Goal: Task Accomplishment & Management: Manage account settings

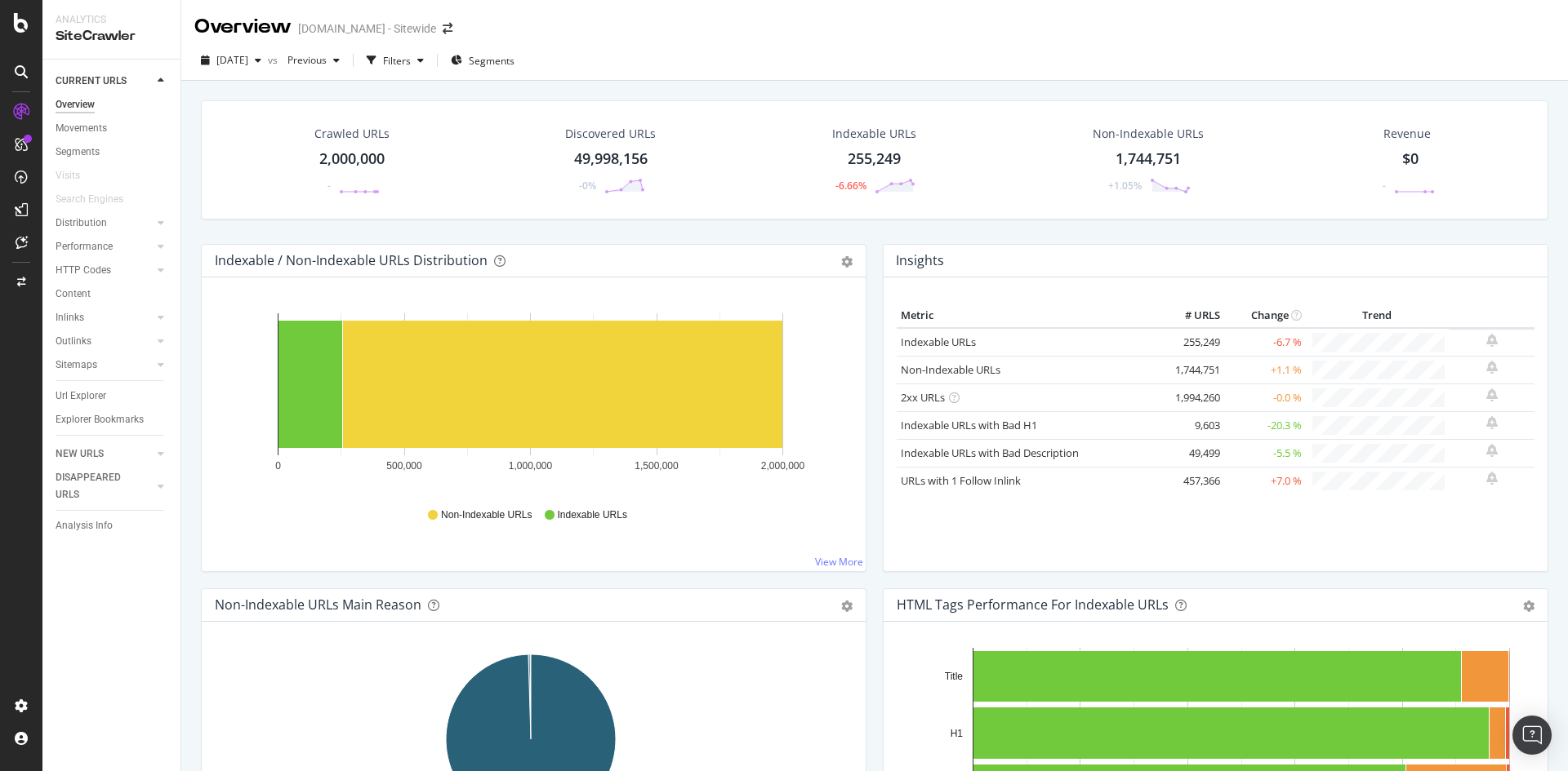
click at [196, 225] on div "Crawled URLs 2,000,000 - Discovered URLs 49,998,156 -0% Indexable URLs 255,249 …" at bounding box center [875, 172] width 1364 height 143
click at [281, 60] on span "vs" at bounding box center [275, 60] width 13 height 14
click at [261, 64] on icon "button" at bounding box center [258, 60] width 7 height 10
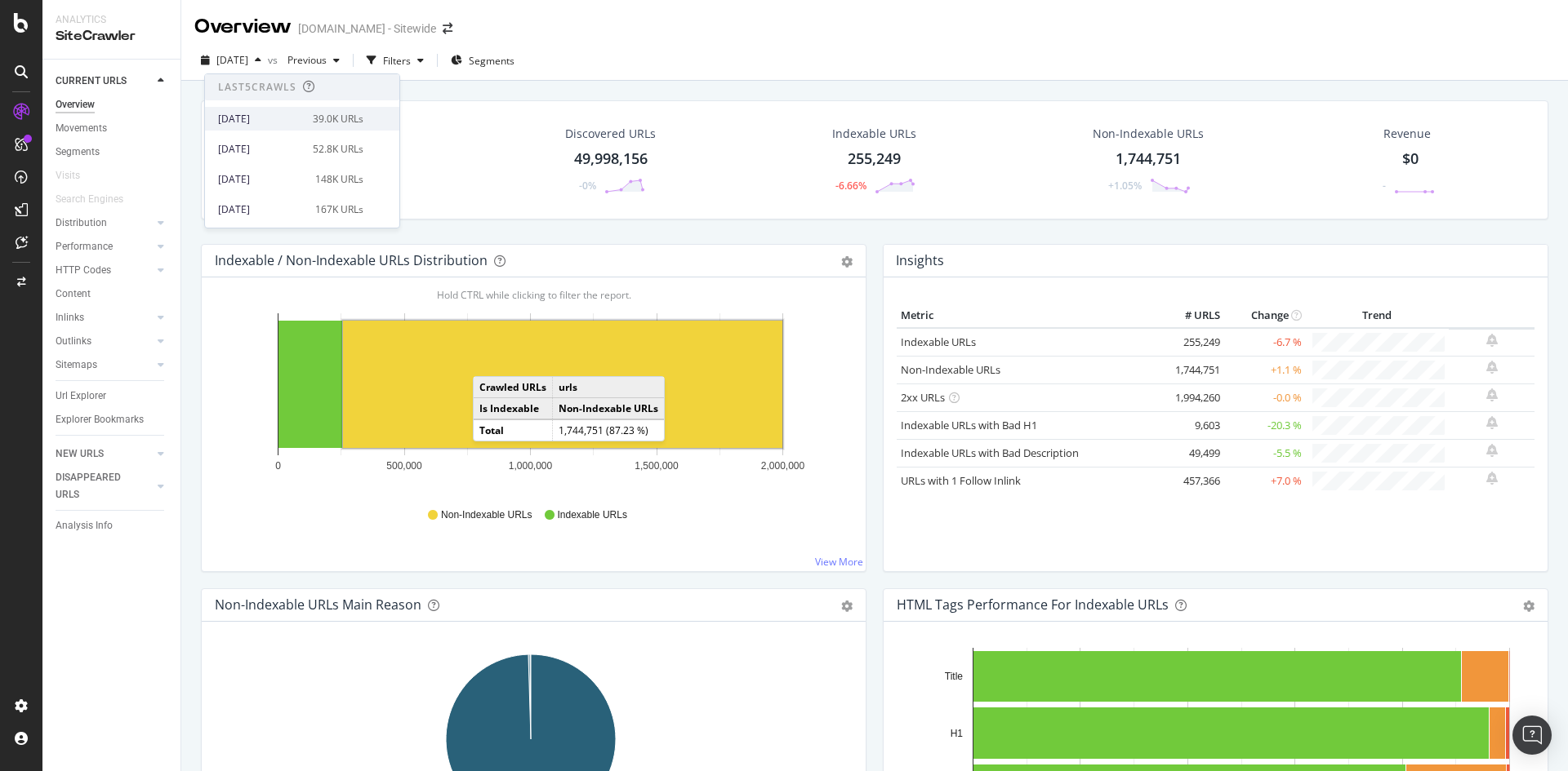
click at [315, 113] on div "39.0K URLs" at bounding box center [338, 119] width 50 height 15
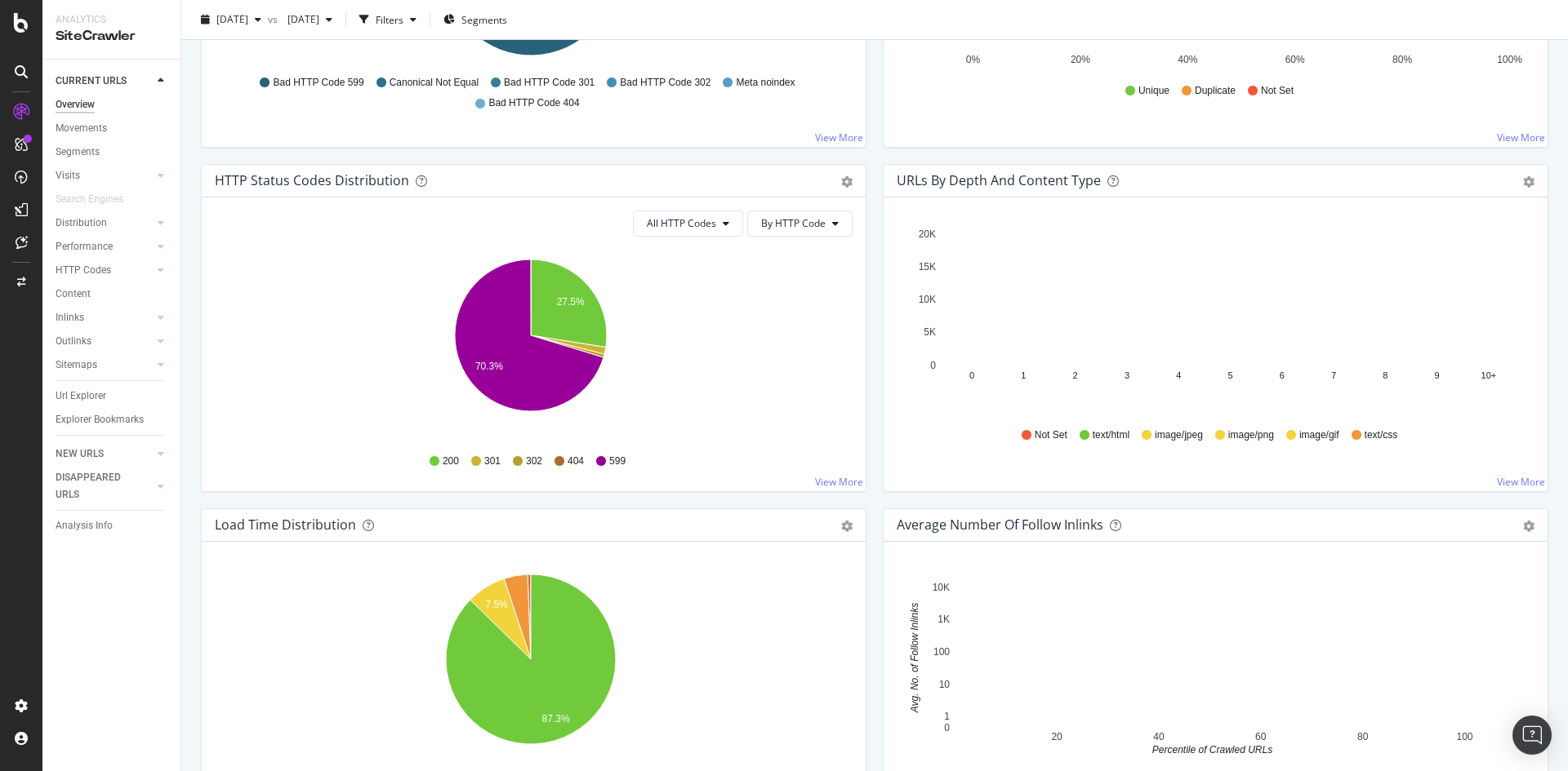
scroll to position [735, 0]
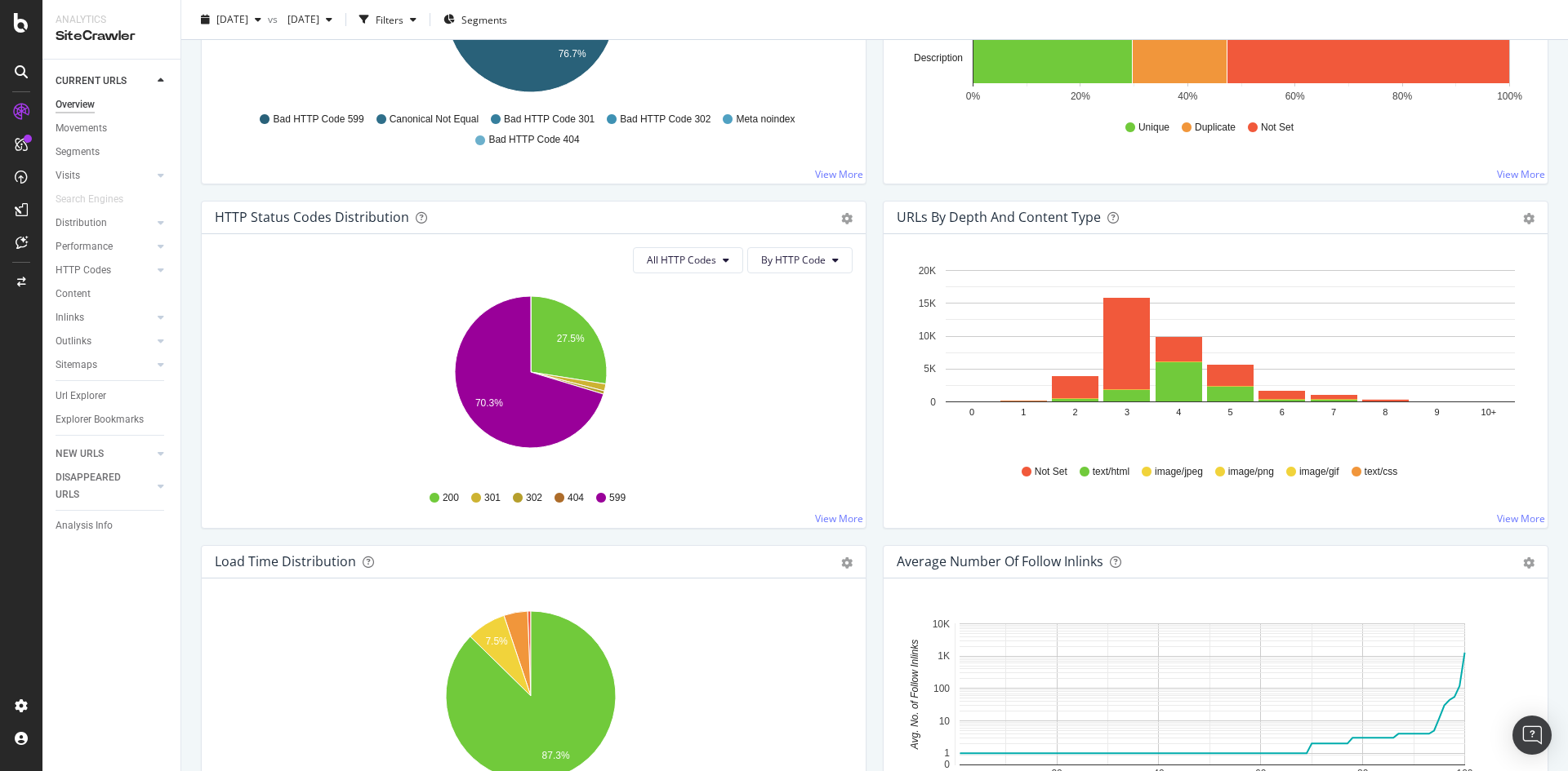
click at [875, 417] on div "URLs by Depth and Content Type Bar (by Value) Bar (by Percentage) Table Export …" at bounding box center [1215, 373] width 682 height 344
click at [875, 430] on div "URLs by Depth and Content Type Bar (by Value) Bar (by Percentage) Table Export …" at bounding box center [1215, 373] width 682 height 344
click at [875, 412] on div "URLs by Depth and Content Type Bar (by Value) Bar (by Percentage) Table Export …" at bounding box center [1215, 373] width 682 height 344
click at [875, 411] on div "URLs by Depth and Content Type Bar (by Value) Bar (by Percentage) Table Export …" at bounding box center [1215, 373] width 682 height 344
click at [857, 383] on div "All HTTP Codes By HTTP Code Hold CTRL while clicking to filter the report. 27.5…" at bounding box center [533, 381] width 663 height 294
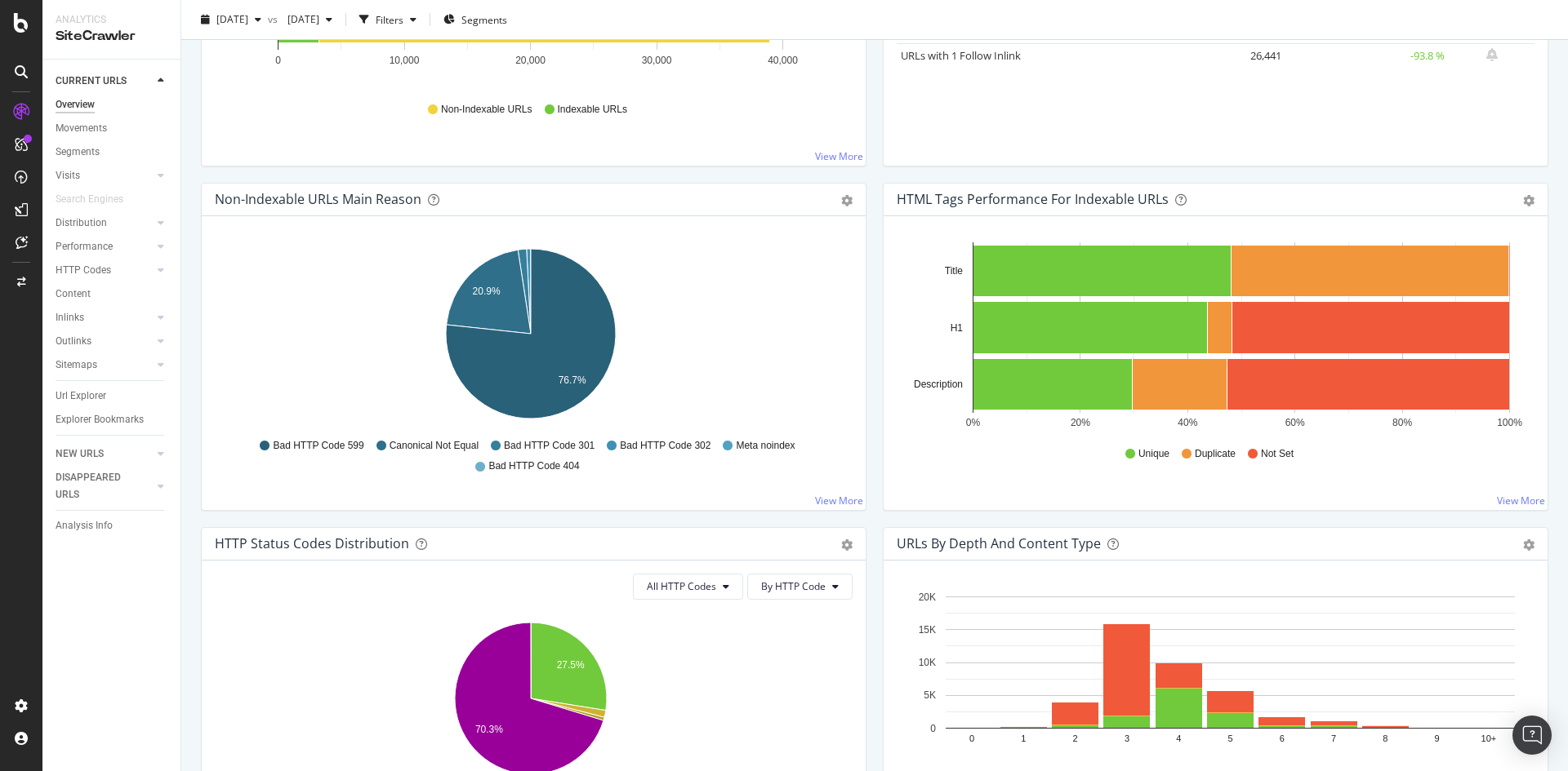
scroll to position [0, 0]
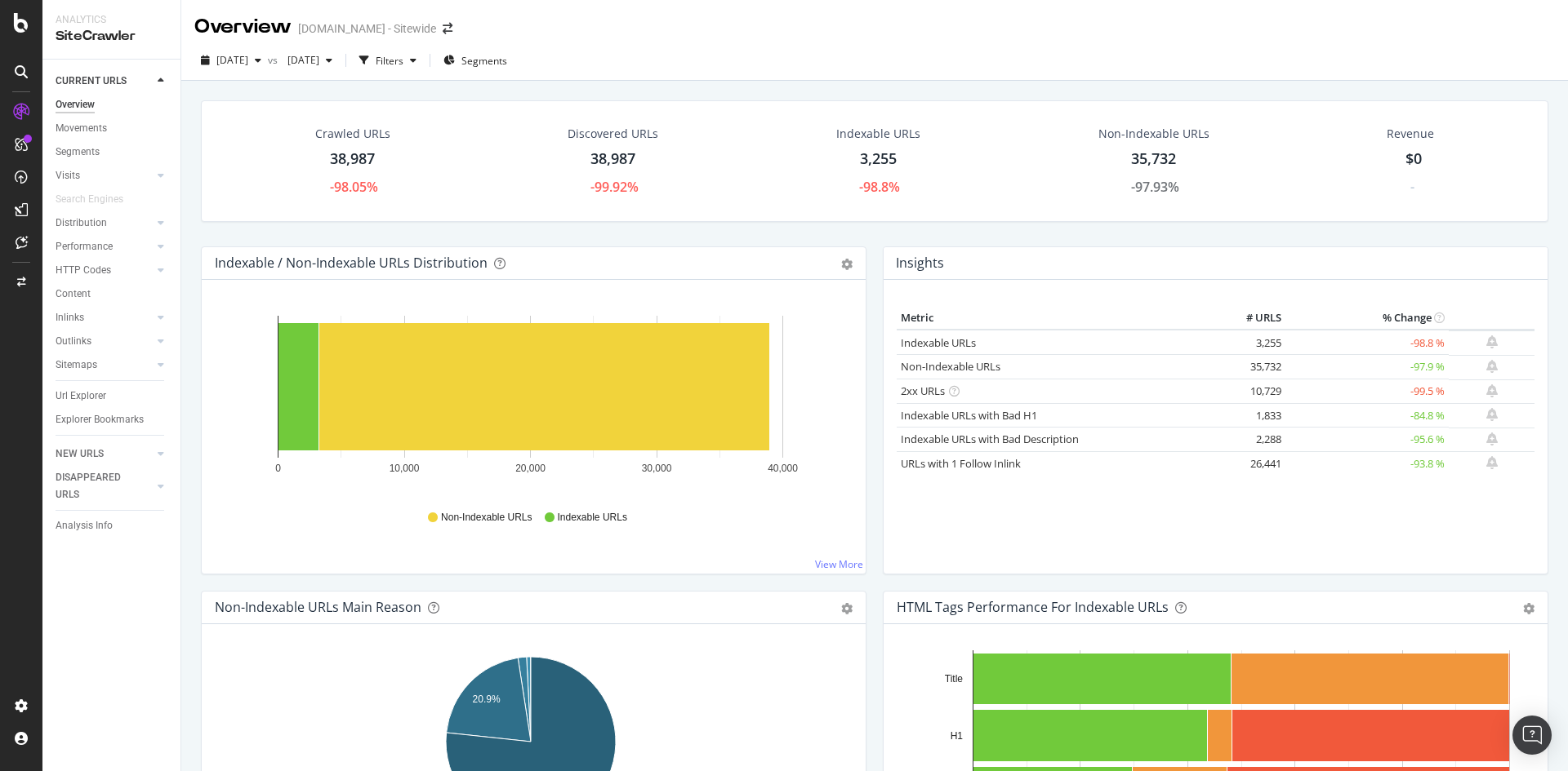
click at [875, 497] on div "Insights Metric # URLS % Change Indexable URLs 3,255 -98.8 % Non-Indexable URLs…" at bounding box center [1215, 419] width 682 height 344
click at [417, 58] on icon "button" at bounding box center [413, 60] width 7 height 10
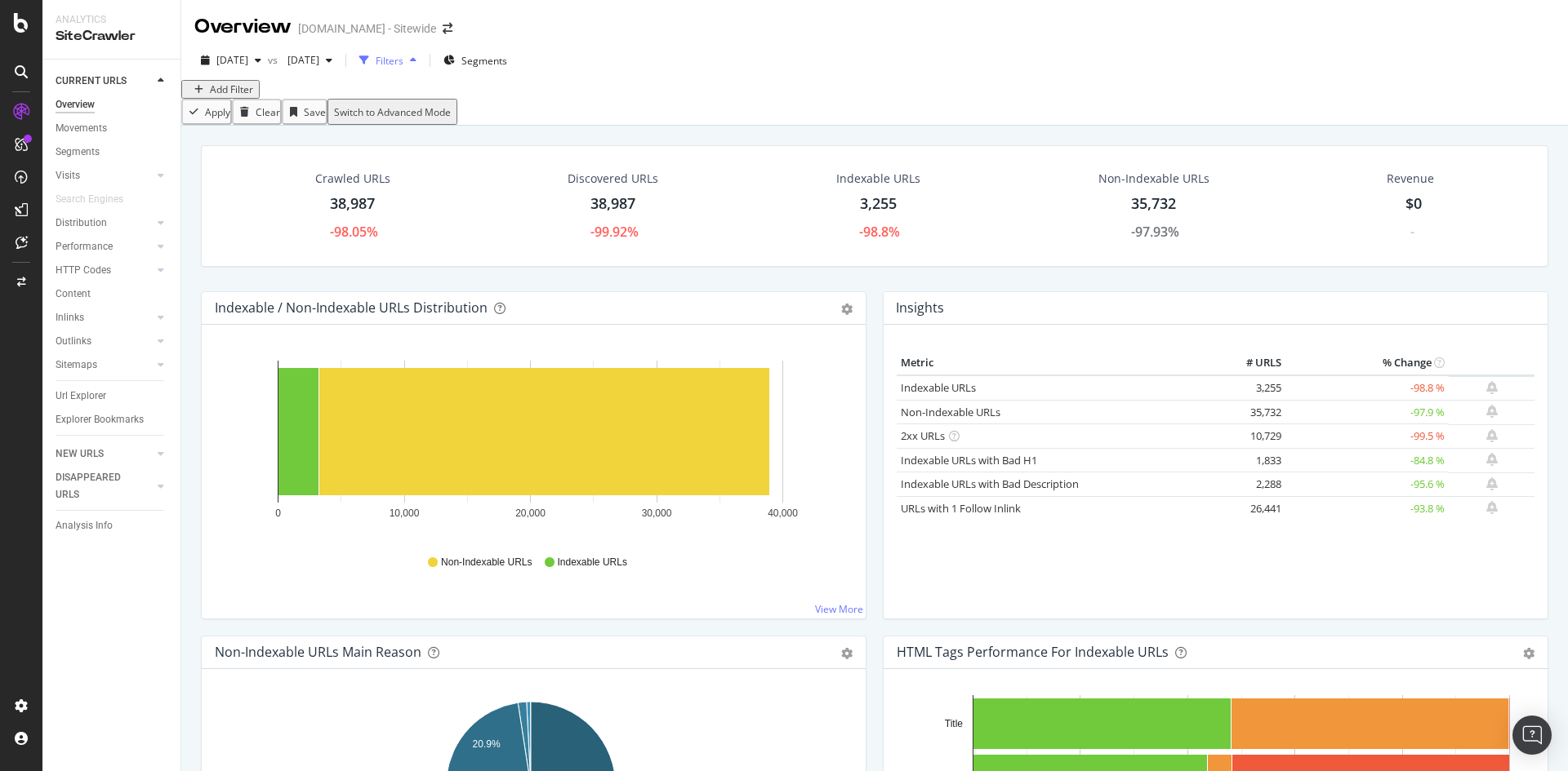
click at [423, 54] on div "Filters" at bounding box center [387, 60] width 70 height 24
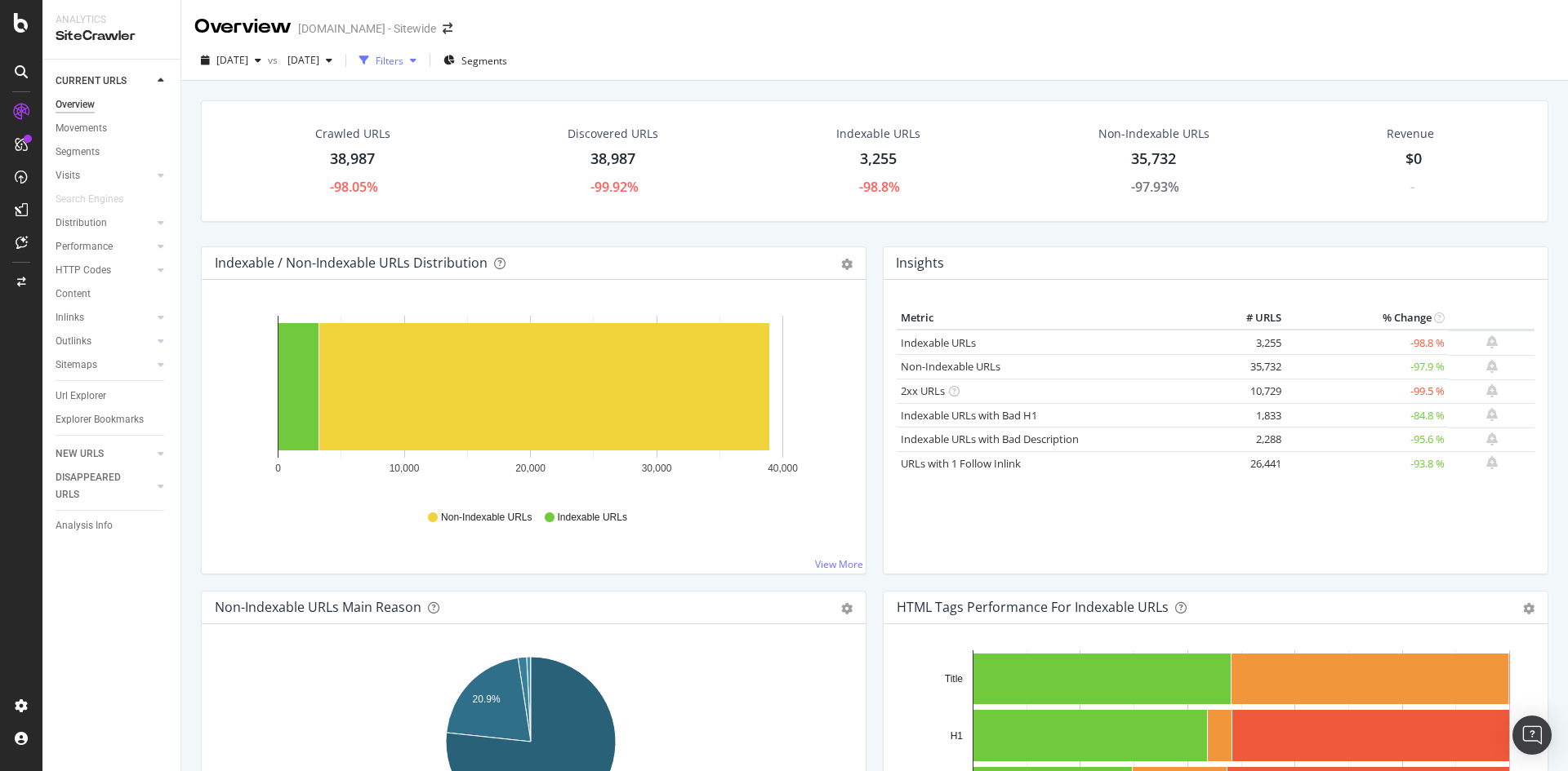
click at [423, 69] on div "Filters" at bounding box center [387, 60] width 70 height 24
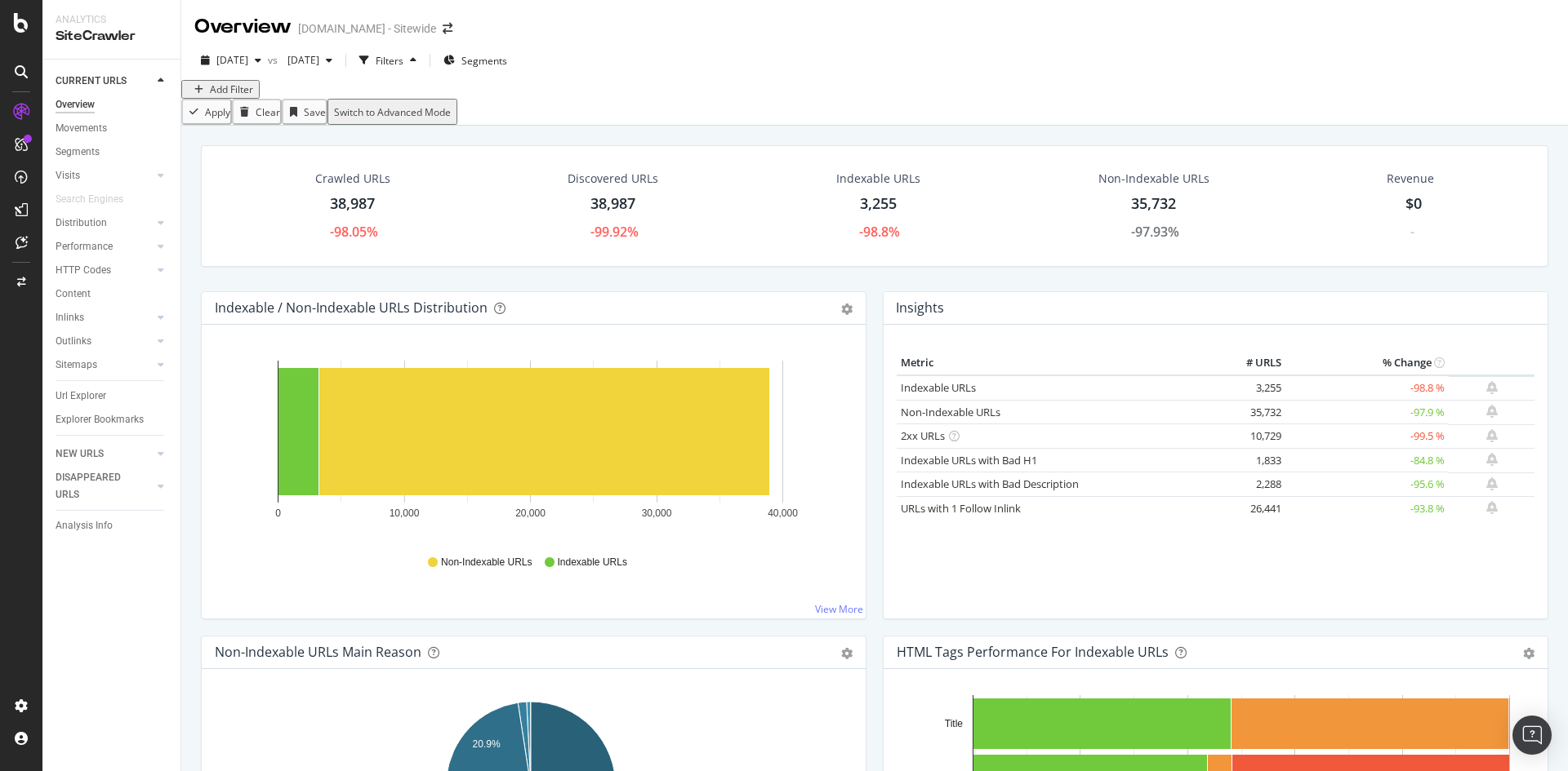
click at [232, 97] on div "Add Filter" at bounding box center [232, 89] width 44 height 14
click at [261, 59] on icon "button" at bounding box center [258, 60] width 7 height 10
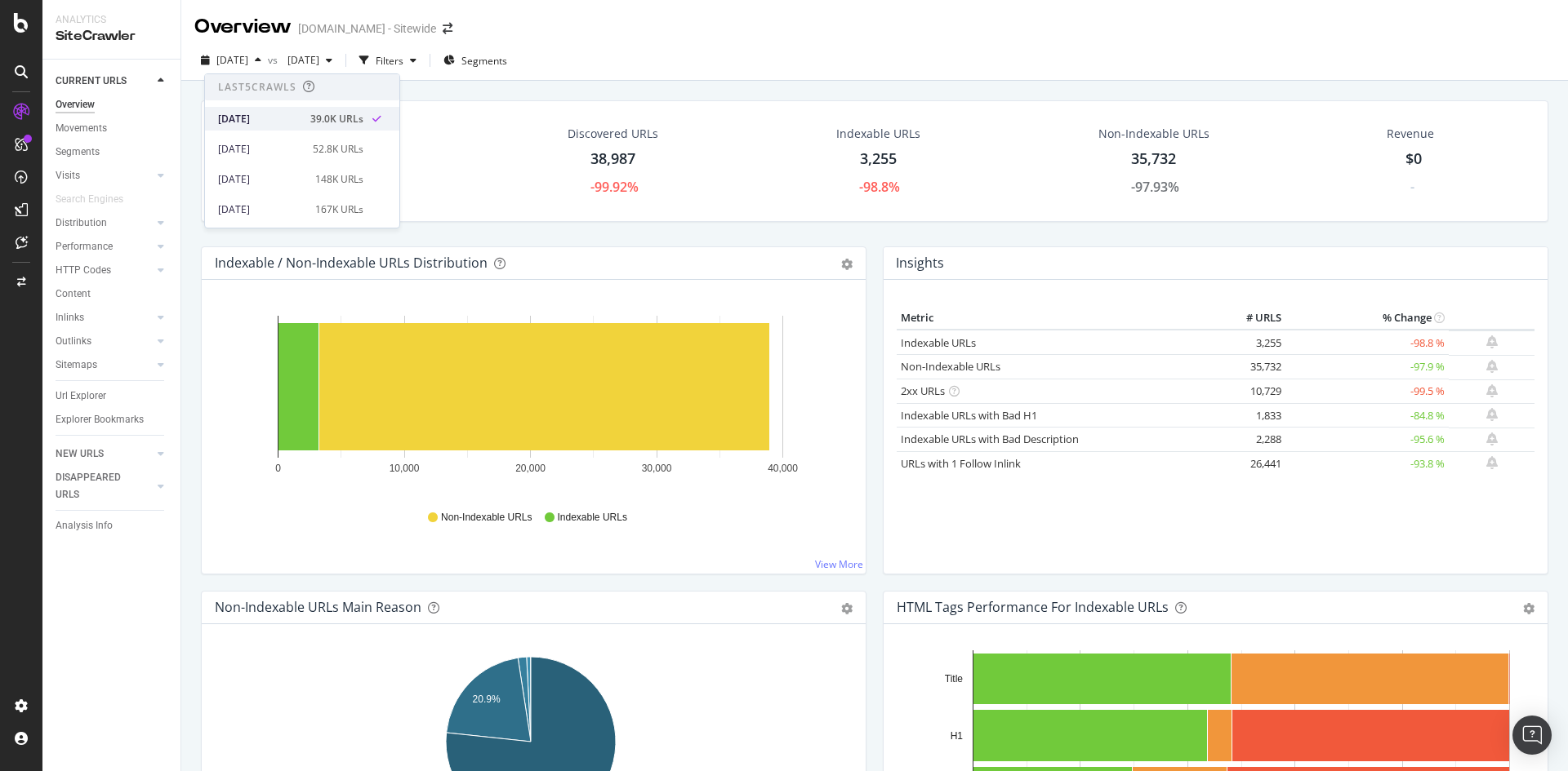
click at [270, 118] on div "[DATE]" at bounding box center [259, 119] width 83 height 15
click at [417, 61] on icon "button" at bounding box center [413, 60] width 7 height 10
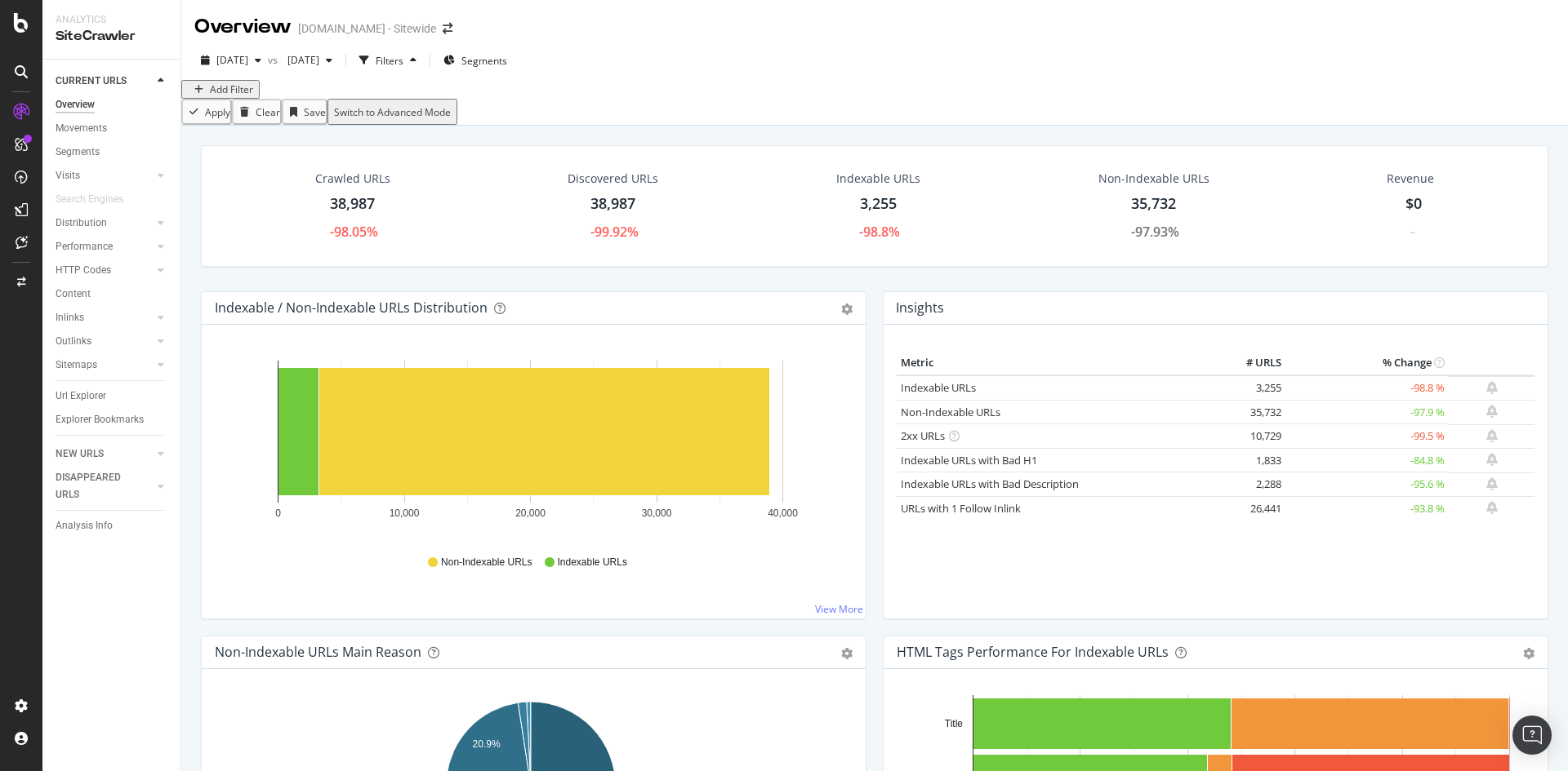
click at [227, 97] on div "Add Filter" at bounding box center [232, 89] width 44 height 14
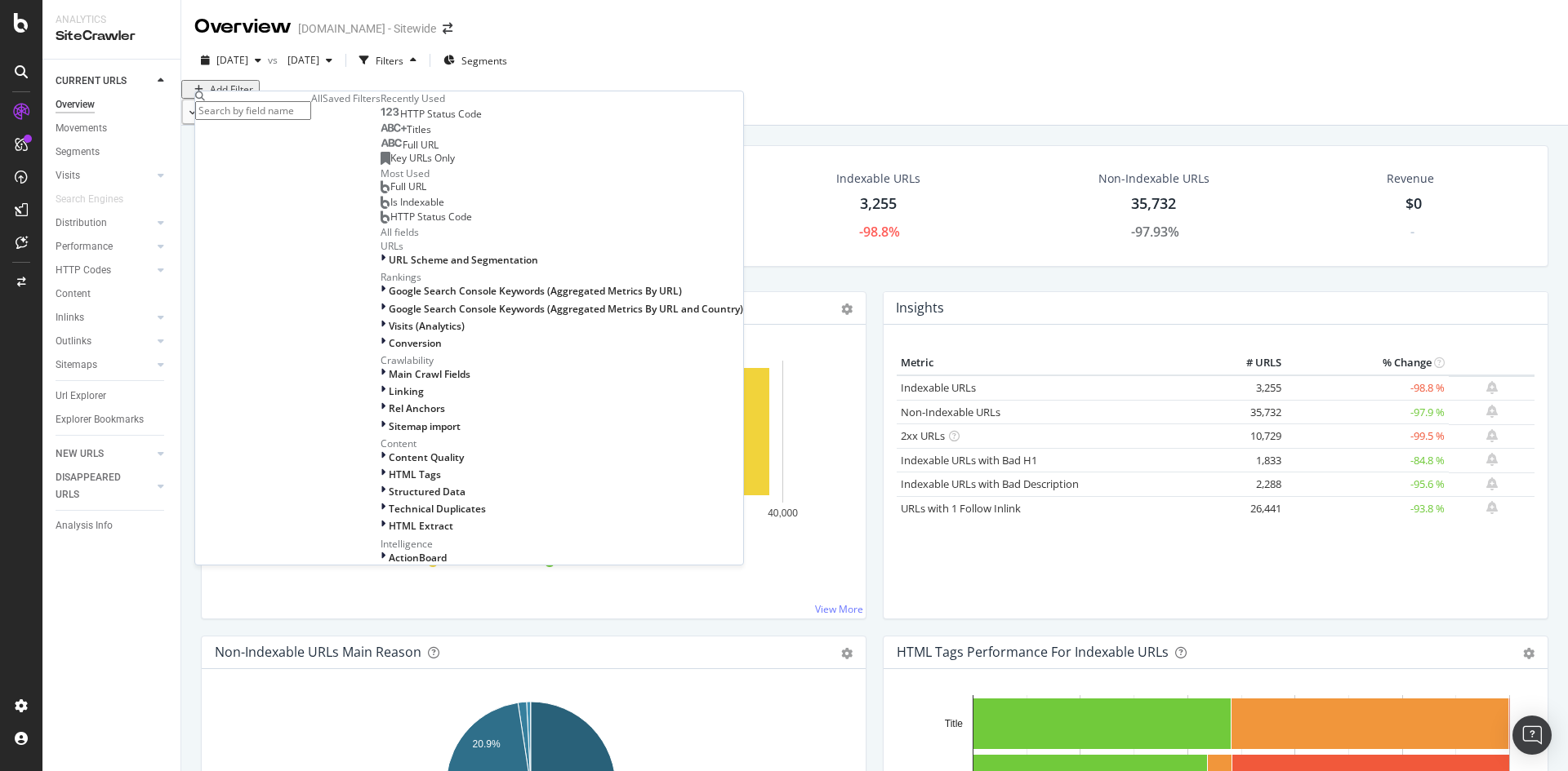
click at [323, 105] on div "Saved Filters" at bounding box center [352, 98] width 58 height 14
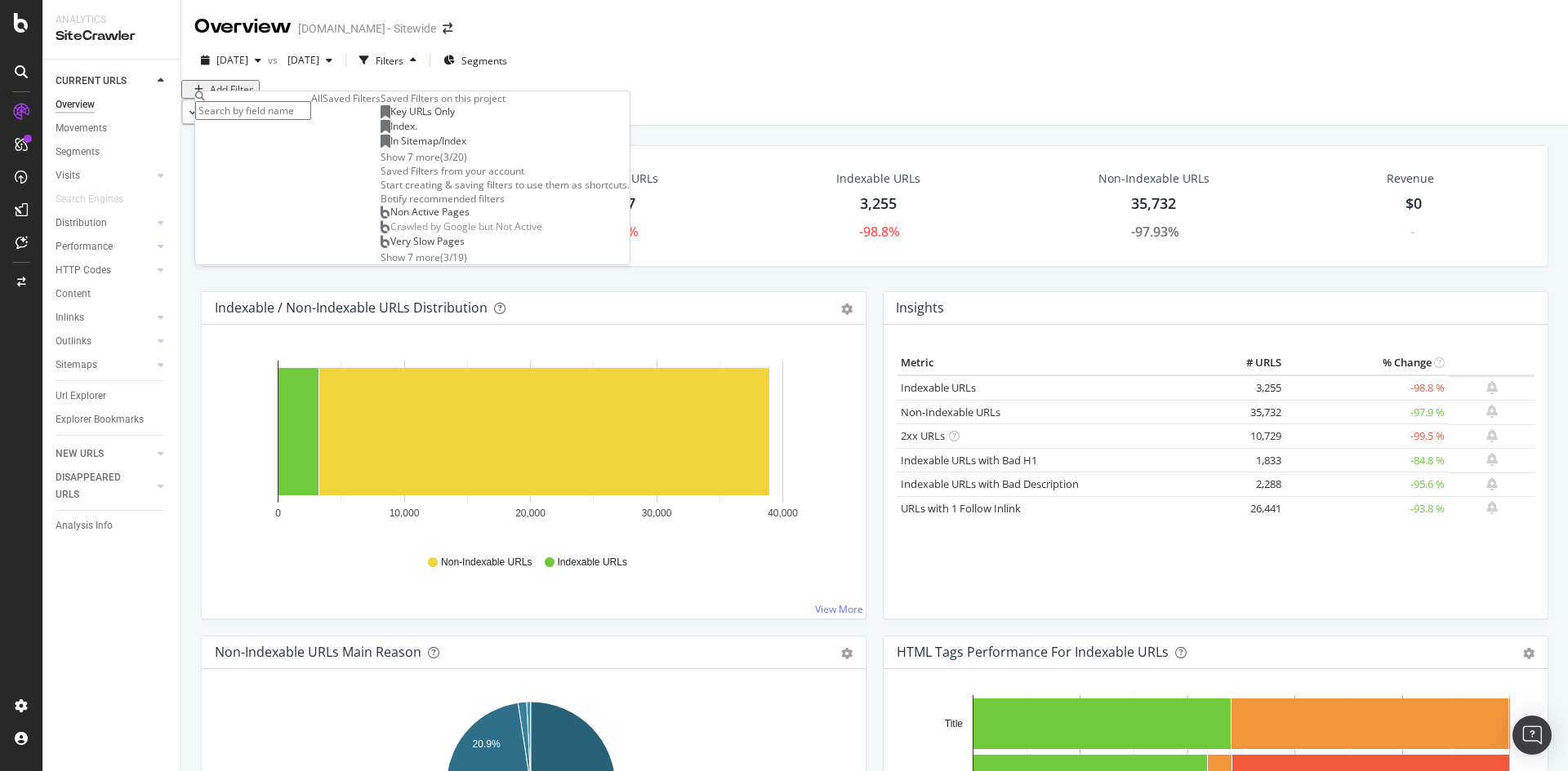
click at [390, 118] on span "Key URLs Only" at bounding box center [422, 111] width 64 height 14
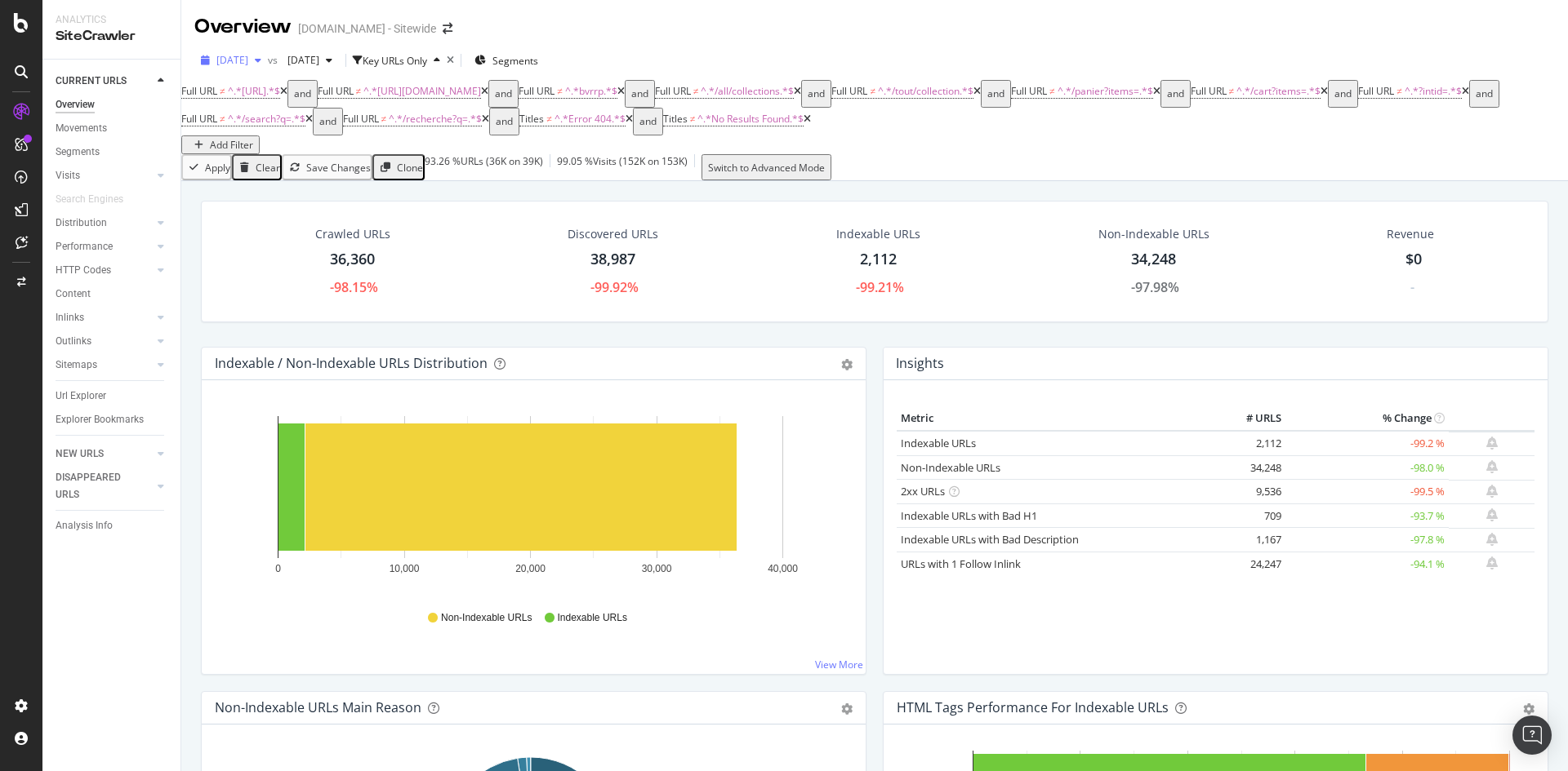
drag, startPoint x: 182, startPoint y: 57, endPoint x: 283, endPoint y: 61, distance: 101.1
click at [283, 61] on div "[DATE] vs [DATE] Key URLs Only Segments" at bounding box center [875, 63] width 1387 height 33
copy span "[DATE]"
click at [454, 60] on icon "times" at bounding box center [450, 60] width 7 height 10
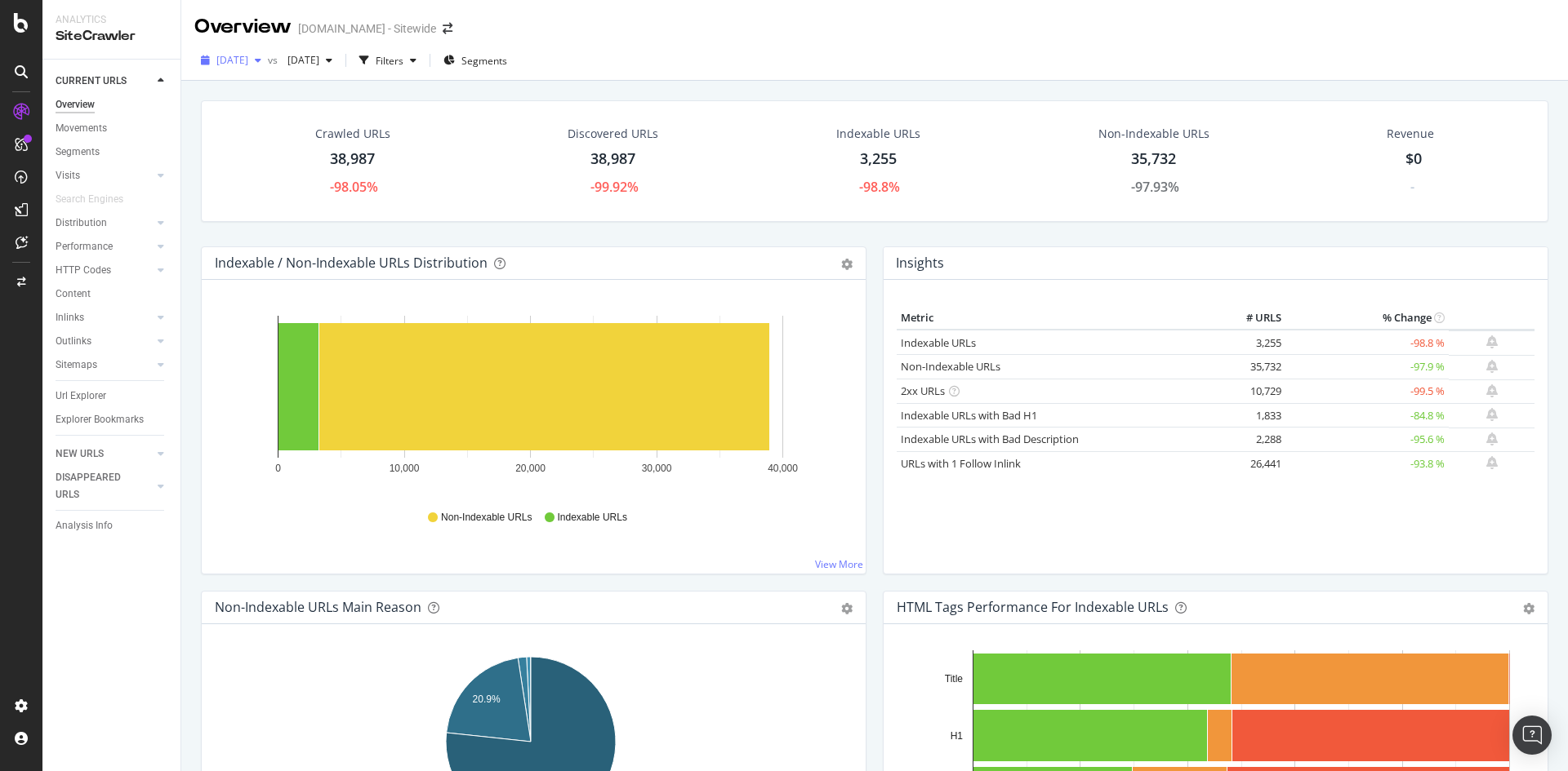
click at [261, 62] on icon "button" at bounding box center [258, 60] width 7 height 10
click at [263, 148] on div "[DATE]" at bounding box center [260, 150] width 85 height 15
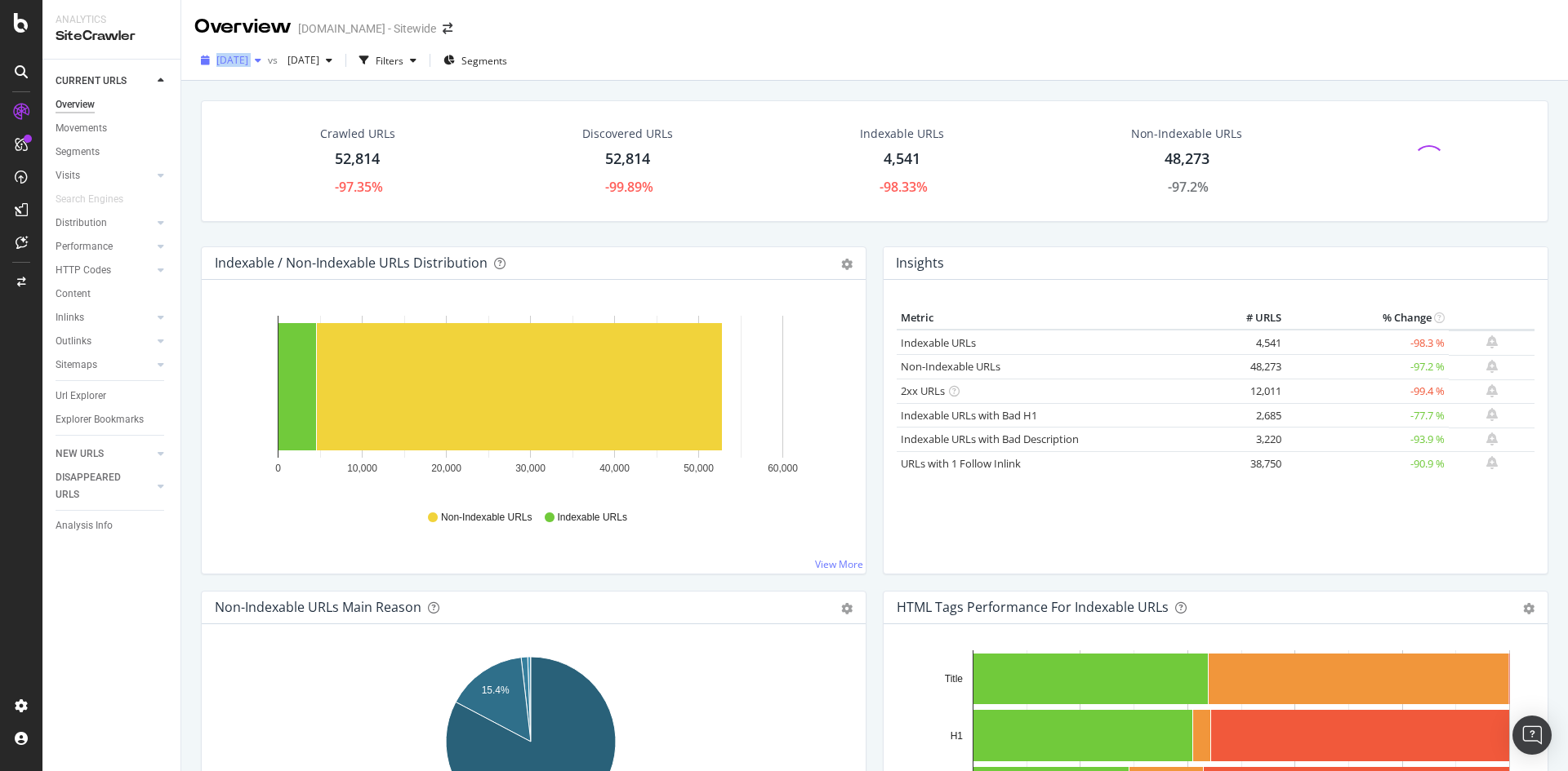
drag, startPoint x: 192, startPoint y: 59, endPoint x: 284, endPoint y: 66, distance: 92.3
click at [284, 66] on div "[DATE] vs [DATE] Filters Segments" at bounding box center [875, 63] width 1387 height 33
copy div "[DATE]"
drag, startPoint x: 331, startPoint y: 155, endPoint x: 383, endPoint y: 163, distance: 52.6
click at [383, 163] on div "Crawled URLs 52,814 -97.35%" at bounding box center [353, 161] width 108 height 87
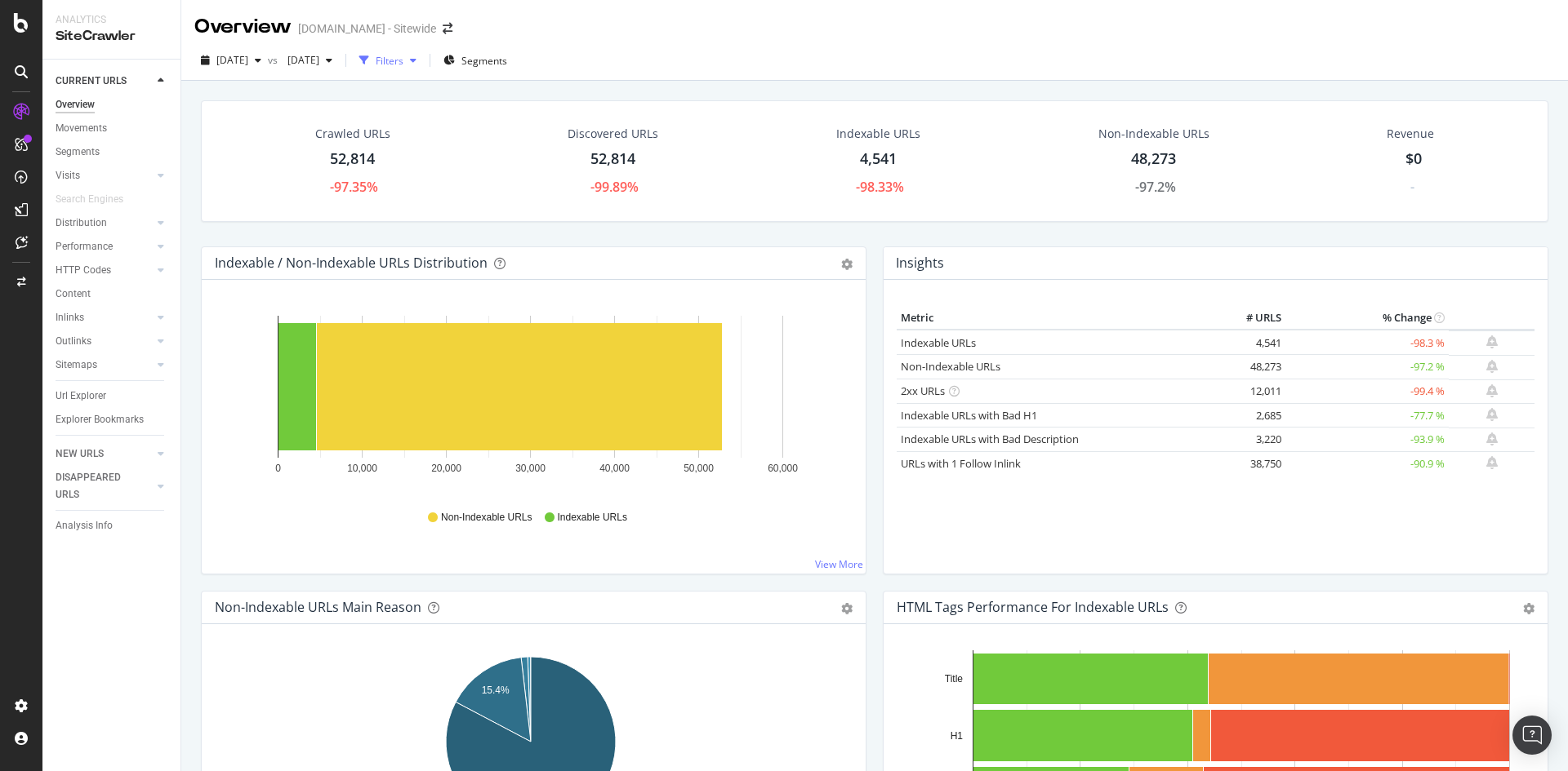
click at [417, 58] on icon "button" at bounding box center [413, 60] width 7 height 10
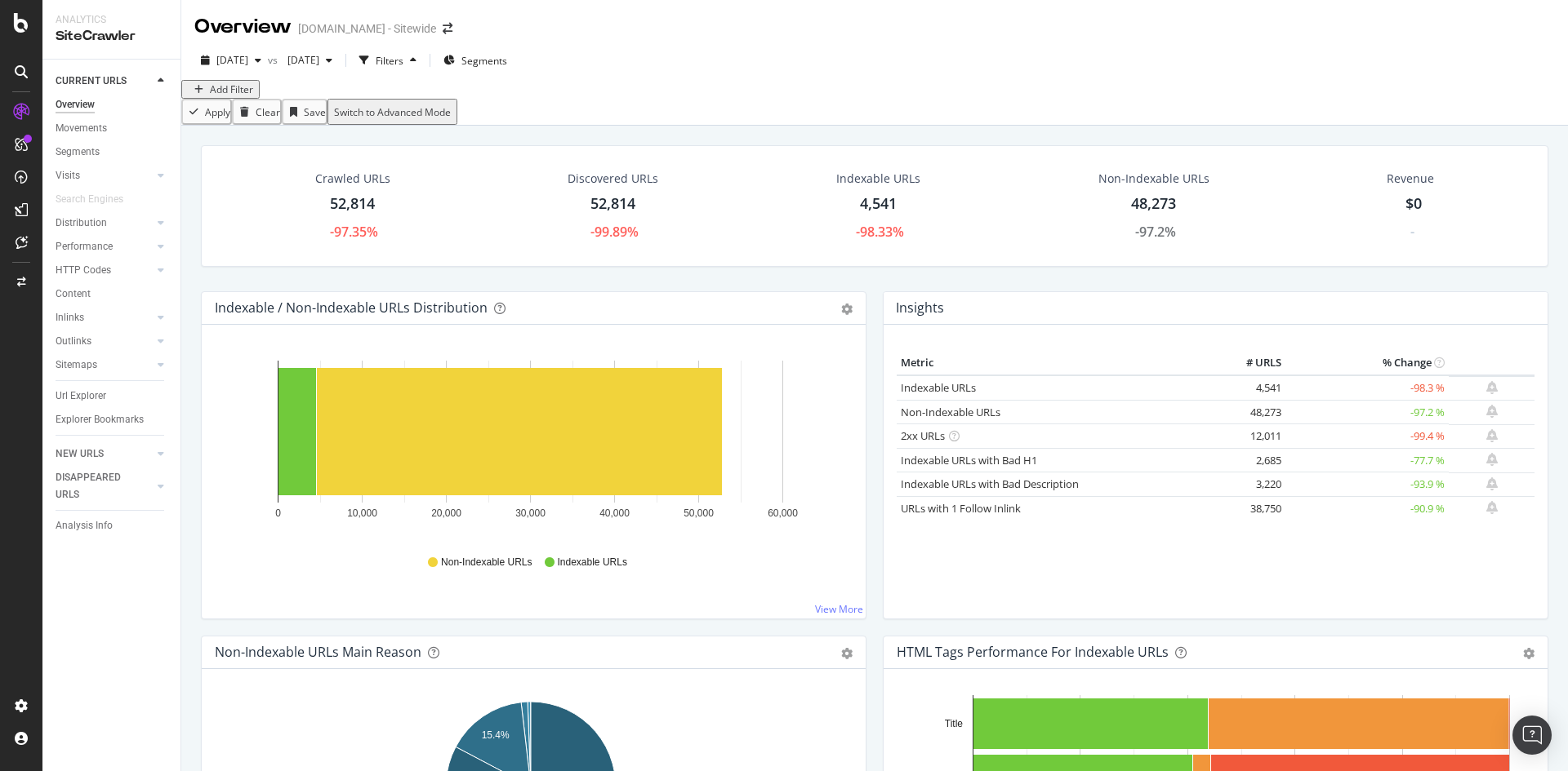
click at [246, 97] on div "Add Filter" at bounding box center [232, 89] width 44 height 14
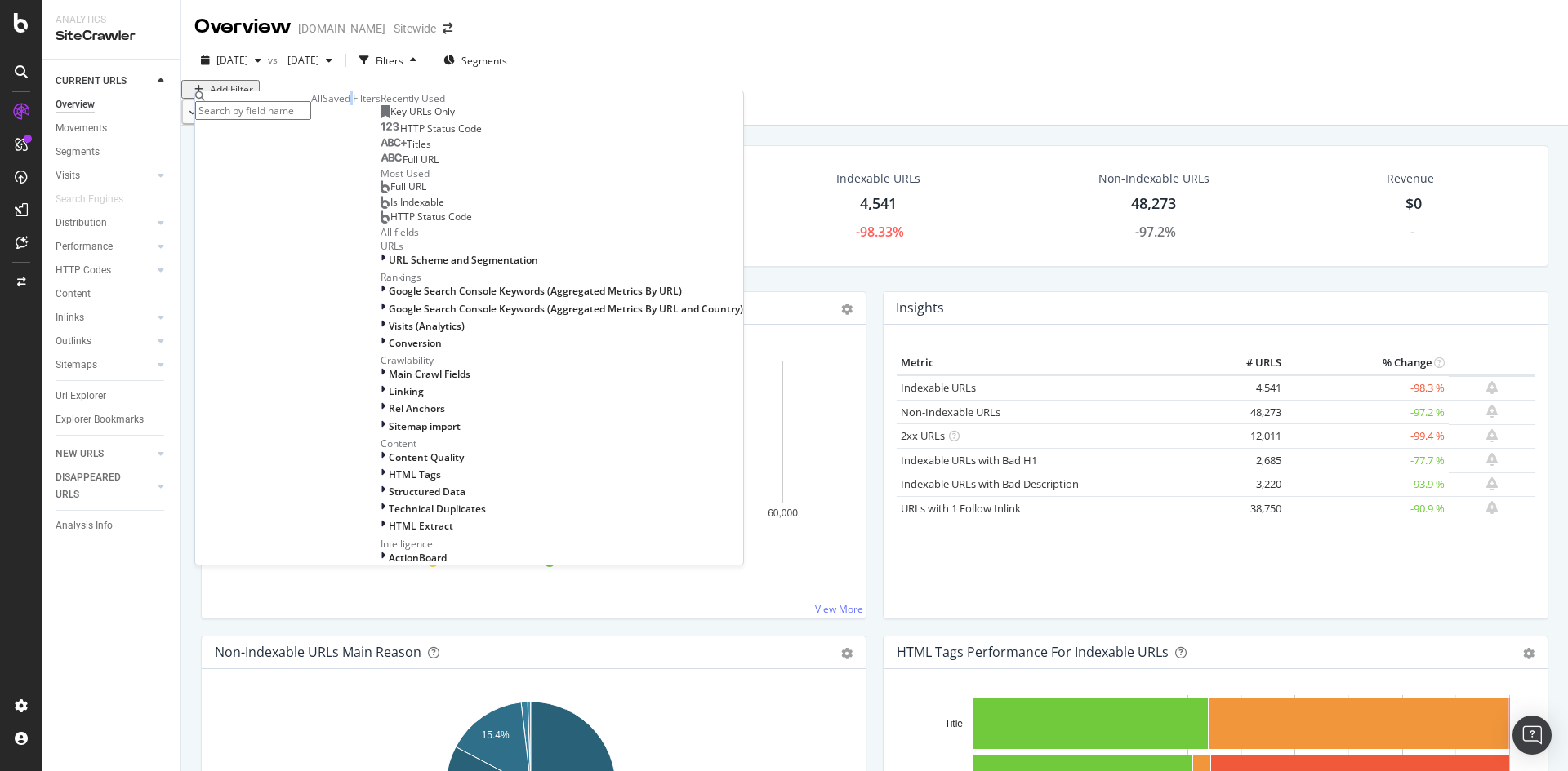
click at [323, 105] on div "Saved Filters" at bounding box center [352, 98] width 58 height 14
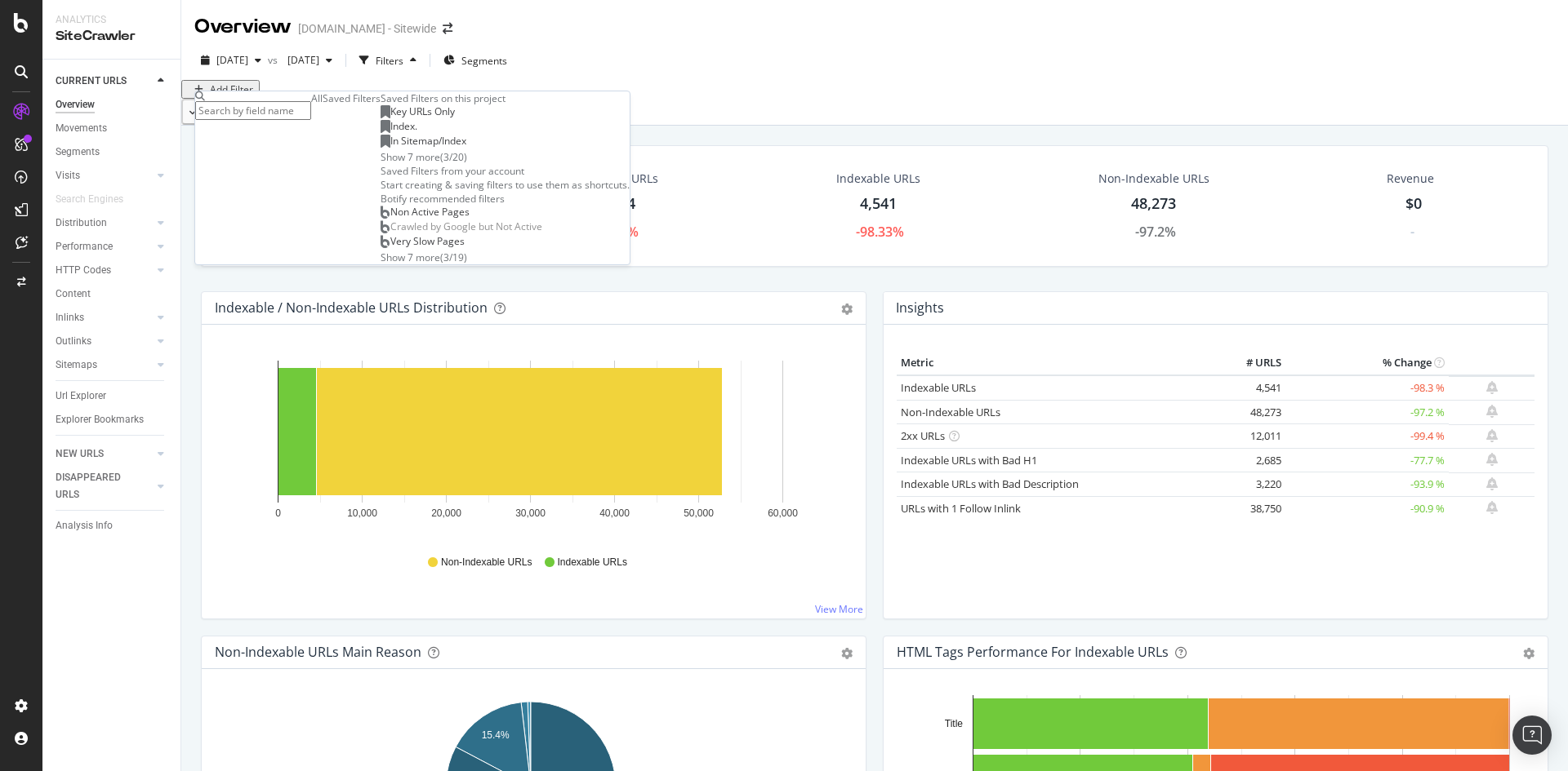
click at [390, 118] on span "Key URLs Only" at bounding box center [422, 111] width 64 height 14
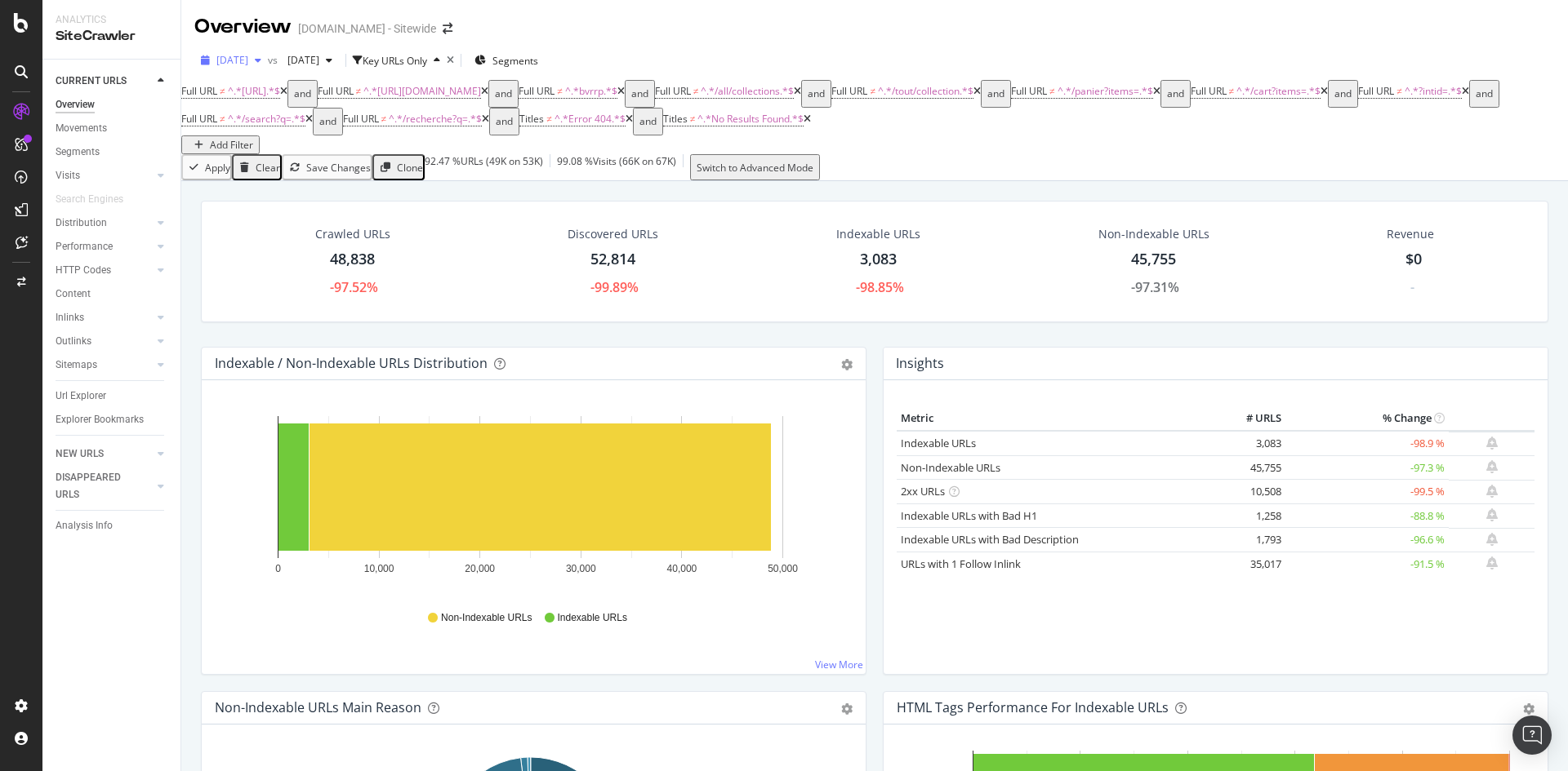
click at [261, 62] on icon "button" at bounding box center [258, 60] width 7 height 10
click at [256, 179] on div "[DATE]" at bounding box center [261, 179] width 87 height 15
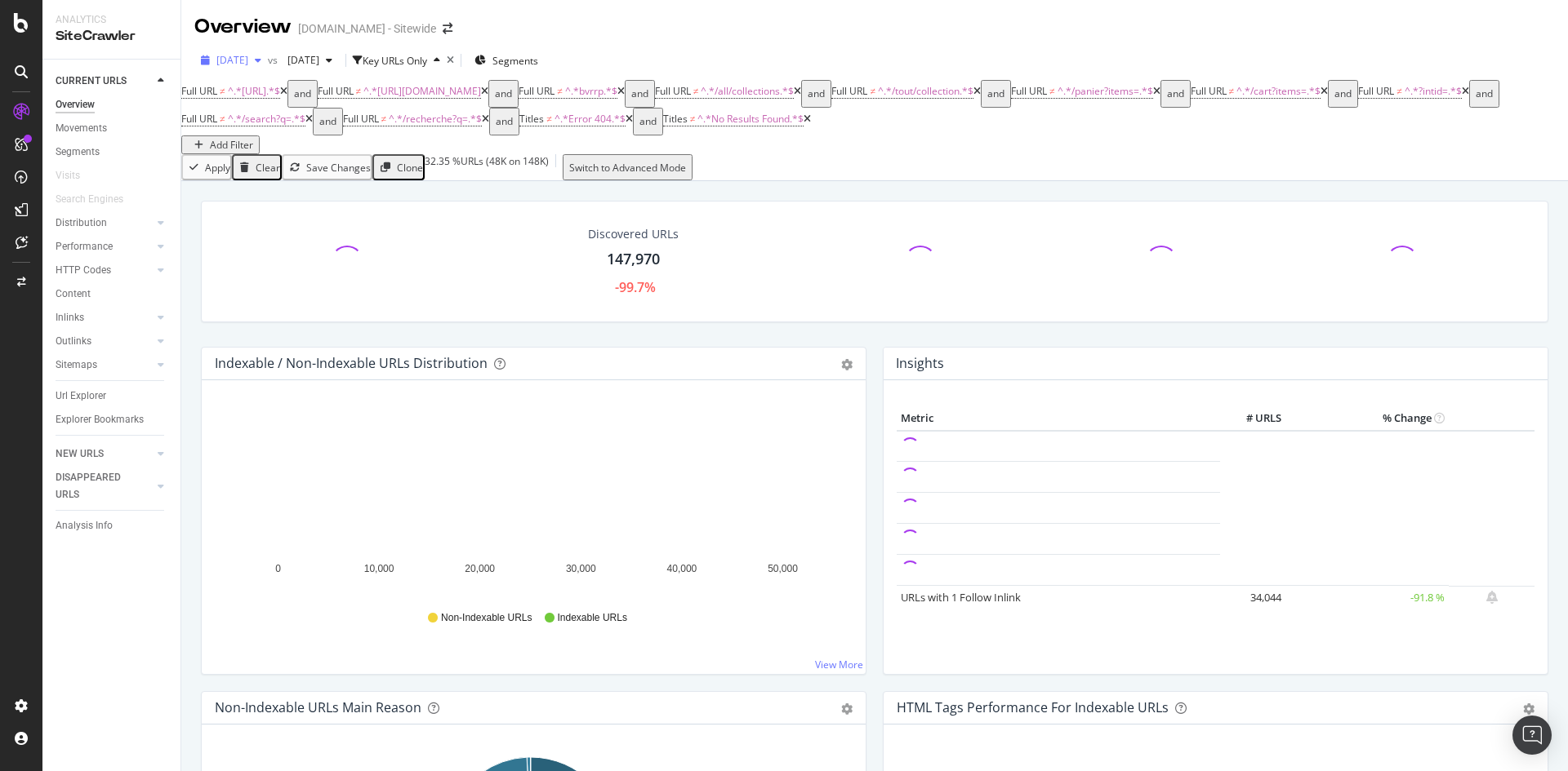
drag, startPoint x: 203, startPoint y: 63, endPoint x: 281, endPoint y: 66, distance: 78.1
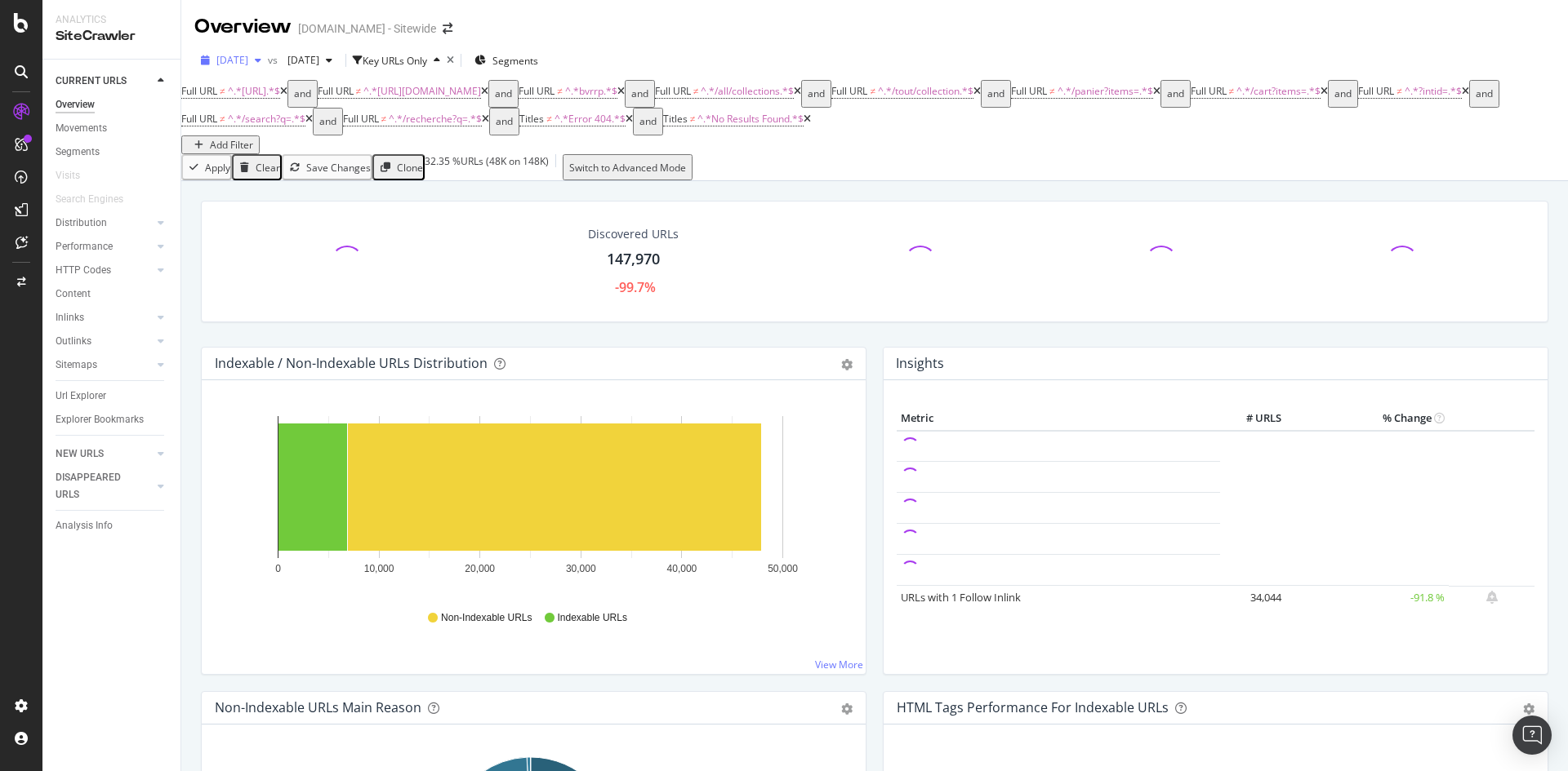
click at [281, 66] on div "[DATE] vs [DATE] Key URLs Only Segments" at bounding box center [875, 63] width 1387 height 33
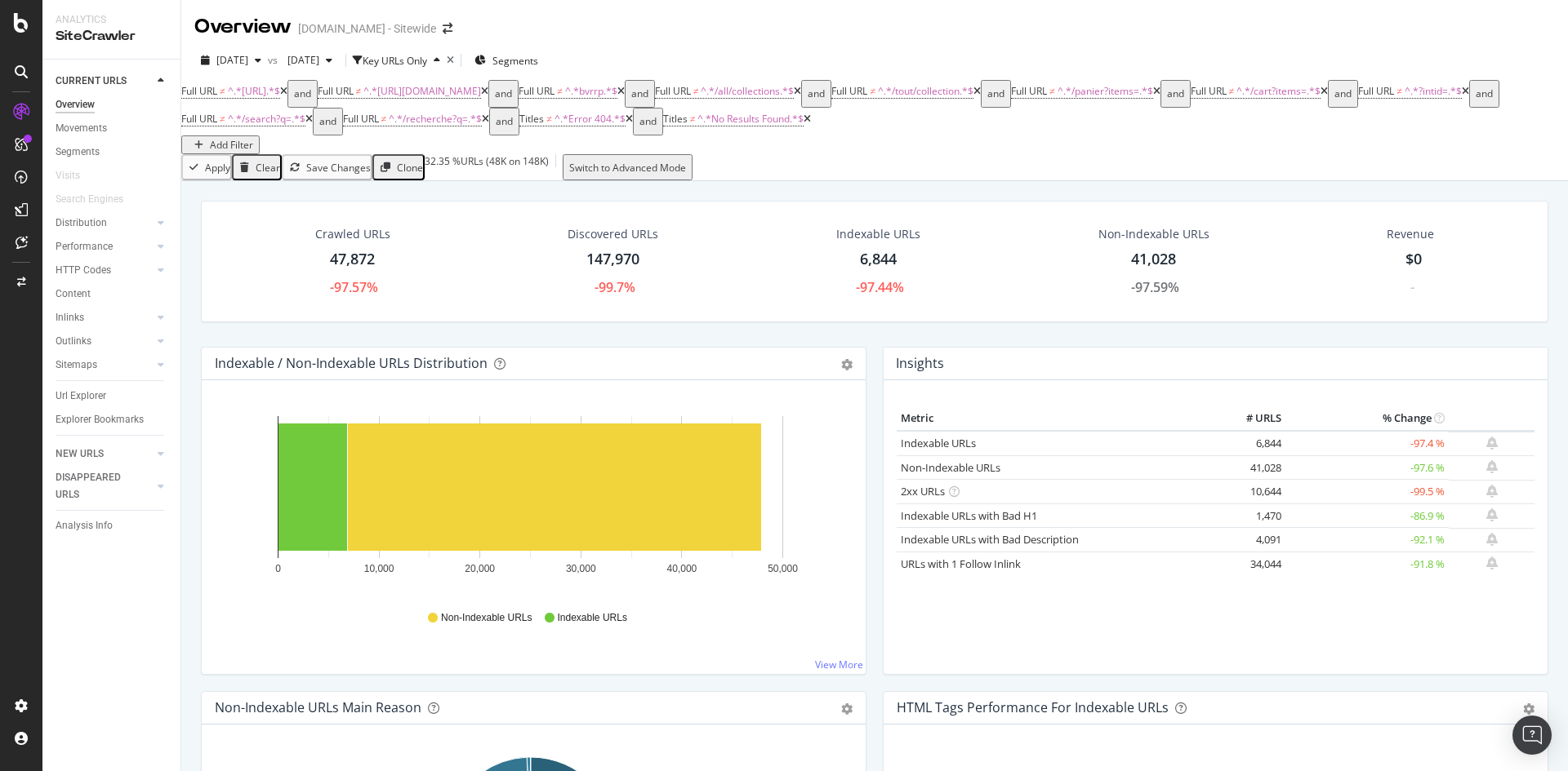
copy span "[DATE]"
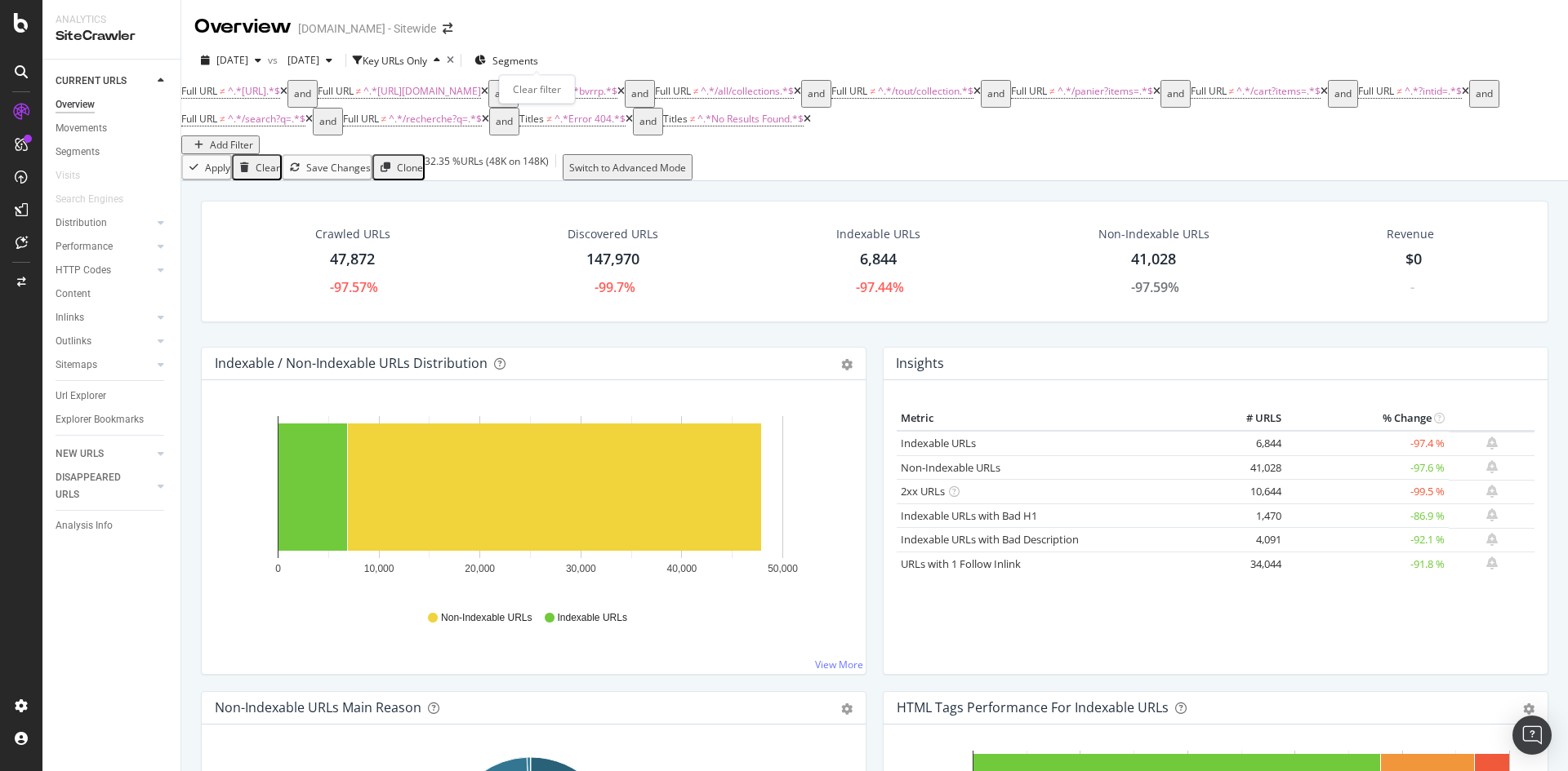
click at [454, 60] on icon "times" at bounding box center [450, 60] width 7 height 10
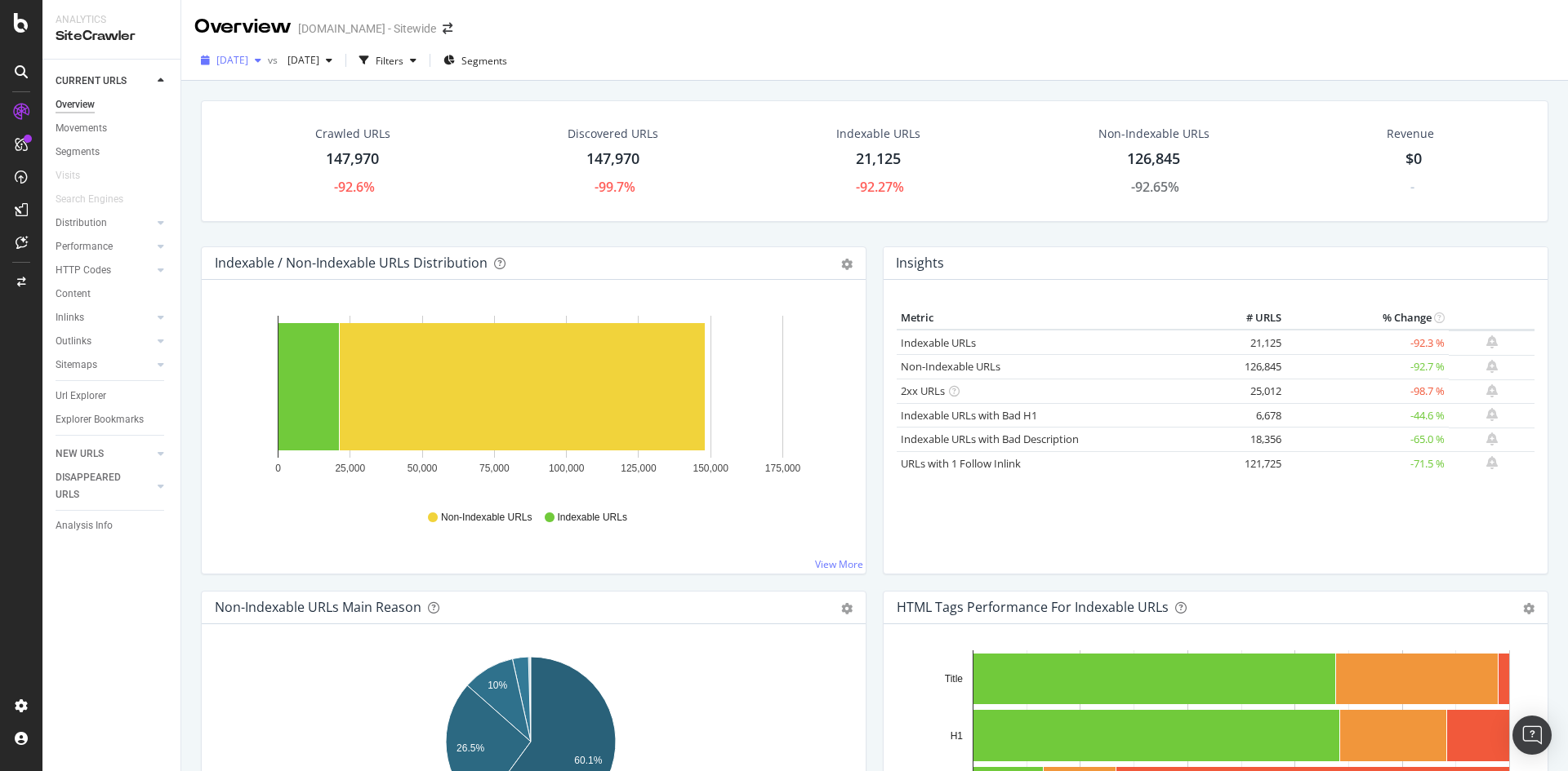
click at [261, 62] on icon "button" at bounding box center [258, 60] width 7 height 10
click at [258, 214] on div "[DATE]" at bounding box center [261, 210] width 87 height 15
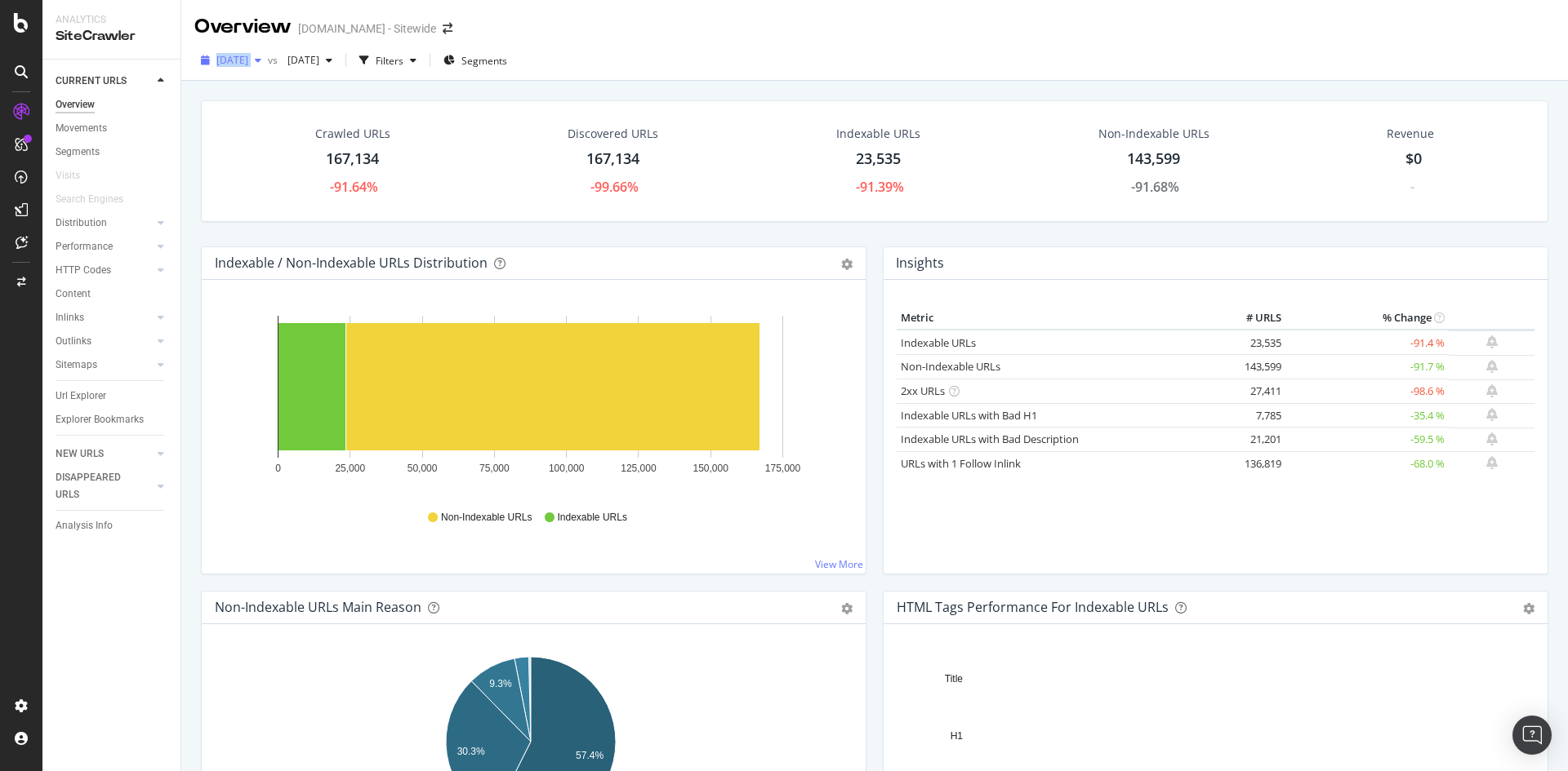
drag, startPoint x: 221, startPoint y: 57, endPoint x: 285, endPoint y: 69, distance: 65.1
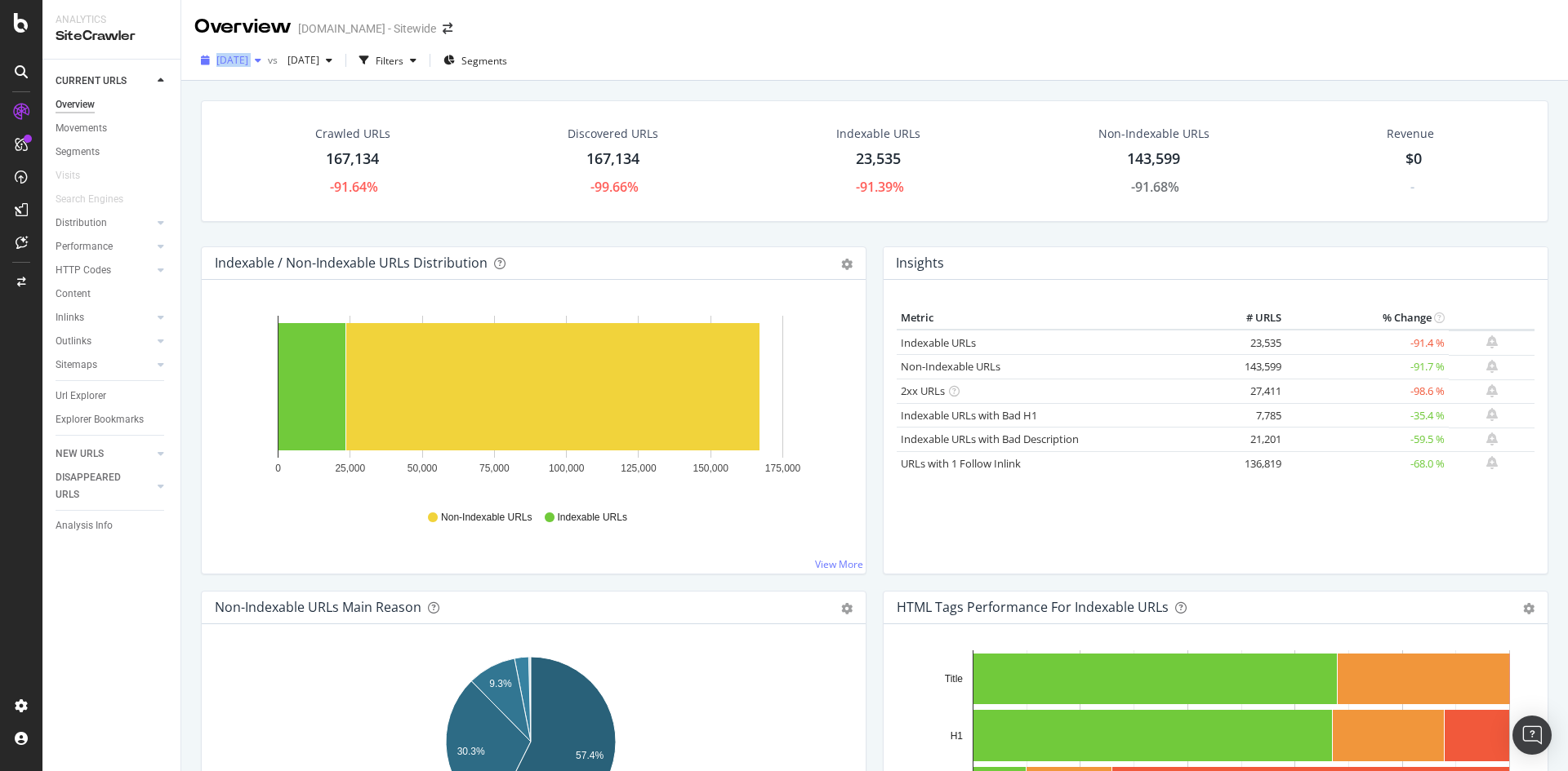
click at [285, 69] on div "[DATE] vs [DATE] Filters Segments" at bounding box center [875, 63] width 1387 height 33
copy div "[DATE]"
drag, startPoint x: 300, startPoint y: 136, endPoint x: 406, endPoint y: 228, distance: 140.4
click at [406, 228] on div "Crawled URLs 167,134 -91.64% Discovered URLs 167,134 -99.66% Indexable URLs 23,…" at bounding box center [875, 173] width 1364 height 146
click at [402, 232] on div "Crawled URLs 167,134 -91.64% Discovered URLs 167,134 -99.66% Indexable URLs 23,…" at bounding box center [875, 173] width 1364 height 146
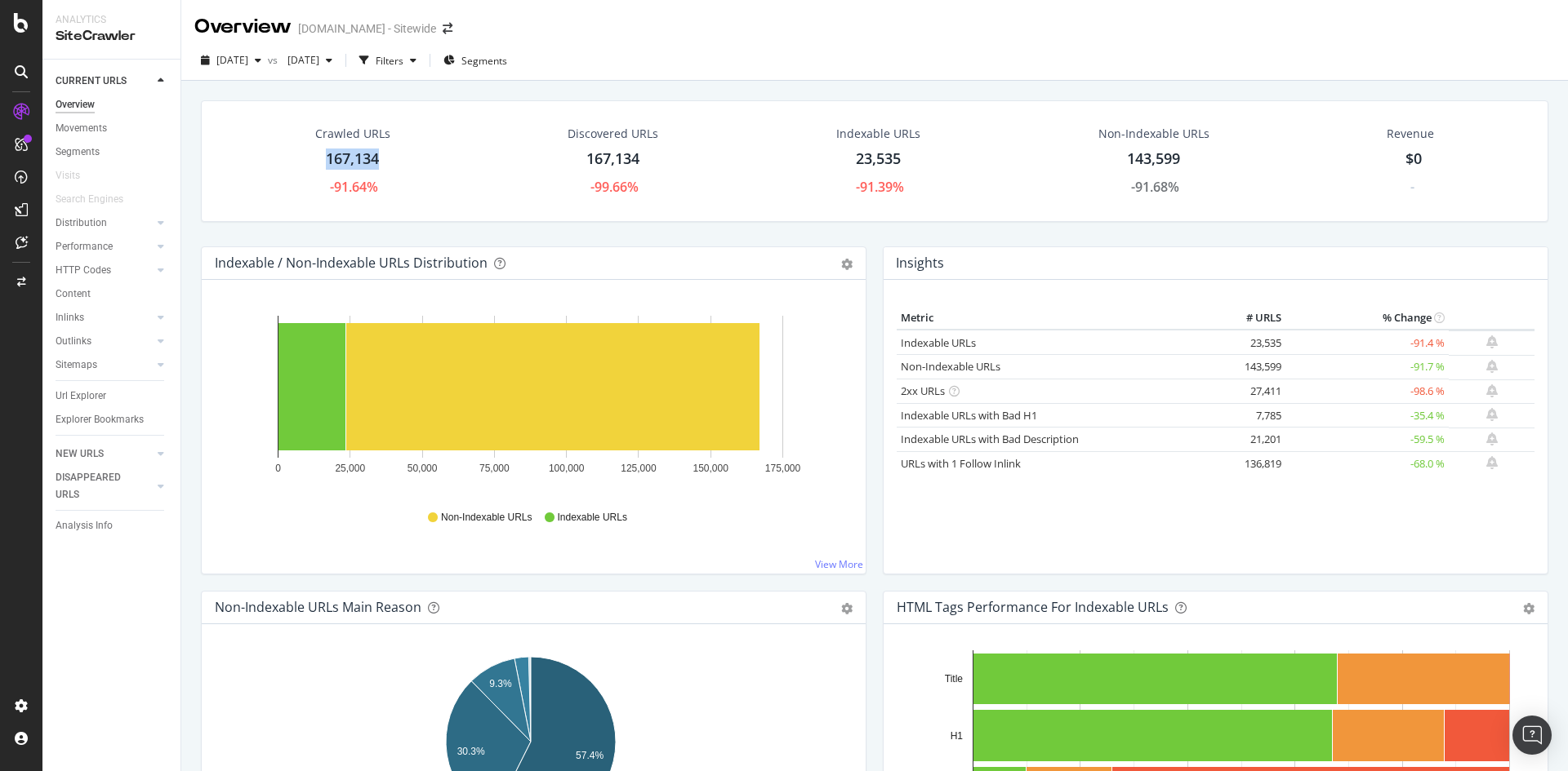
drag, startPoint x: 383, startPoint y: 158, endPoint x: 328, endPoint y: 167, distance: 55.7
click at [328, 167] on div "Crawled URLs 167,134 -91.64%" at bounding box center [353, 161] width 108 height 87
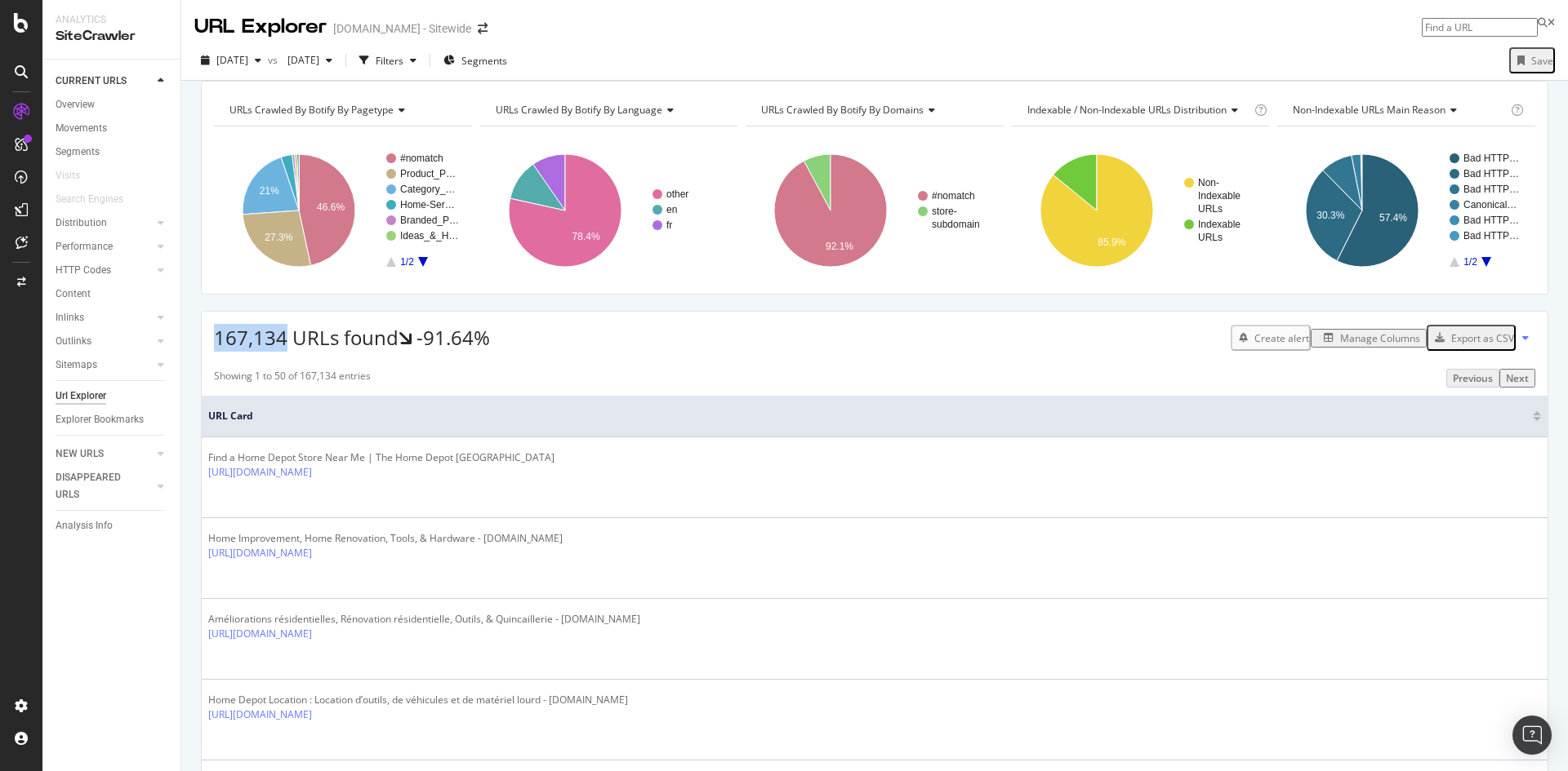
drag, startPoint x: 211, startPoint y: 363, endPoint x: 288, endPoint y: 372, distance: 77.5
click at [288, 352] on div "167,134 URLs found -91.64% Create alert Manage Columns Export as CSV" at bounding box center [875, 331] width 1346 height 40
copy span "167,134"
click at [423, 69] on div "Filters" at bounding box center [387, 60] width 70 height 24
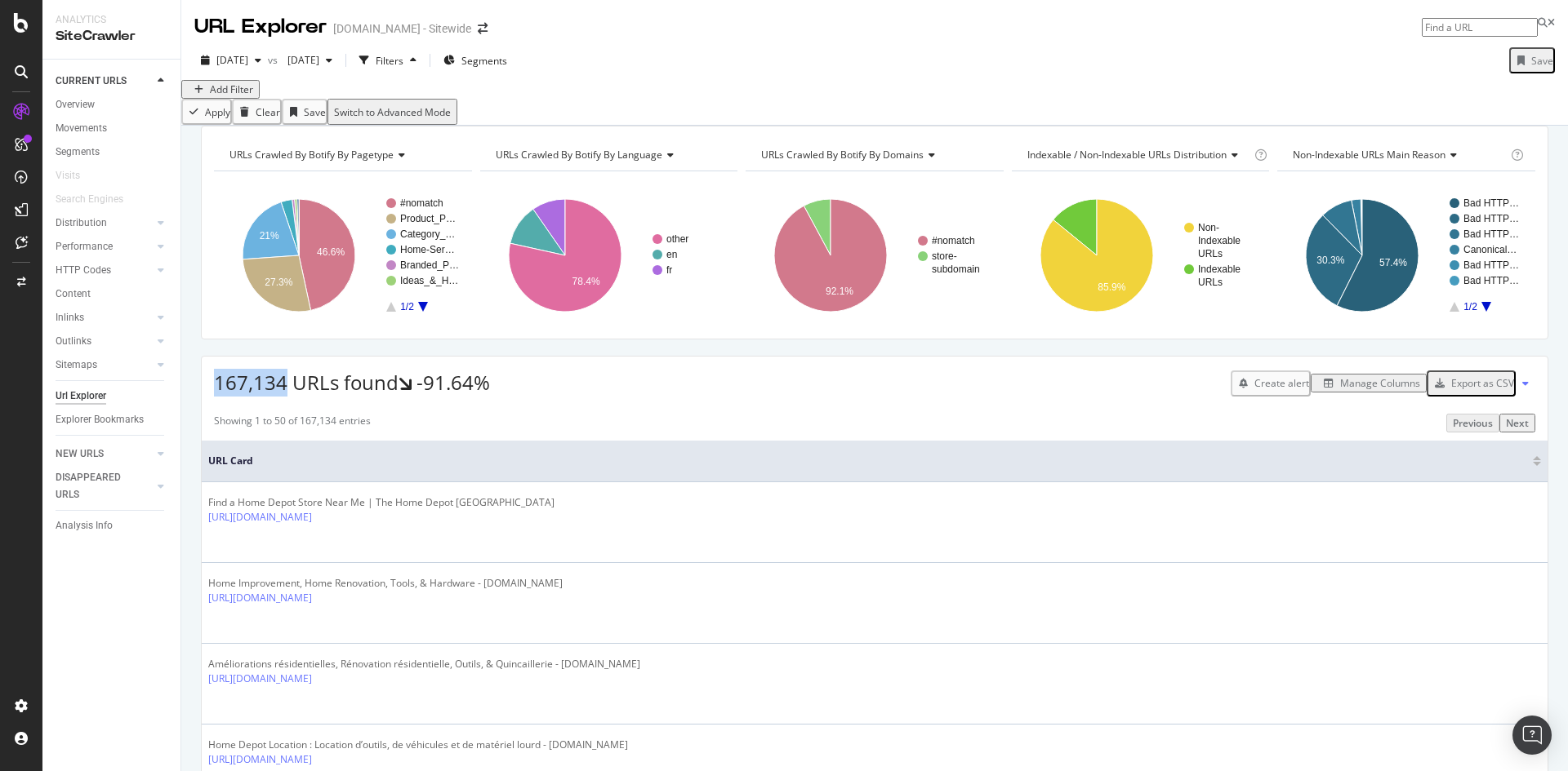
click at [248, 97] on div "Add Filter" at bounding box center [232, 89] width 44 height 14
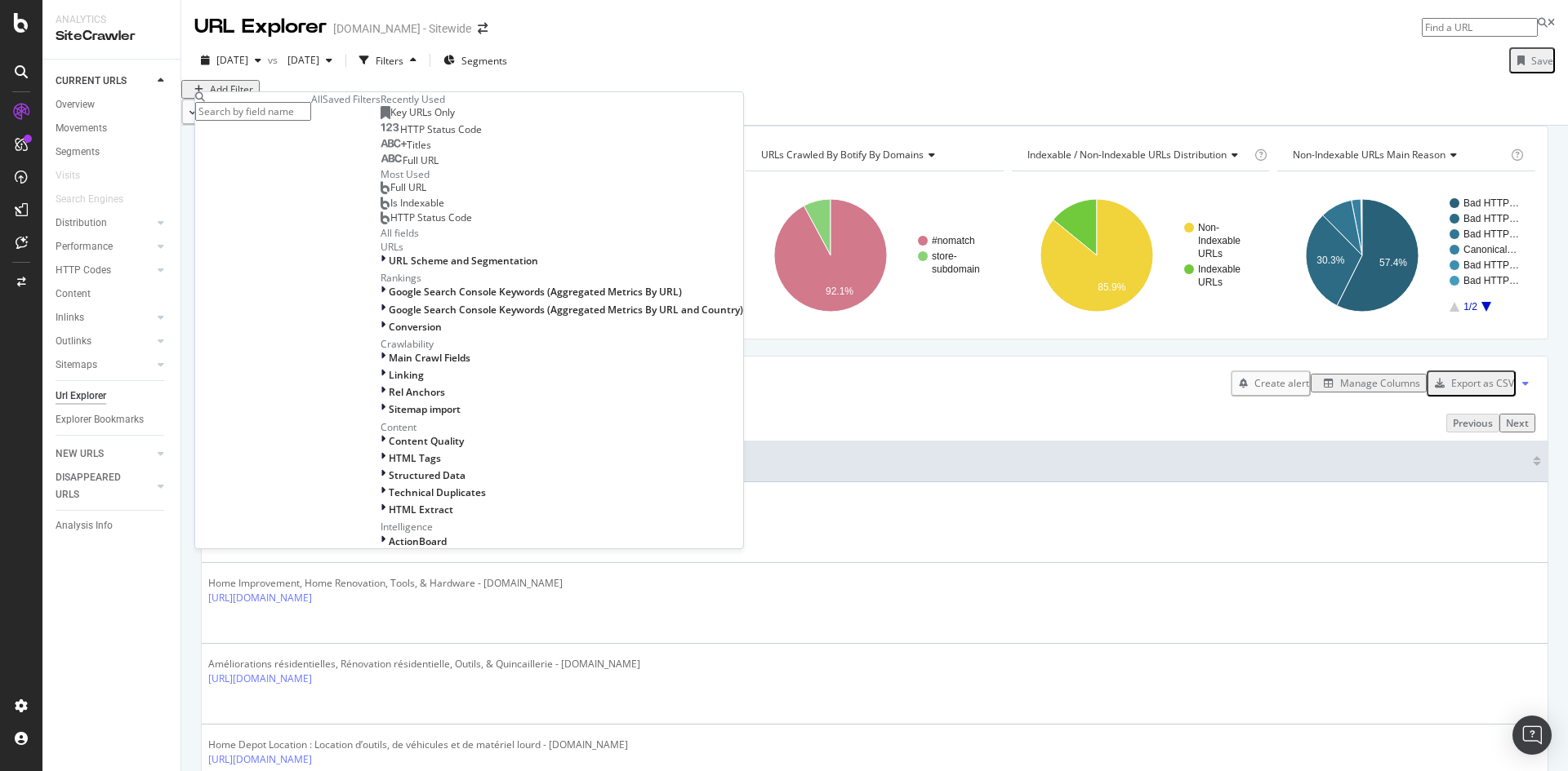
click at [330, 106] on div "Saved Filters" at bounding box center [352, 99] width 58 height 14
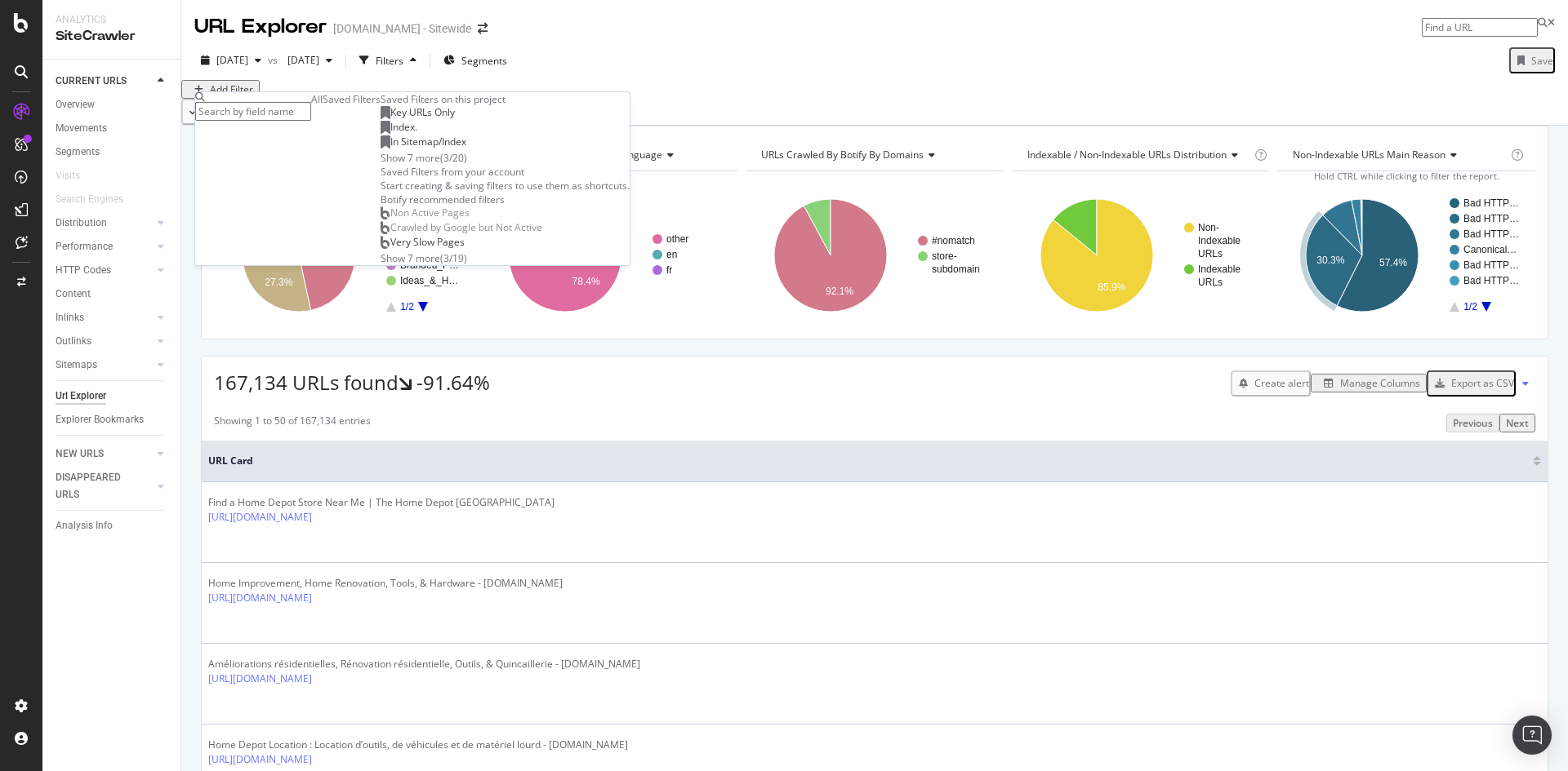
click at [390, 119] on span "Key URLs Only" at bounding box center [422, 112] width 64 height 14
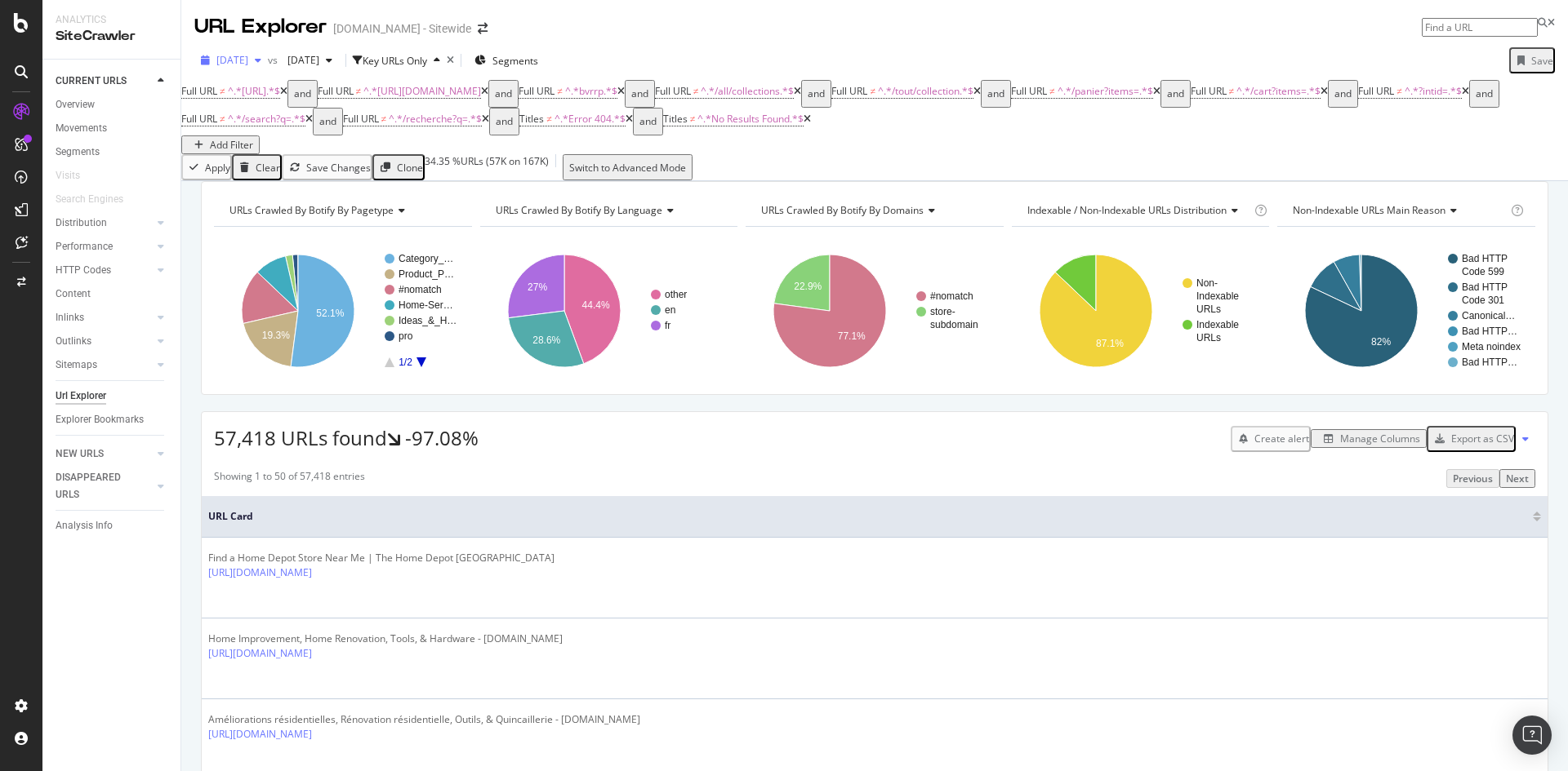
click at [261, 61] on icon "button" at bounding box center [258, 60] width 7 height 10
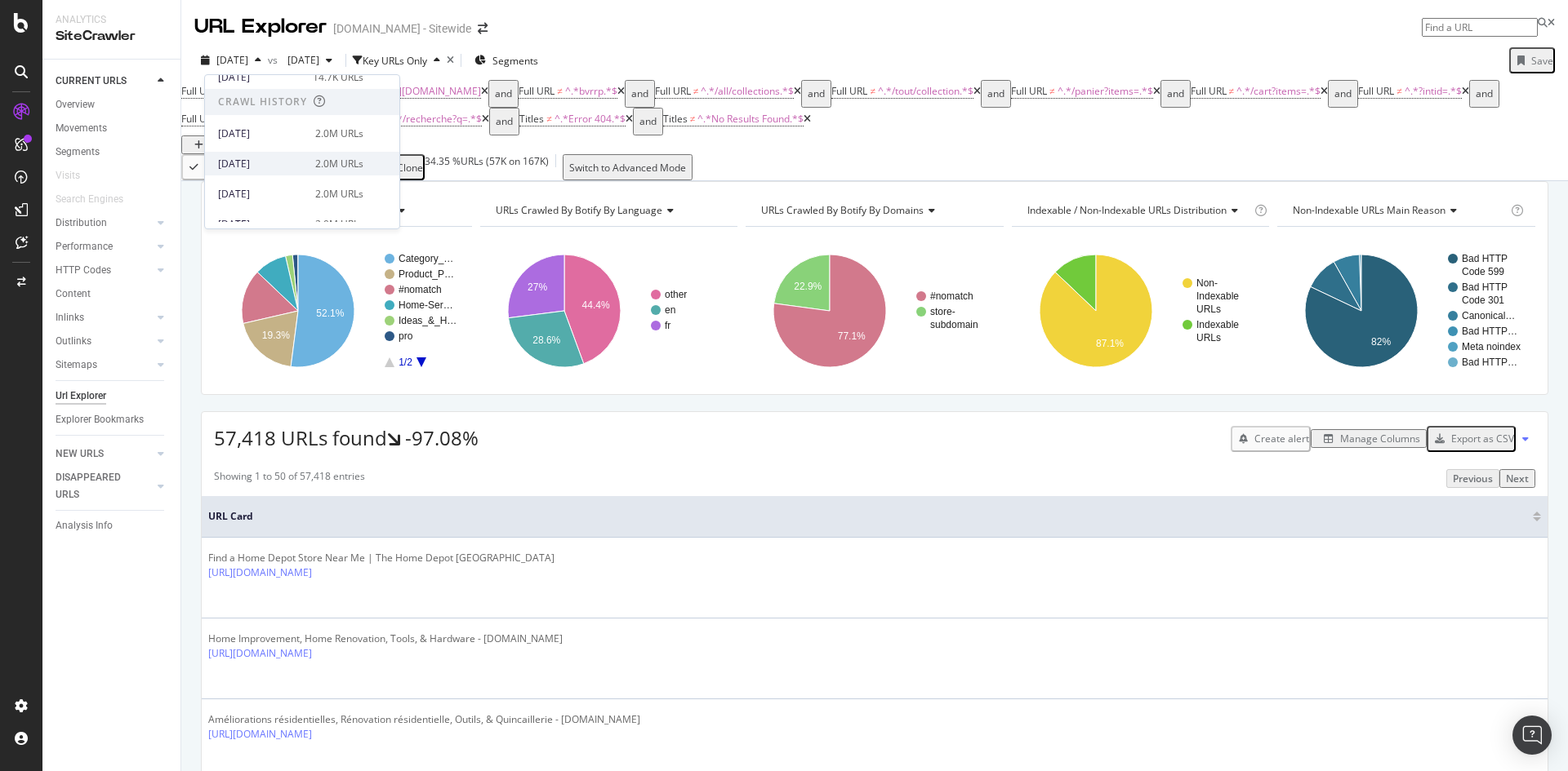
scroll to position [82, 0]
click at [251, 161] on div "[DATE]" at bounding box center [260, 159] width 85 height 15
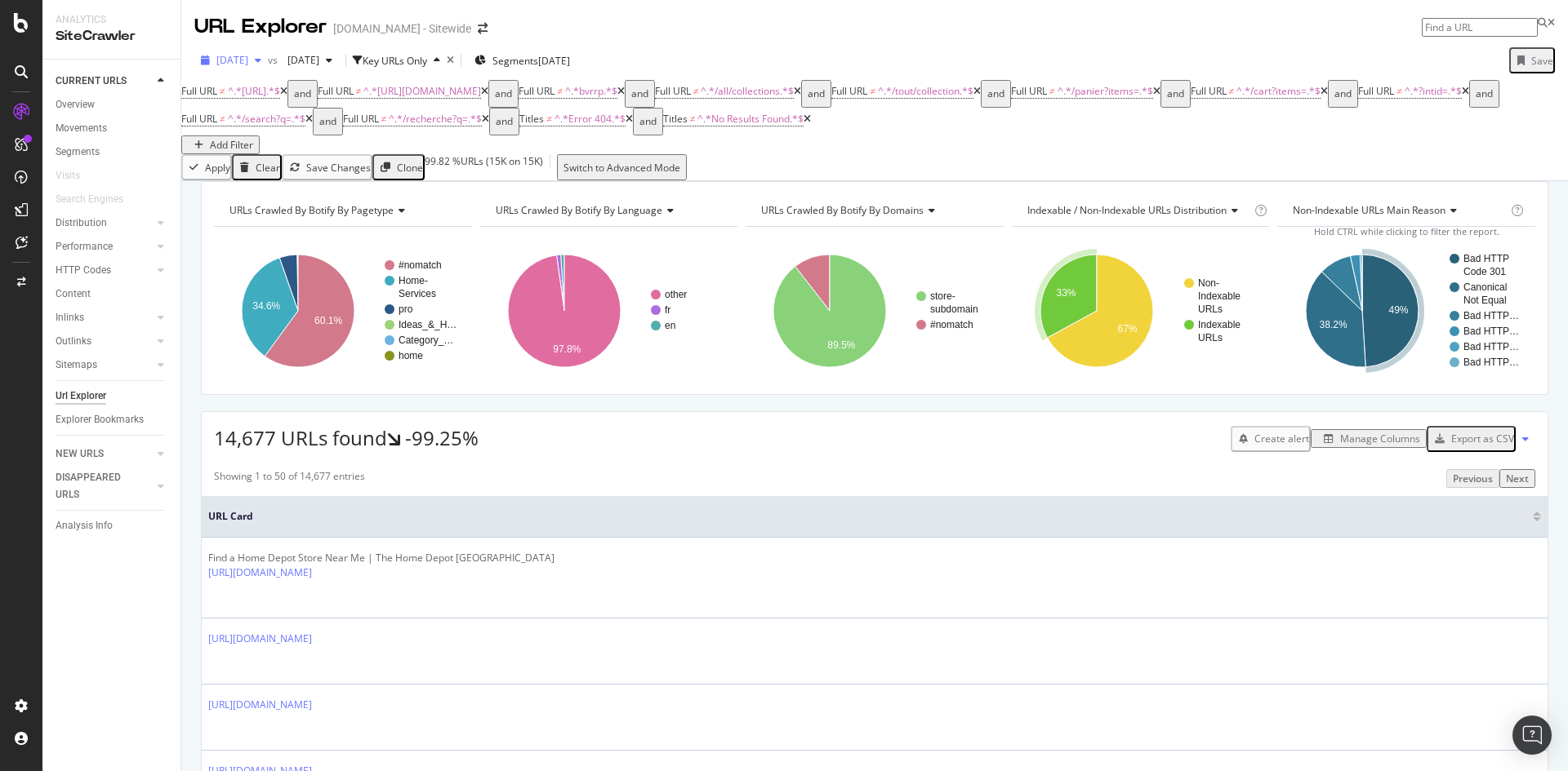
drag, startPoint x: 184, startPoint y: 60, endPoint x: 284, endPoint y: 67, distance: 100.2
click at [284, 67] on div "[DATE] vs [DATE] Key URLs Only Segments [DATE] Save" at bounding box center [875, 63] width 1387 height 33
drag, startPoint x: 209, startPoint y: 451, endPoint x: 276, endPoint y: 464, distance: 68.2
click at [276, 452] on div "14,677 URLs found -99.25% Create alert Manage Columns Export as CSV" at bounding box center [875, 432] width 1346 height 40
copy span "14,677"
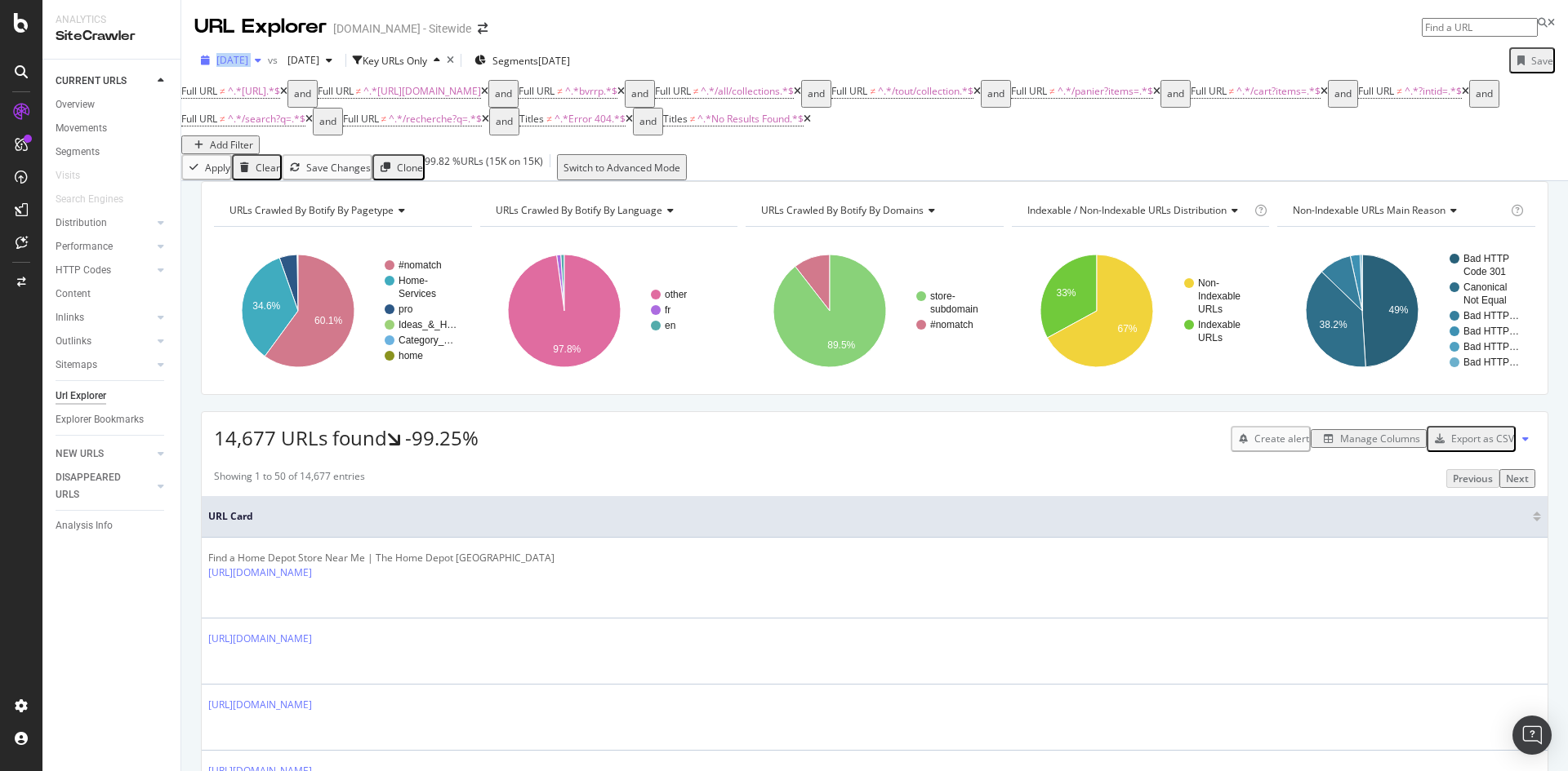
drag, startPoint x: 190, startPoint y: 57, endPoint x: 287, endPoint y: 69, distance: 97.7
click at [287, 69] on div "[DATE] vs [DATE] Key URLs Only Segments [DATE] Save" at bounding box center [875, 63] width 1387 height 33
copy div "[DATE]"
click at [454, 61] on icon "times" at bounding box center [450, 60] width 7 height 10
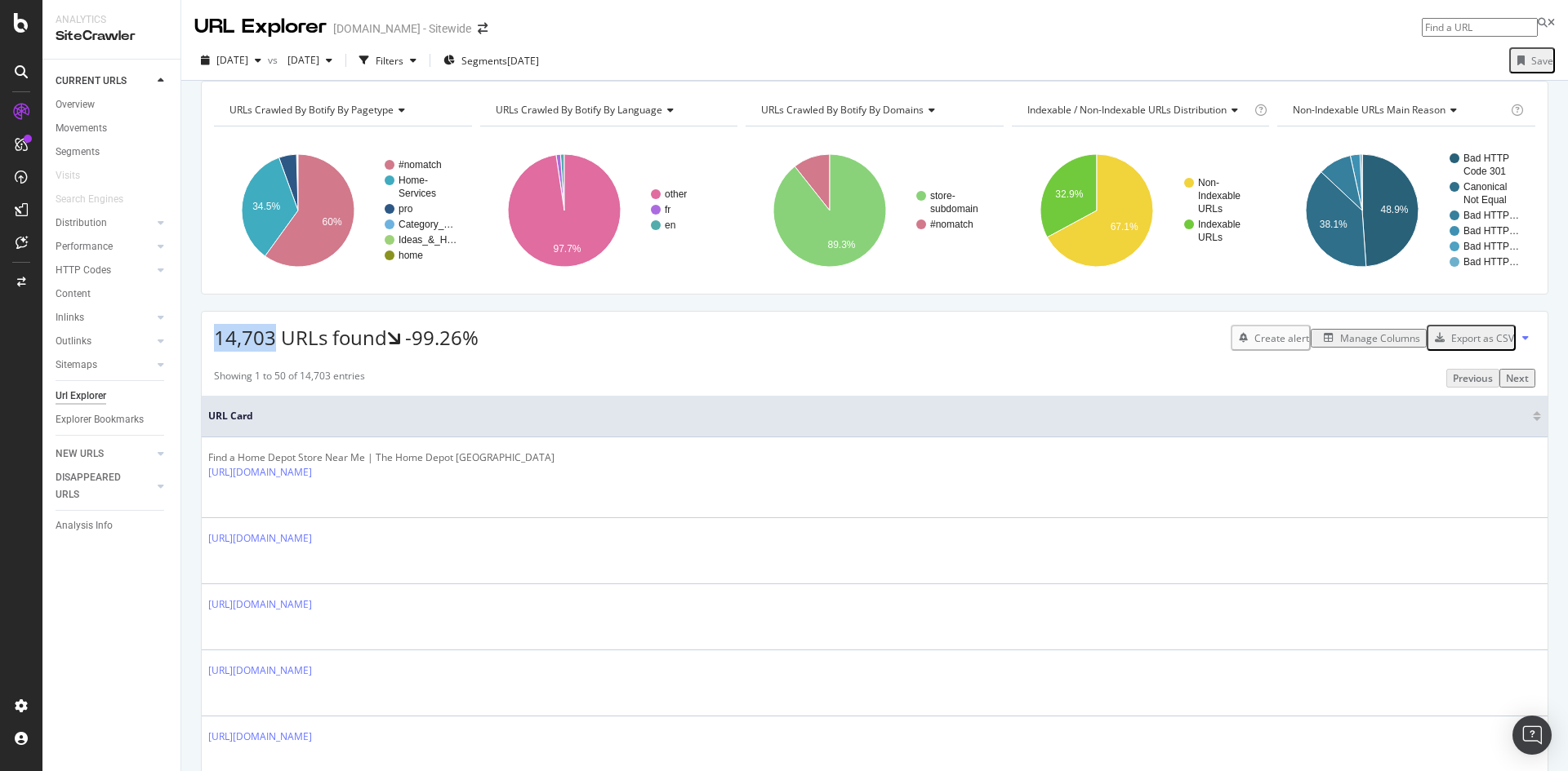
drag, startPoint x: 204, startPoint y: 354, endPoint x: 270, endPoint y: 368, distance: 67.5
click at [270, 352] on div "14,703 URLs found -99.26% Create alert Manage Columns Export as CSV" at bounding box center [875, 331] width 1346 height 40
copy span "14,703"
click at [268, 64] on div "button" at bounding box center [258, 60] width 20 height 10
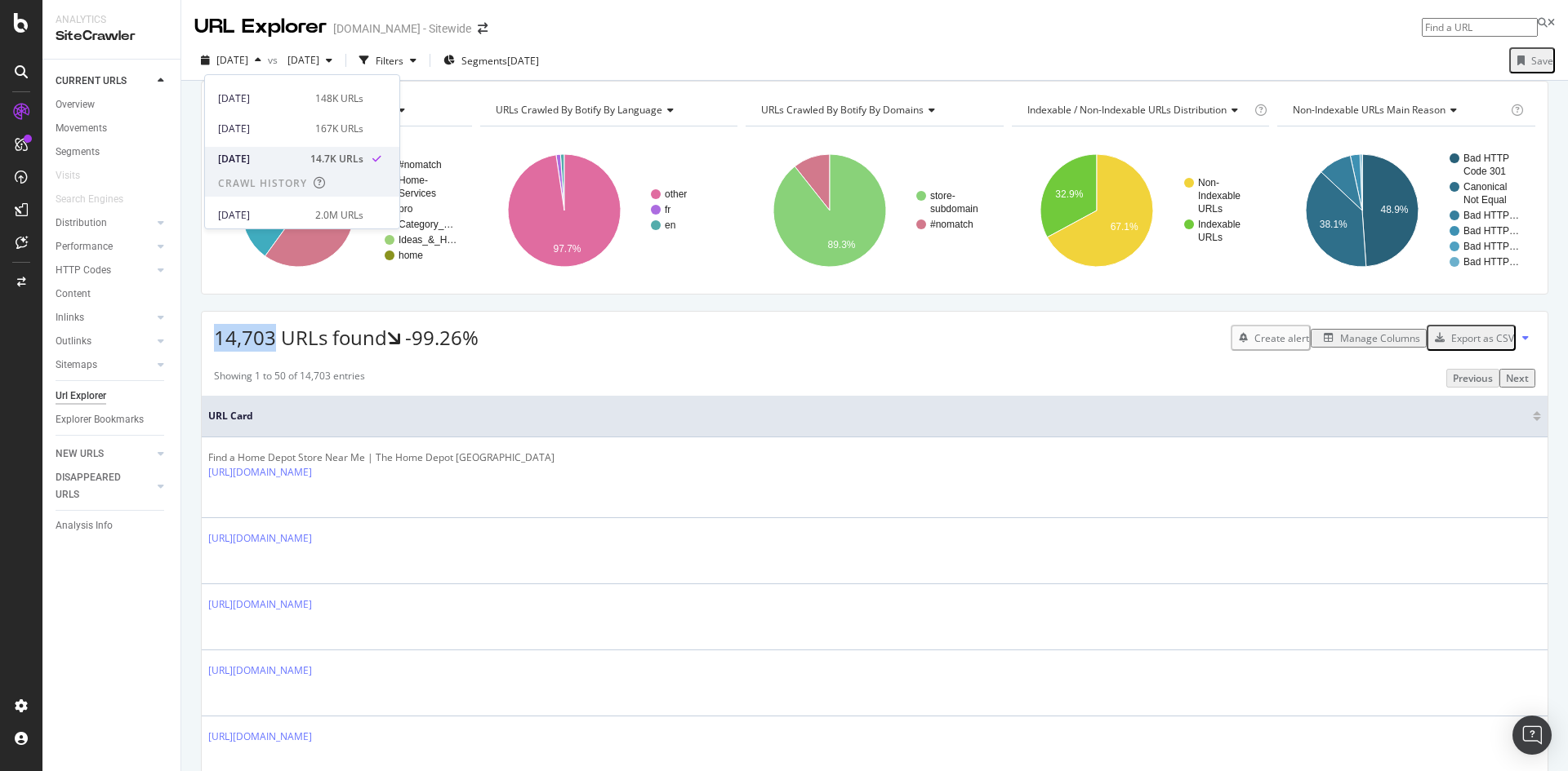
scroll to position [164, 0]
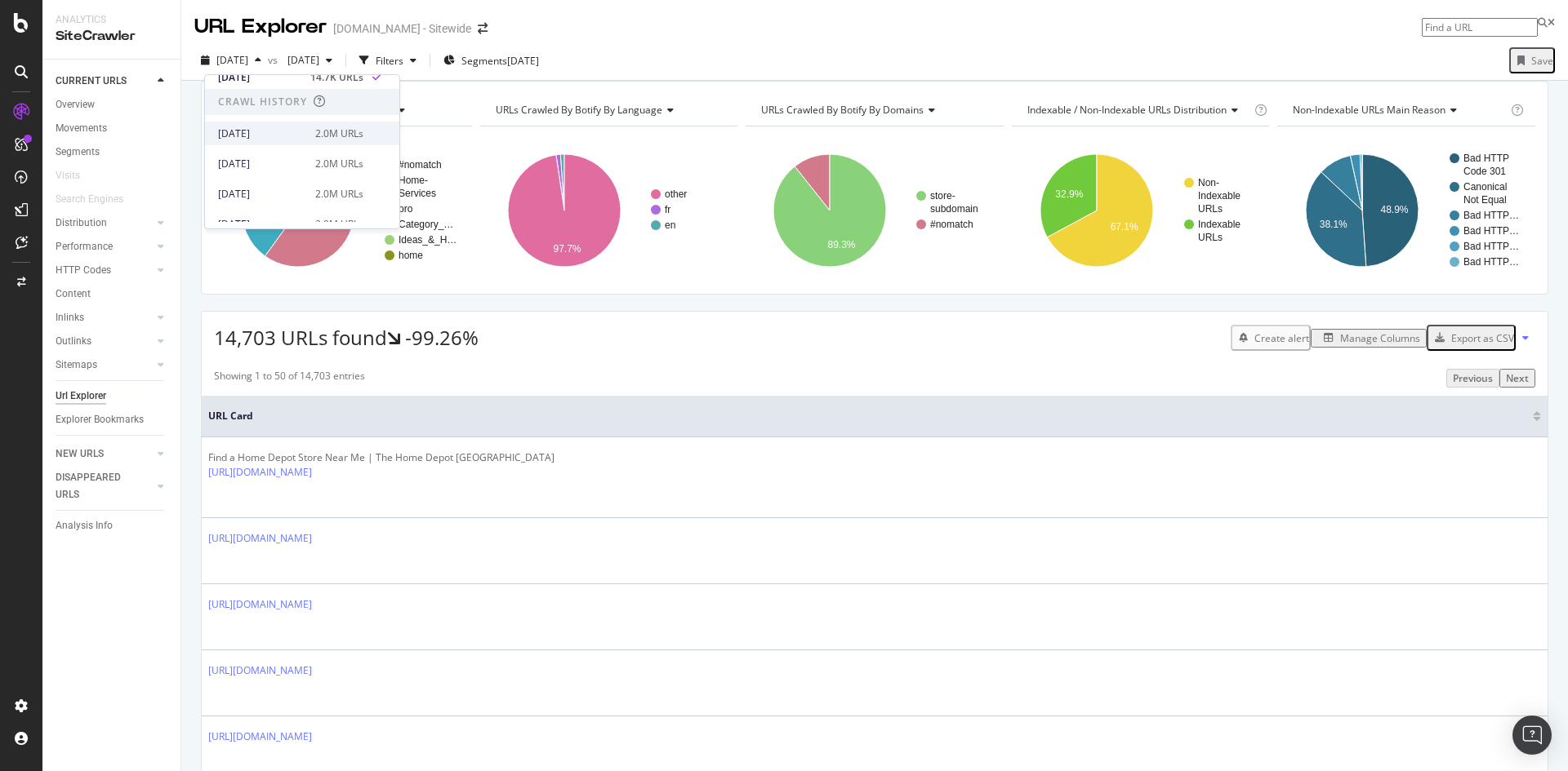
click at [236, 130] on div "[DATE]" at bounding box center [261, 134] width 87 height 15
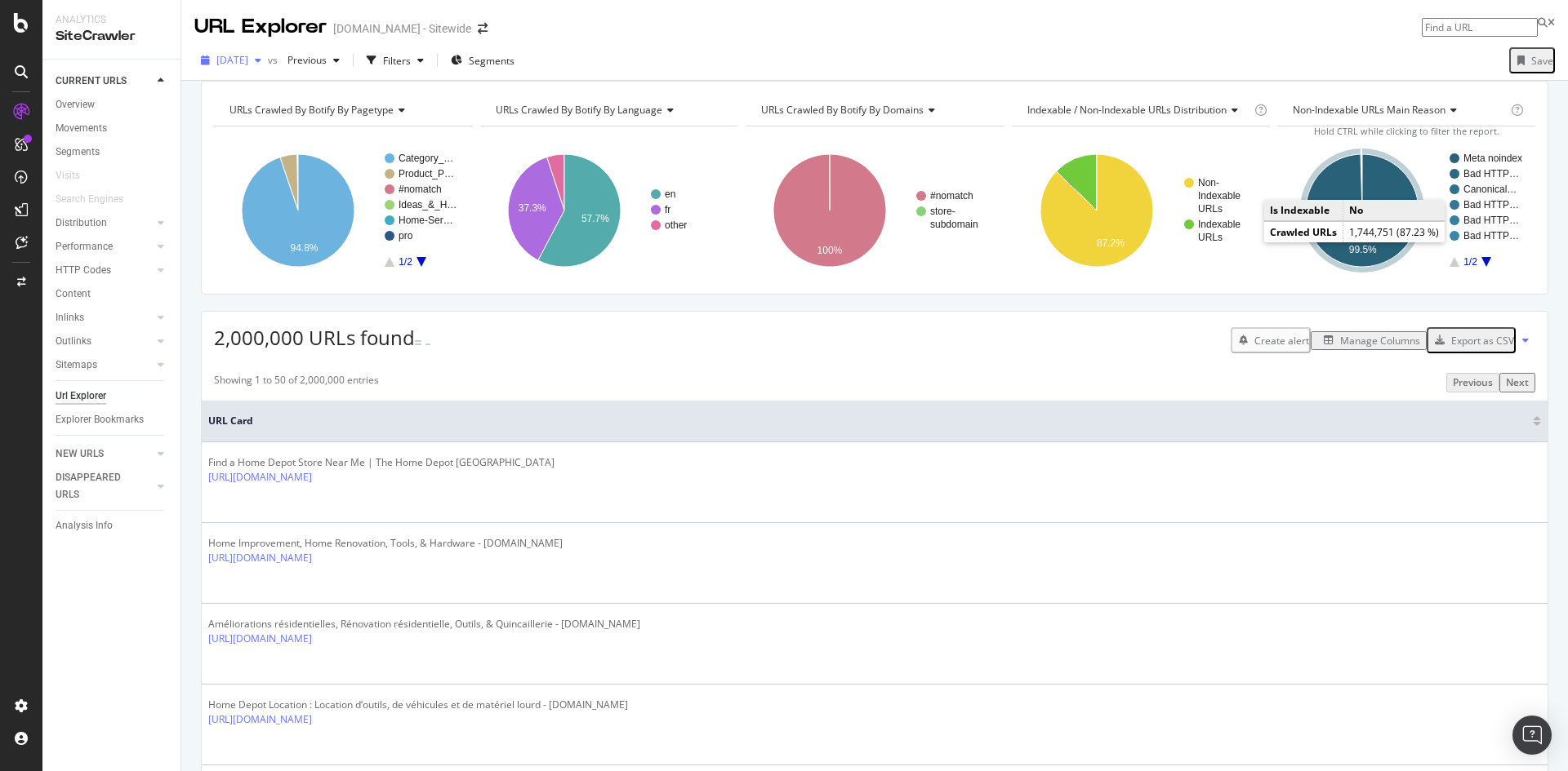
drag, startPoint x: 185, startPoint y: 60, endPoint x: 275, endPoint y: 70, distance: 90.6
click at [275, 70] on div "[DATE] vs Previous Filters Segments Save" at bounding box center [875, 63] width 1387 height 33
copy span "[DATE]"
drag, startPoint x: 217, startPoint y: 356, endPoint x: 303, endPoint y: 370, distance: 87.1
click at [303, 351] on span "2,000,000 URLs found" at bounding box center [315, 337] width 201 height 27
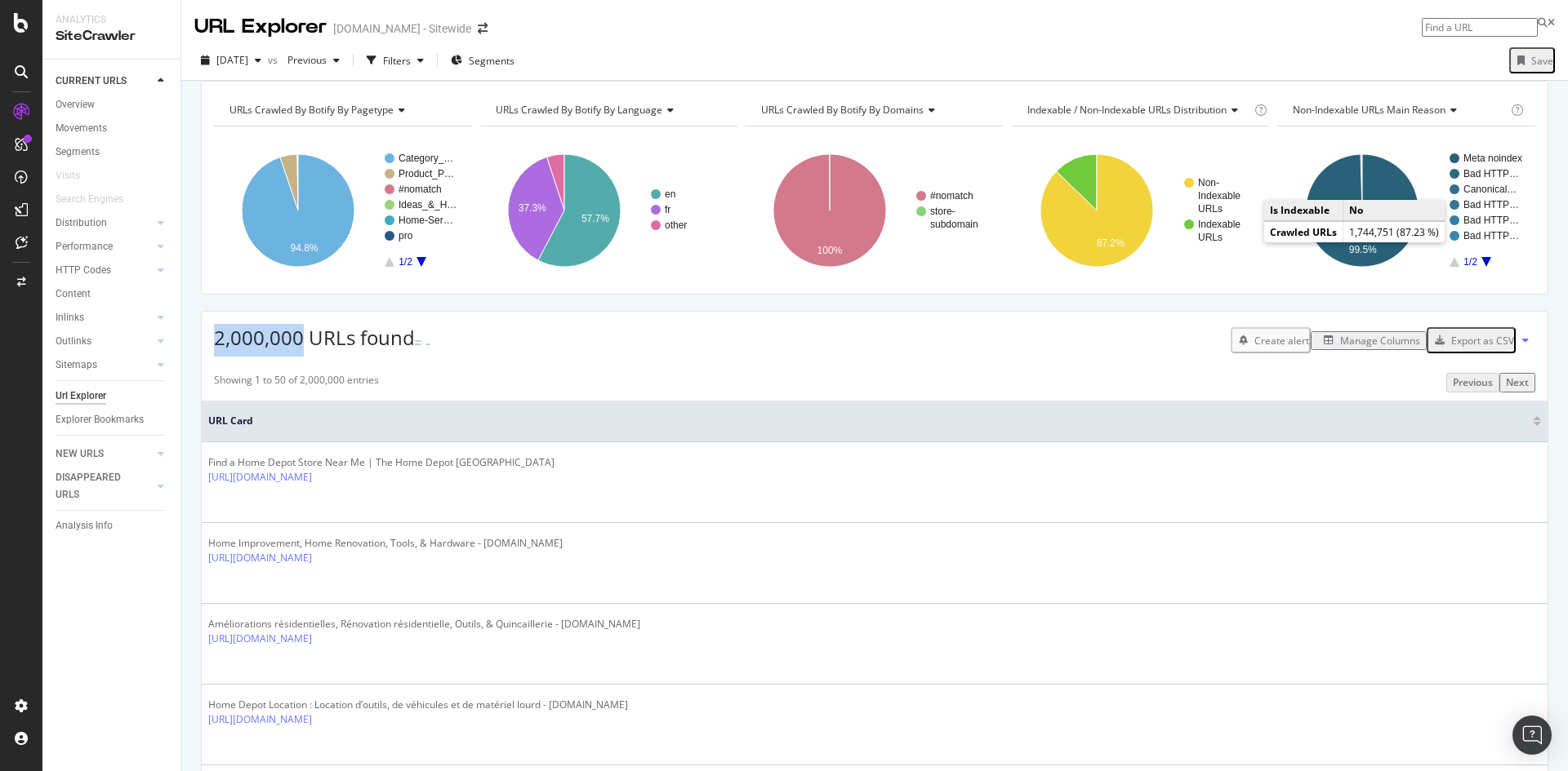
copy span "2,000,000"
click at [423, 62] on icon "button" at bounding box center [420, 60] width 7 height 10
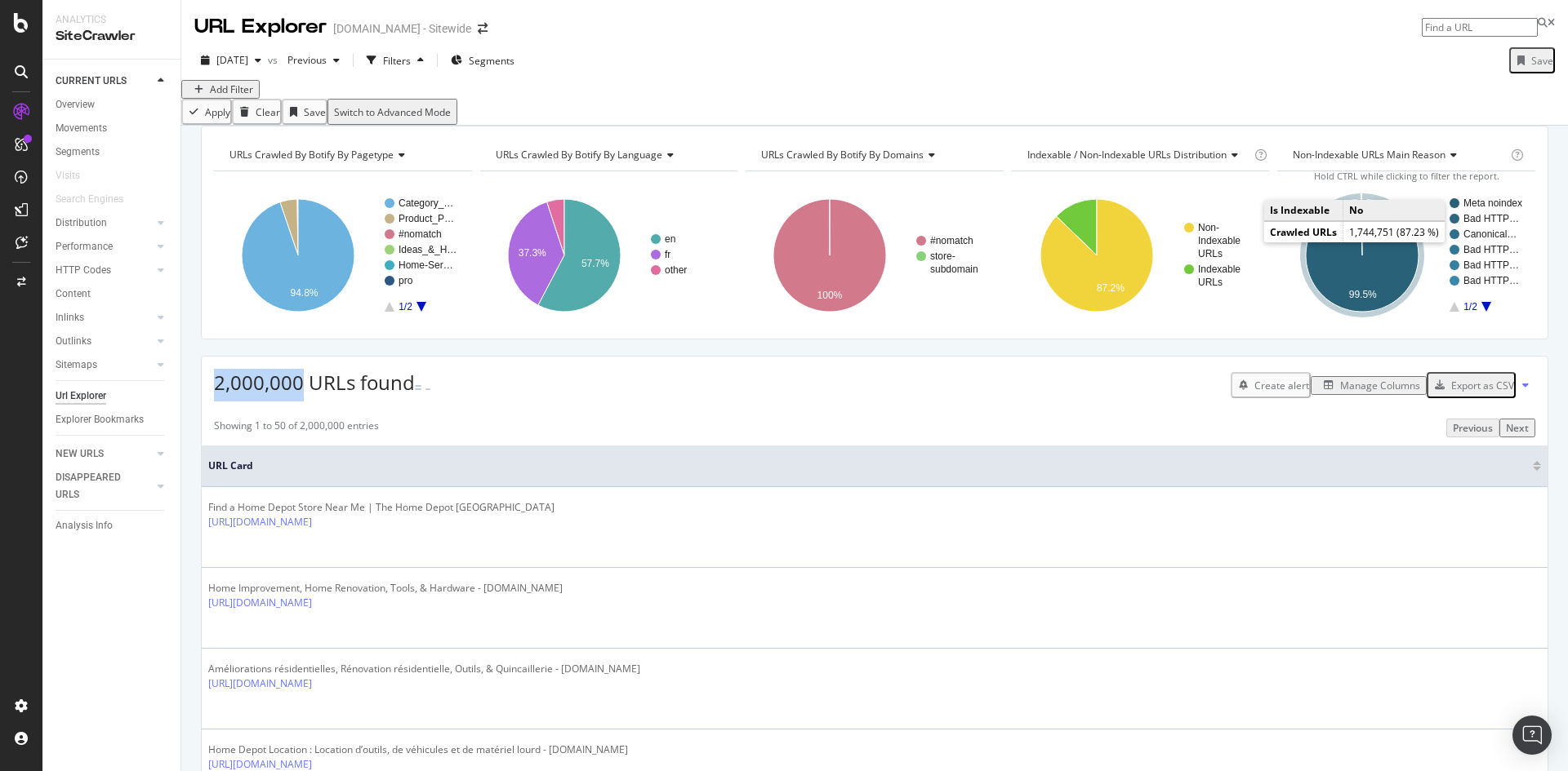
click at [250, 97] on div "Add Filter" at bounding box center [232, 89] width 44 height 14
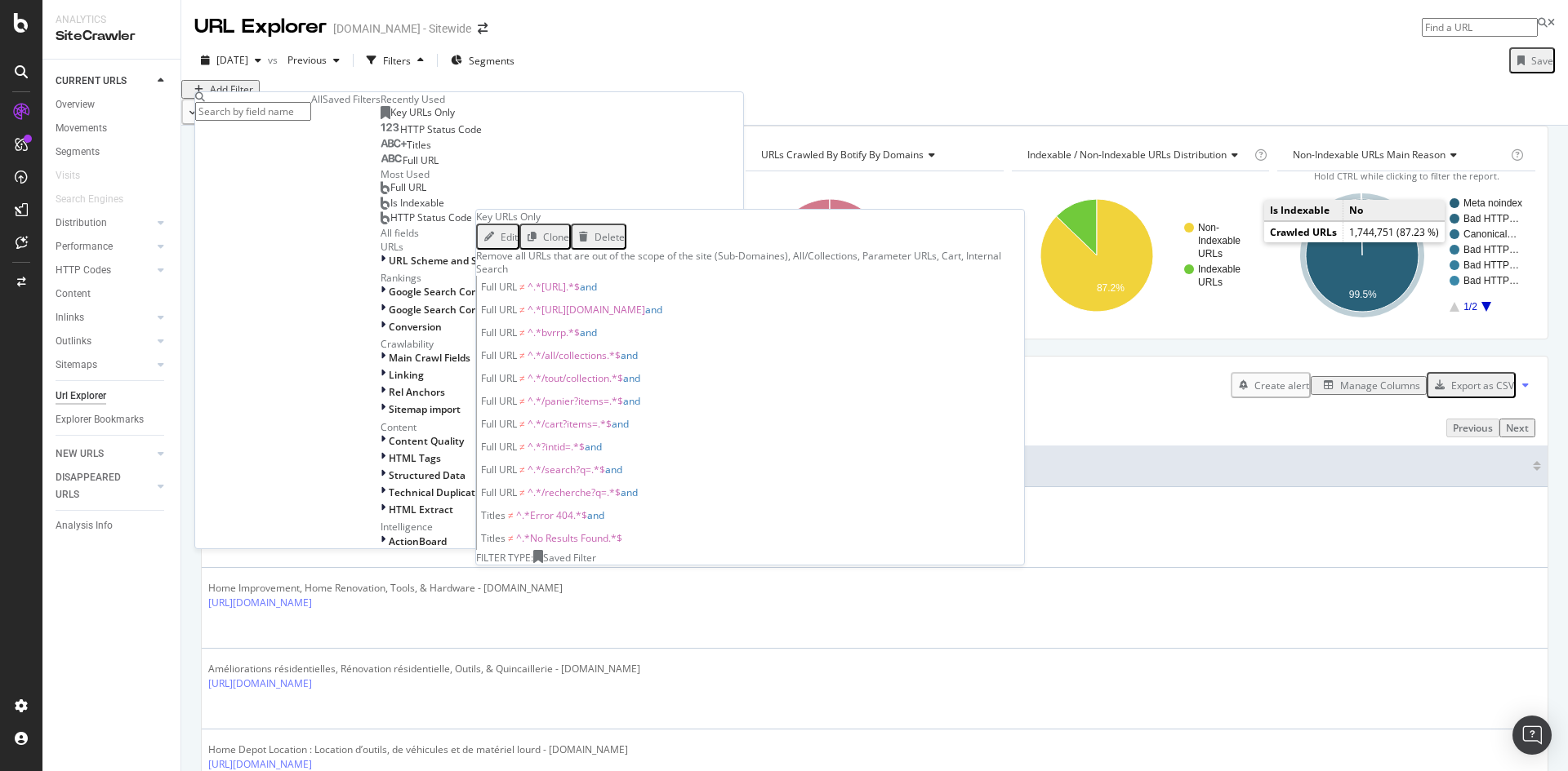
click at [390, 119] on span "Key URLs Only" at bounding box center [422, 112] width 64 height 14
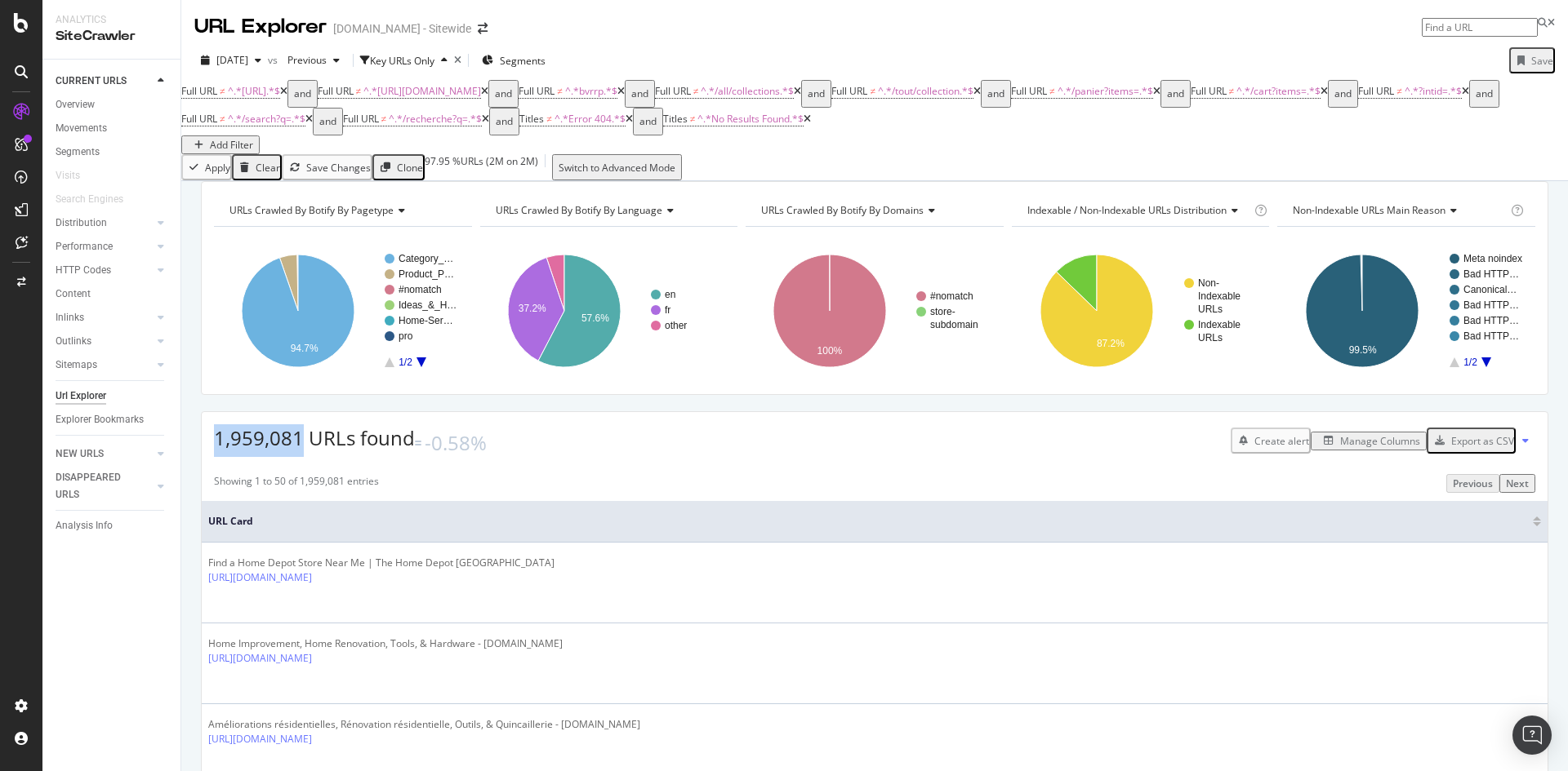
drag, startPoint x: 213, startPoint y: 459, endPoint x: 298, endPoint y: 459, distance: 85.0
click at [298, 457] on div "1,959,081 URLs found -0.58% Create alert Manage Columns Export as CSV" at bounding box center [875, 434] width 1346 height 45
click at [268, 60] on div "button" at bounding box center [258, 60] width 20 height 10
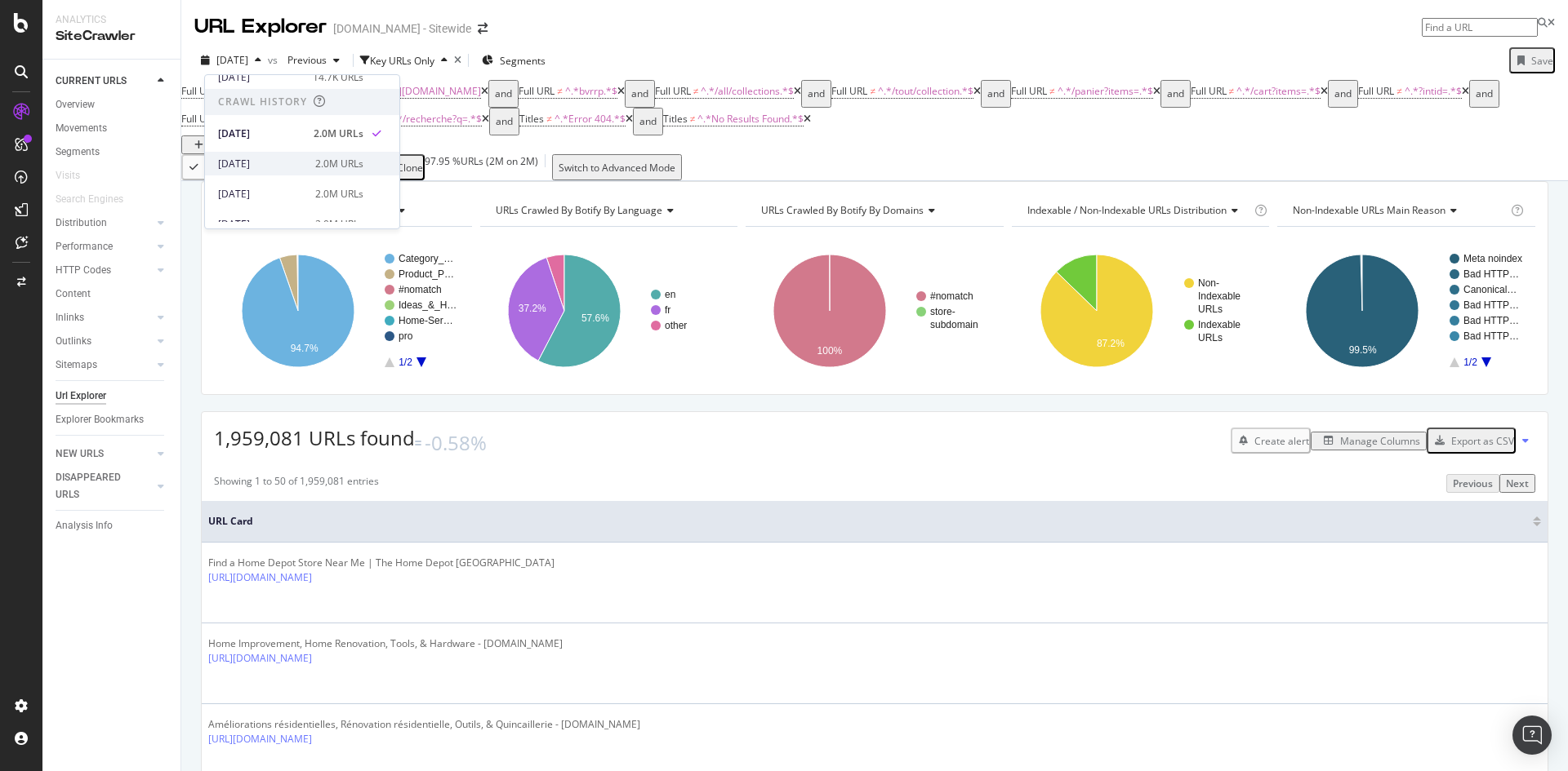
click at [335, 162] on div "2.0M URLs" at bounding box center [340, 164] width 48 height 15
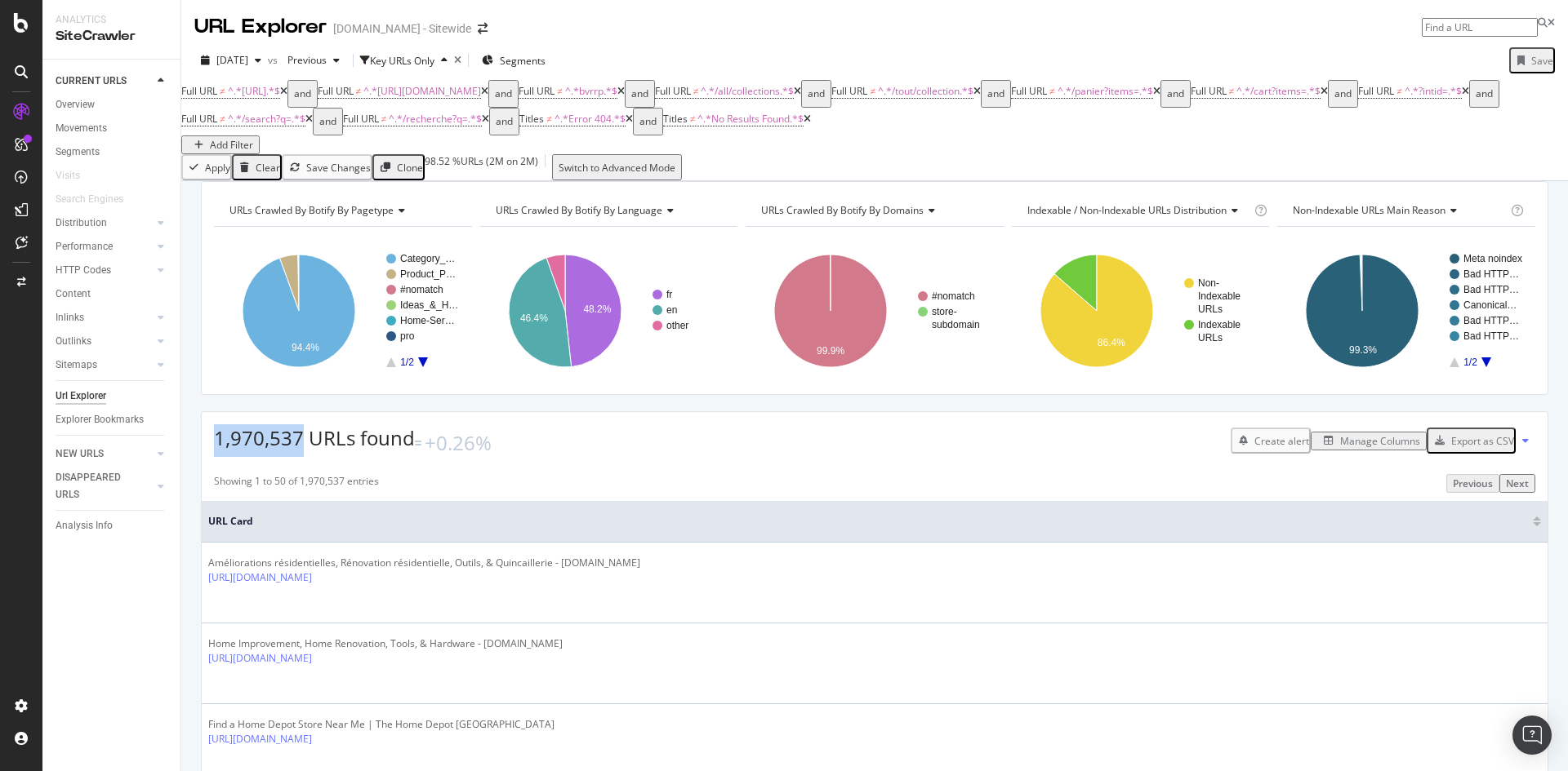
drag, startPoint x: 211, startPoint y: 466, endPoint x: 303, endPoint y: 472, distance: 92.2
drag, startPoint x: 188, startPoint y: 59, endPoint x: 283, endPoint y: 72, distance: 95.9
click at [283, 72] on div "[DATE] vs Previous Key URLs Only Segments Save" at bounding box center [875, 63] width 1387 height 33
click at [261, 61] on icon "button" at bounding box center [258, 60] width 7 height 10
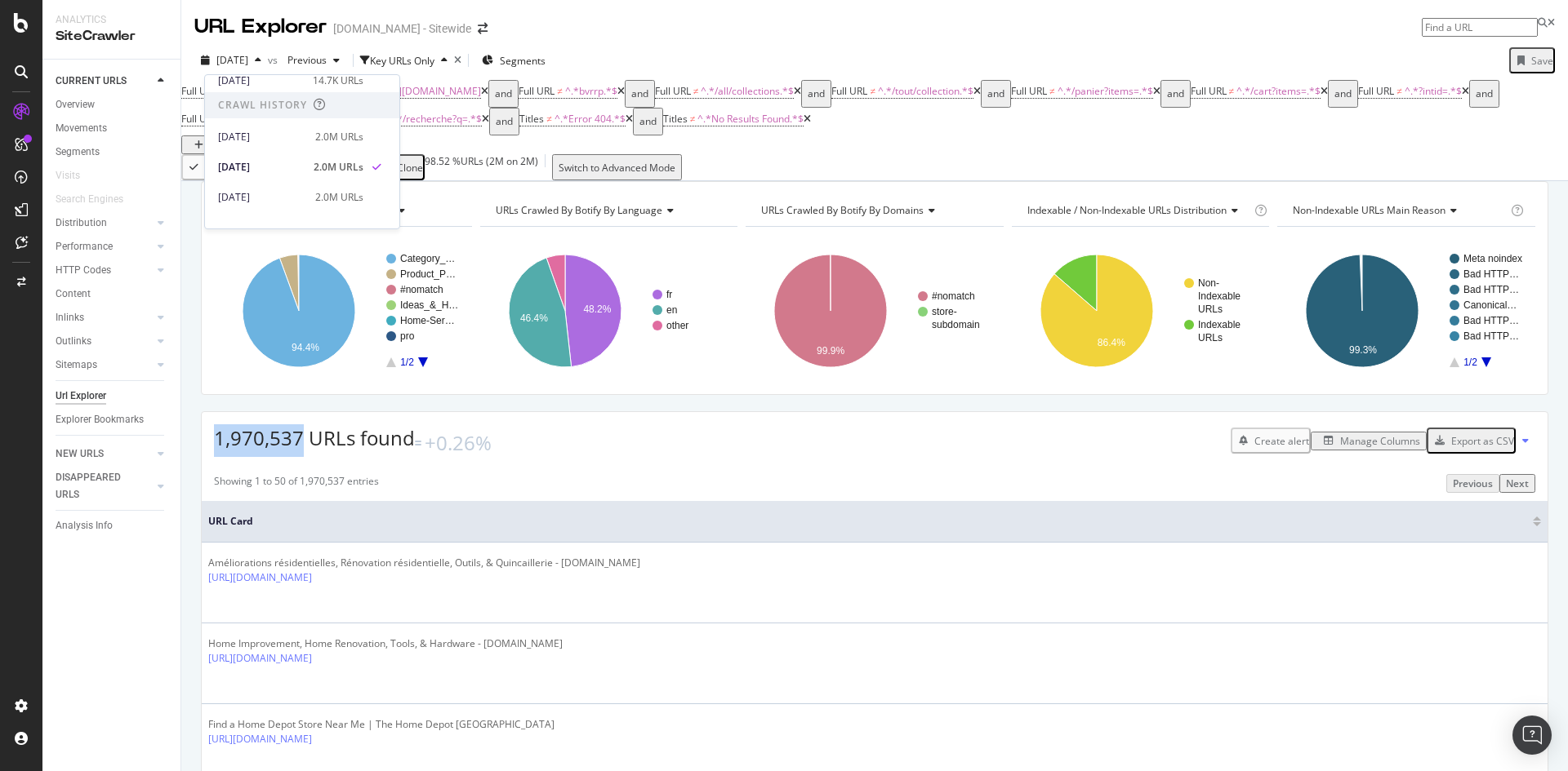
scroll to position [164, 0]
click at [340, 190] on div "2.0M URLs" at bounding box center [340, 194] width 48 height 15
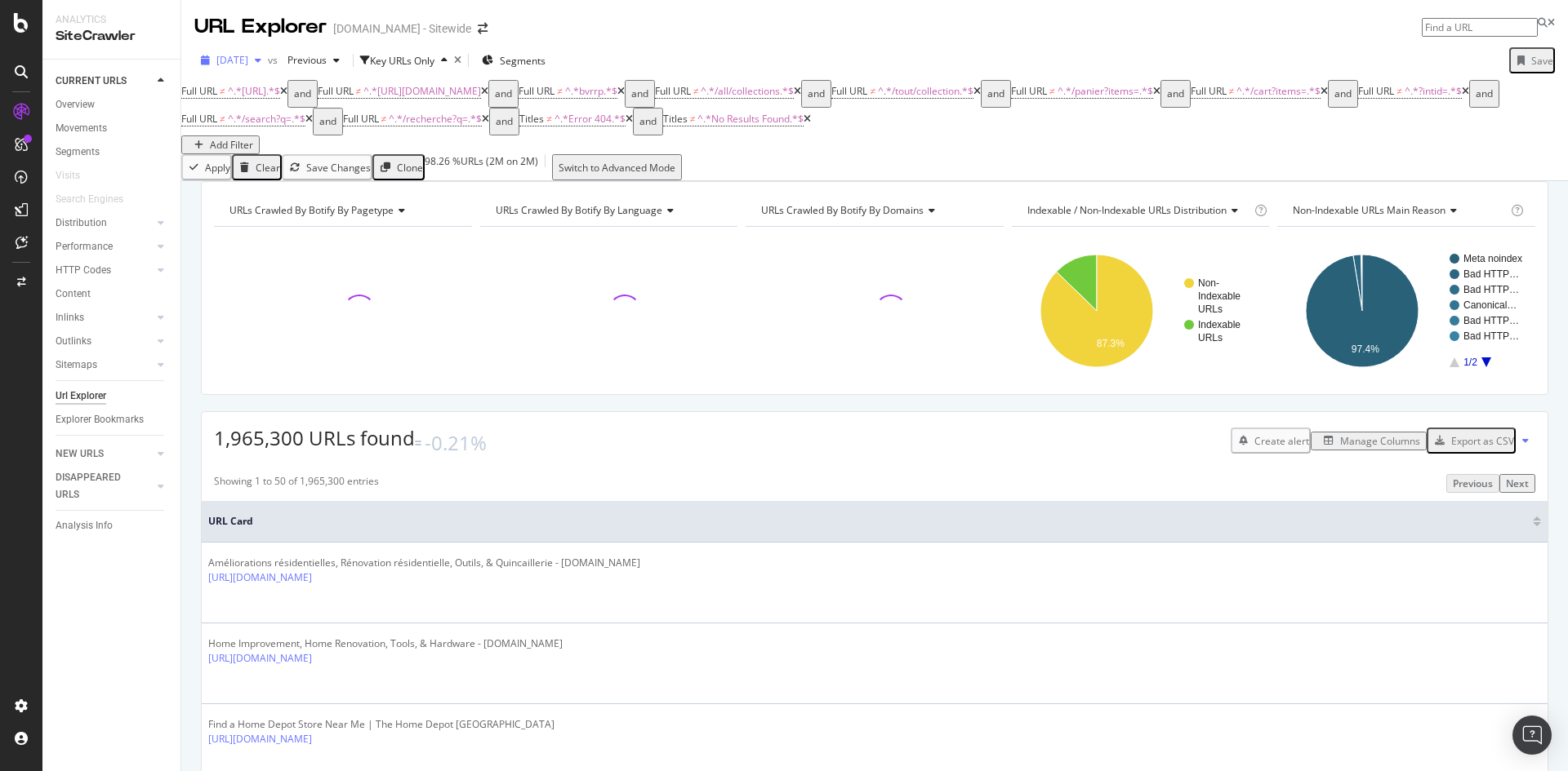
drag, startPoint x: 181, startPoint y: 63, endPoint x: 242, endPoint y: 58, distance: 61.2
click at [244, 58] on div "Analytics SiteCrawler CURRENT URLS Overview Movements Segments Visits Search En…" at bounding box center [805, 385] width 1525 height 771
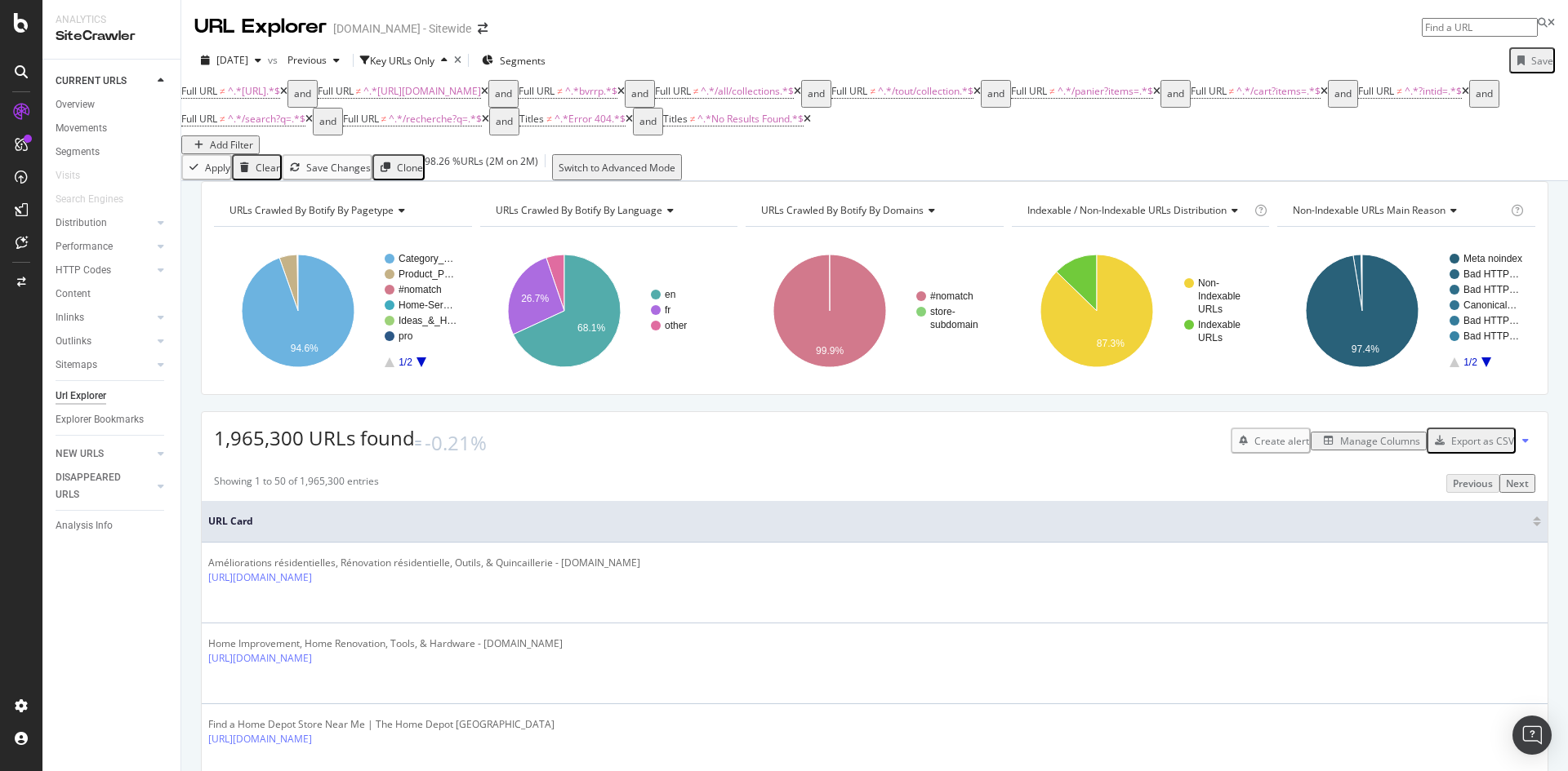
drag, startPoint x: 186, startPoint y: 65, endPoint x: 286, endPoint y: 70, distance: 100.1
click at [286, 70] on div "[DATE] vs Previous Key URLs Only Segments Save" at bounding box center [875, 63] width 1387 height 33
drag, startPoint x: 208, startPoint y: 463, endPoint x: 299, endPoint y: 463, distance: 91.0
click at [299, 457] on div "1,965,300 URLs found -0.21% Create alert Manage Columns Export as CSV" at bounding box center [875, 434] width 1346 height 45
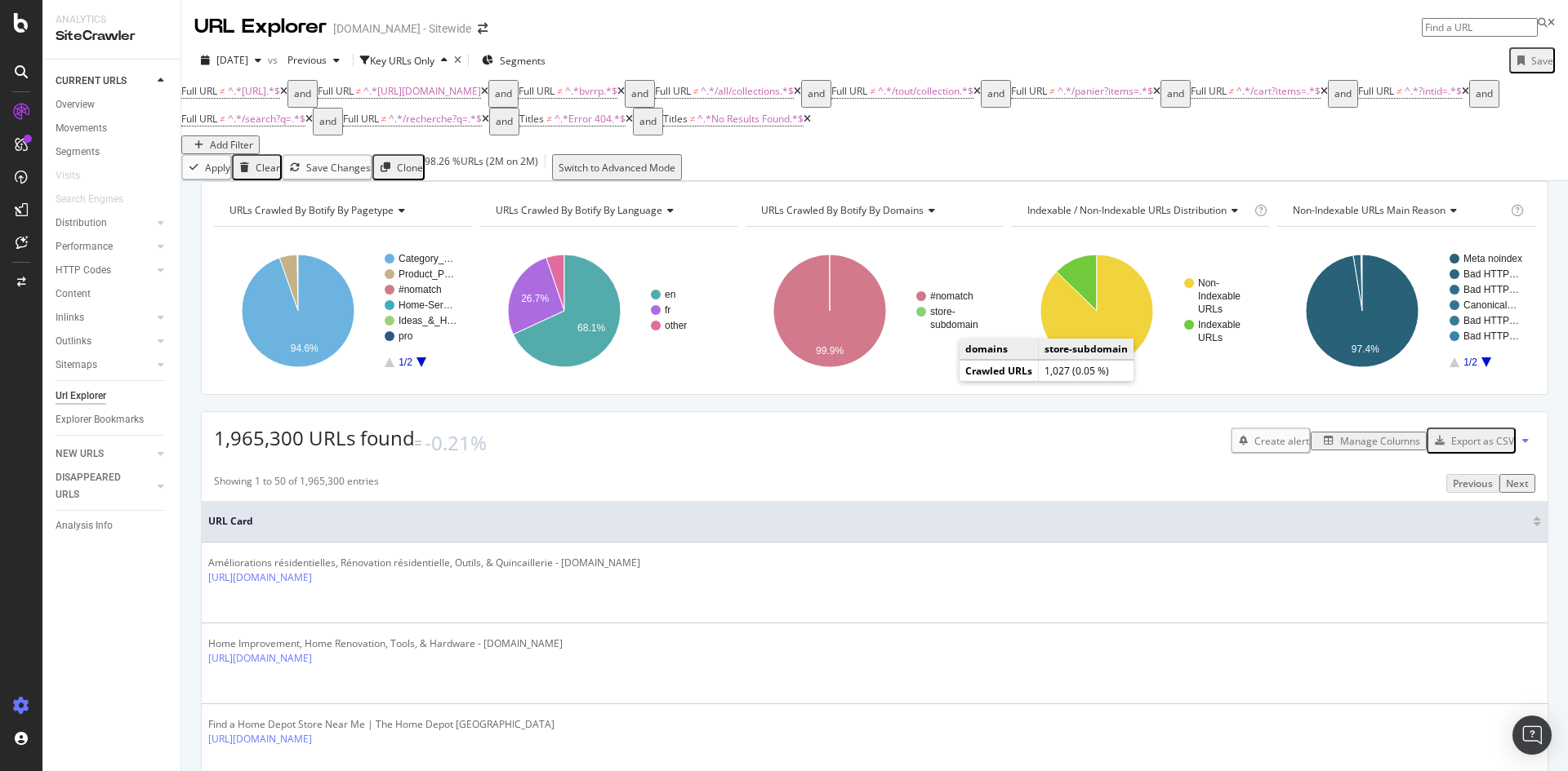
click at [35, 702] on div at bounding box center [21, 706] width 39 height 26
click at [30, 702] on div at bounding box center [21, 706] width 39 height 26
click at [137, 637] on div "Settings Project settings" at bounding box center [152, 626] width 216 height 30
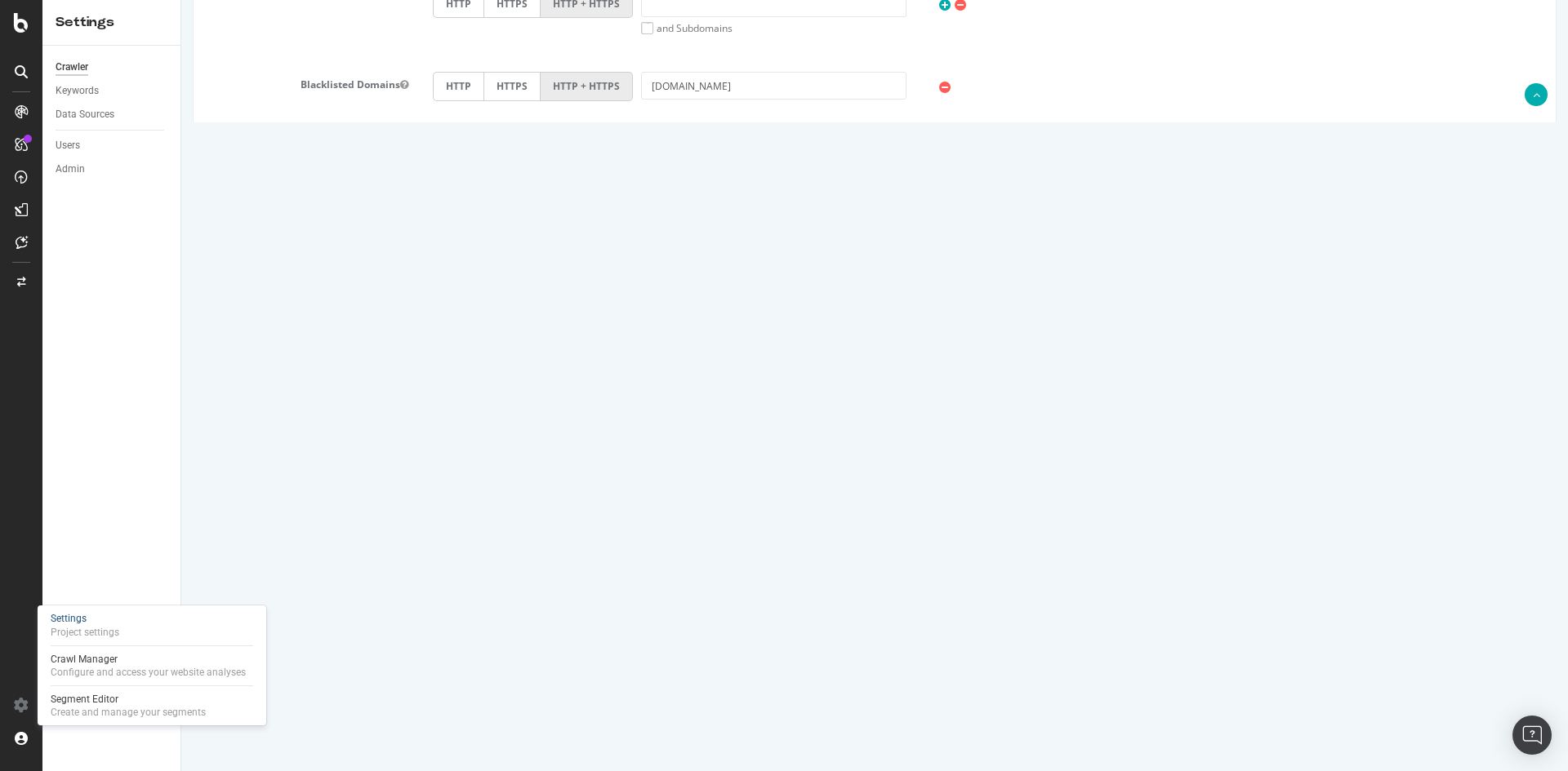
scroll to position [28, 0]
click at [395, 664] on div "Automatically find sitemap(s)" at bounding box center [875, 660] width 1362 height 24
click at [559, 611] on textarea "[URL][DOMAIN_NAME] [URL][DOMAIN_NAME] [URL][DOMAIN_NAME] [URL][DOMAIN_NAME] [UR…" at bounding box center [987, 596] width 1110 height 82
drag, startPoint x: 635, startPoint y: 606, endPoint x: 436, endPoint y: 617, distance: 199.3
click at [436, 617] on textarea "[URL][DOMAIN_NAME] [URL][DOMAIN_NAME] [URL][DOMAIN_NAME] [URL][DOMAIN_NAME] [UR…" at bounding box center [987, 596] width 1110 height 82
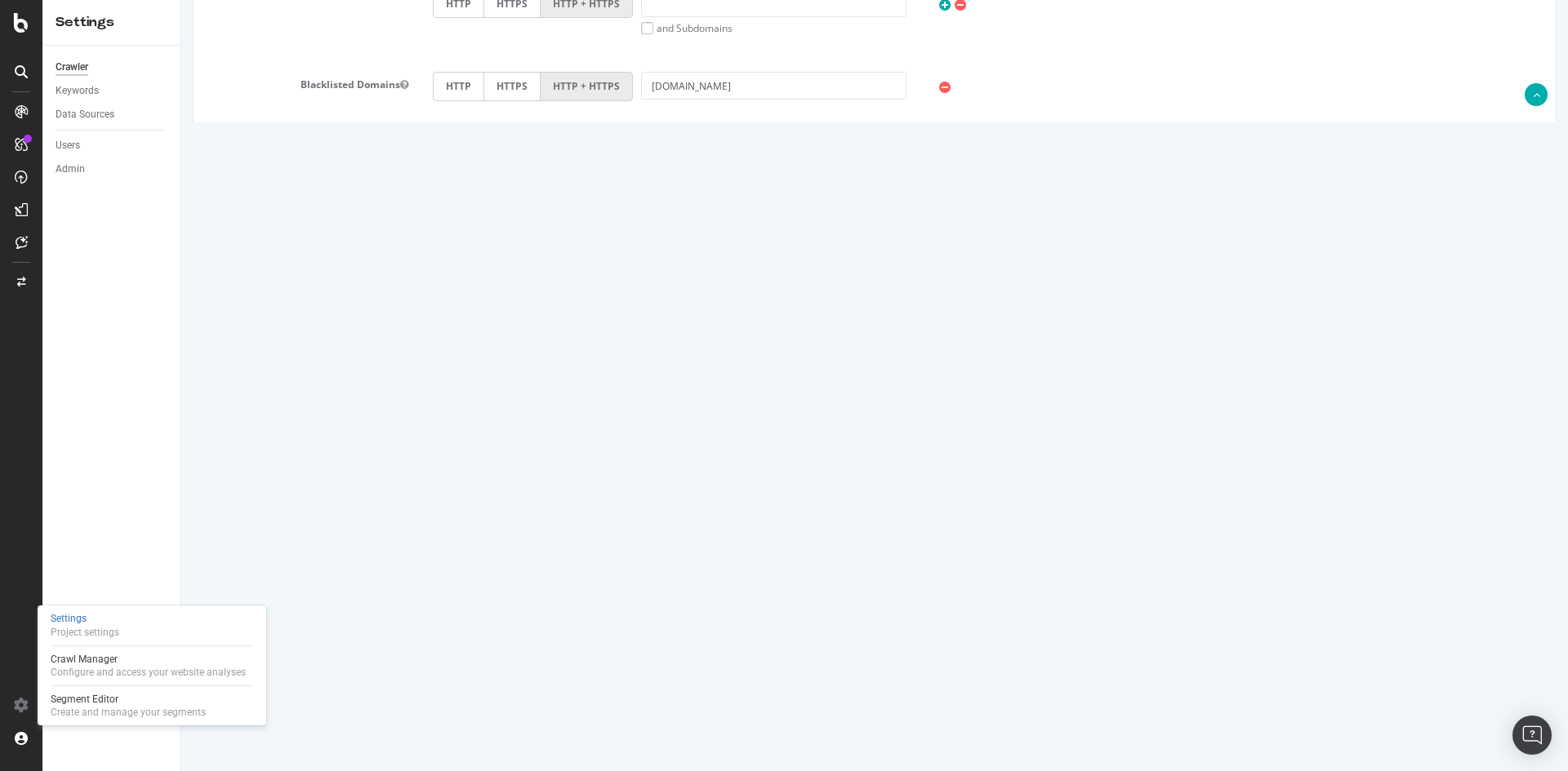
scroll to position [4, 0]
paste textarea "[URL][DOMAIN_NAME]"
type textarea "[URL][DOMAIN_NAME] [URL][DOMAIN_NAME] [URL][DOMAIN_NAME] [URL][DOMAIN_NAME] [UR…"
click at [1138, 480] on div "[PERSON_NAME] 15" at bounding box center [875, 466] width 1362 height 28
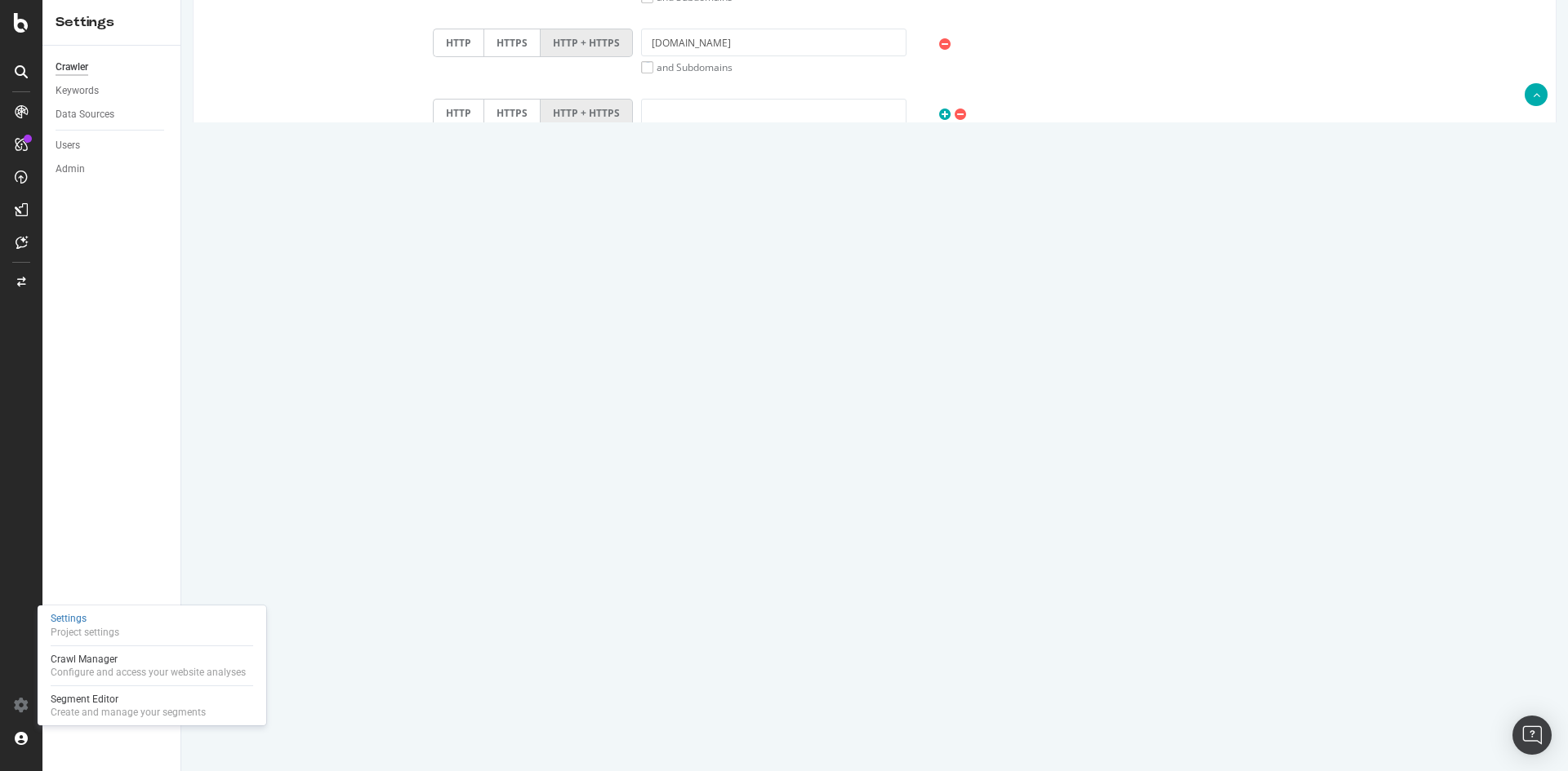
scroll to position [466, 0]
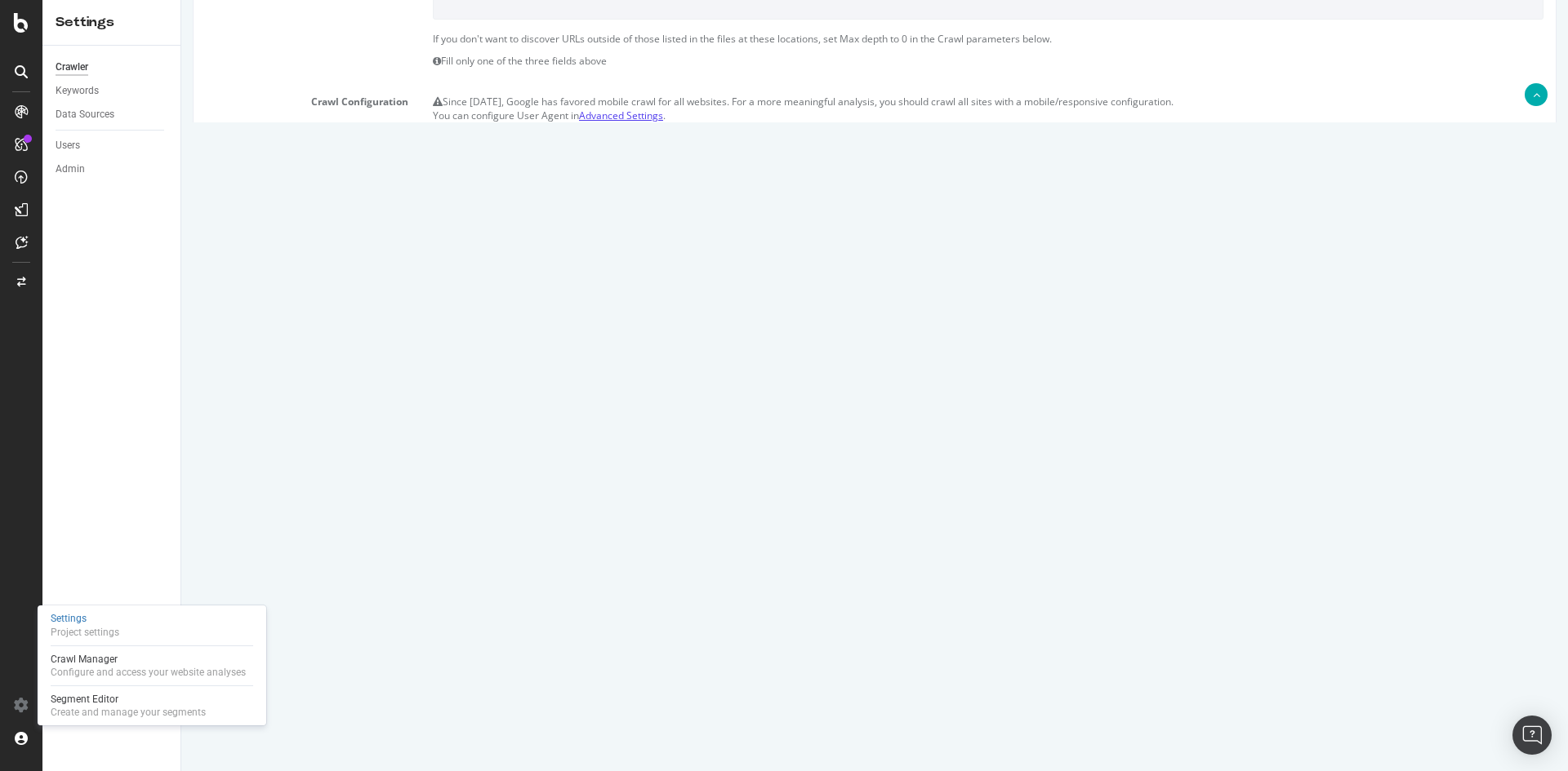
click at [648, 119] on link "Advanced Settings" at bounding box center [621, 115] width 84 height 14
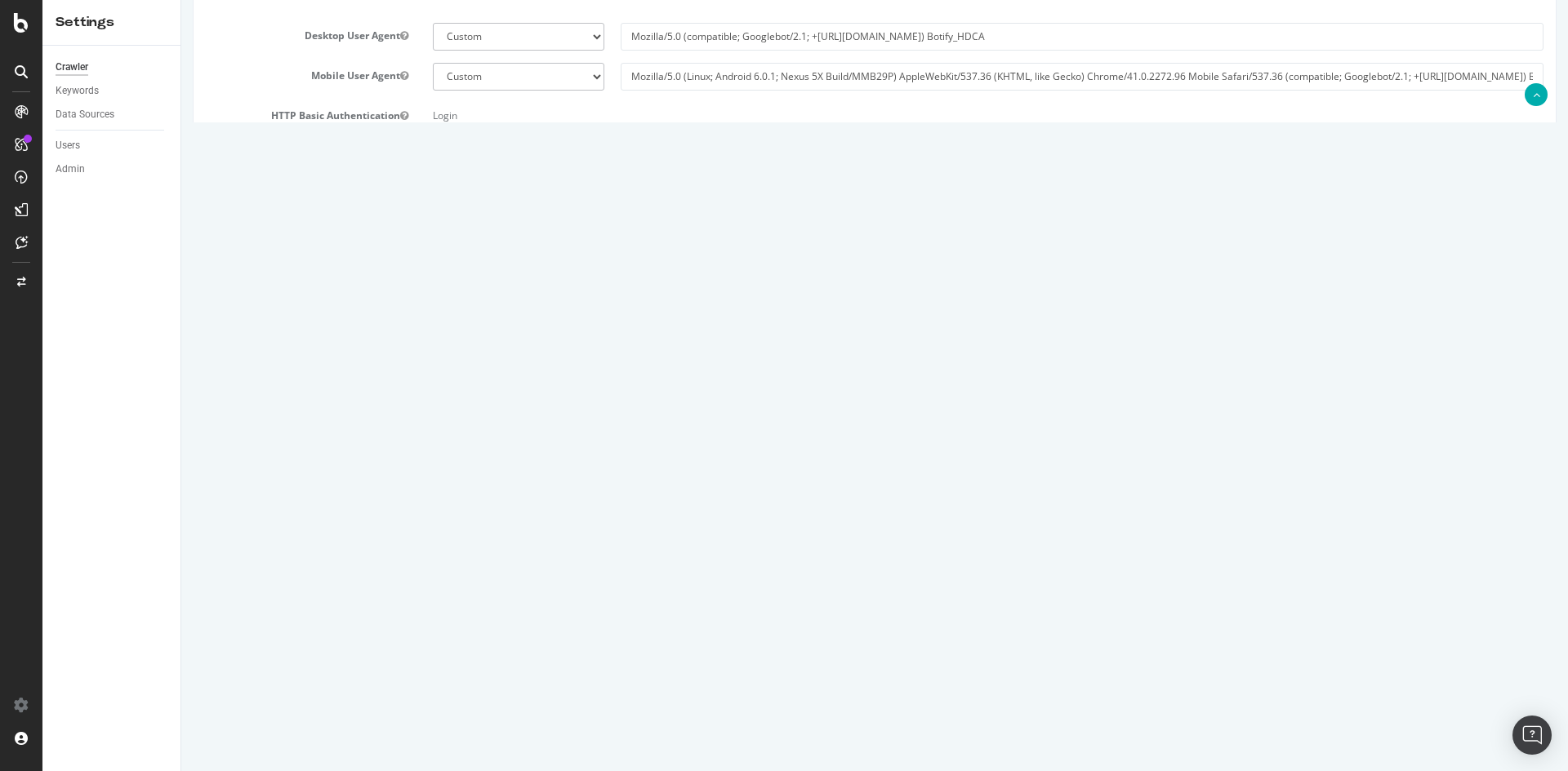
scroll to position [574, 0]
click at [664, 477] on textarea at bounding box center [987, 432] width 1110 height 151
click at [255, 464] on div "Virtual Robots.txt" at bounding box center [875, 432] width 1362 height 151
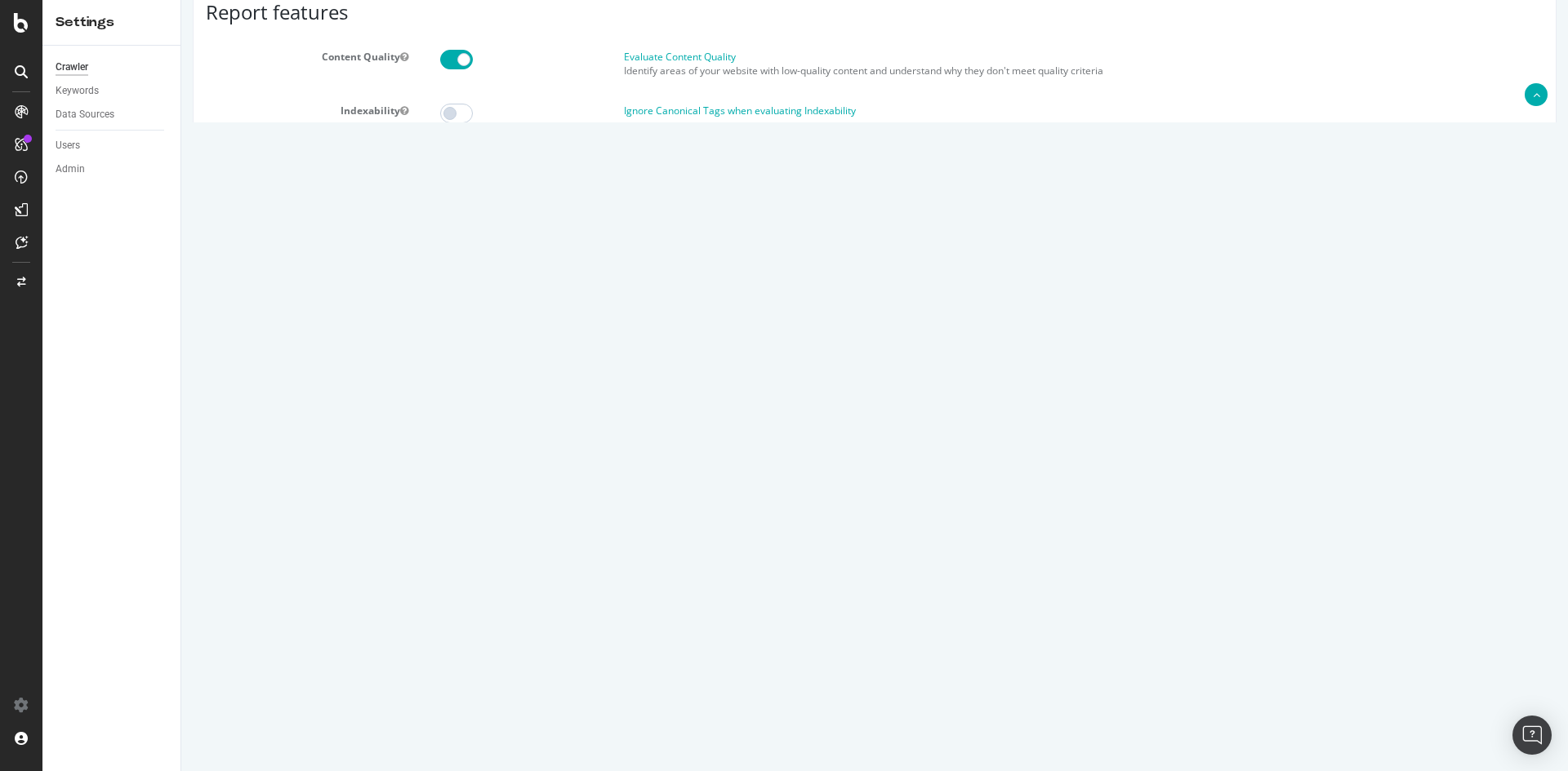
scroll to position [0, 0]
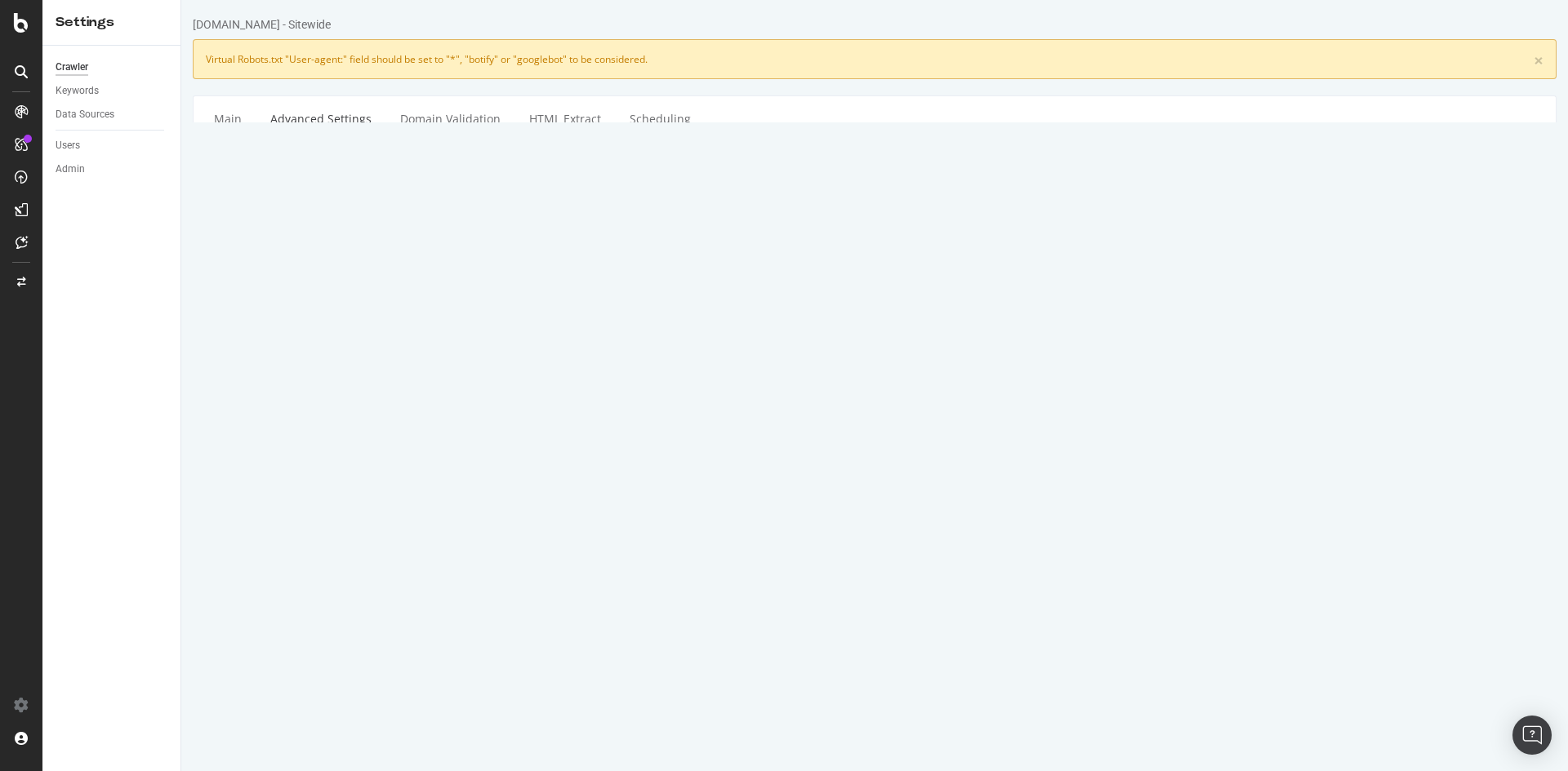
drag, startPoint x: 716, startPoint y: 438, endPoint x: 853, endPoint y: 431, distance: 137.2
click at [859, 429] on div "Important: To ensure our crawler can access your website, please allow the foll…" at bounding box center [987, 452] width 1110 height 62
click at [340, 444] on div "Allow IPs Important: To ensure our crawler can access your website, please allo…" at bounding box center [875, 460] width 1362 height 78
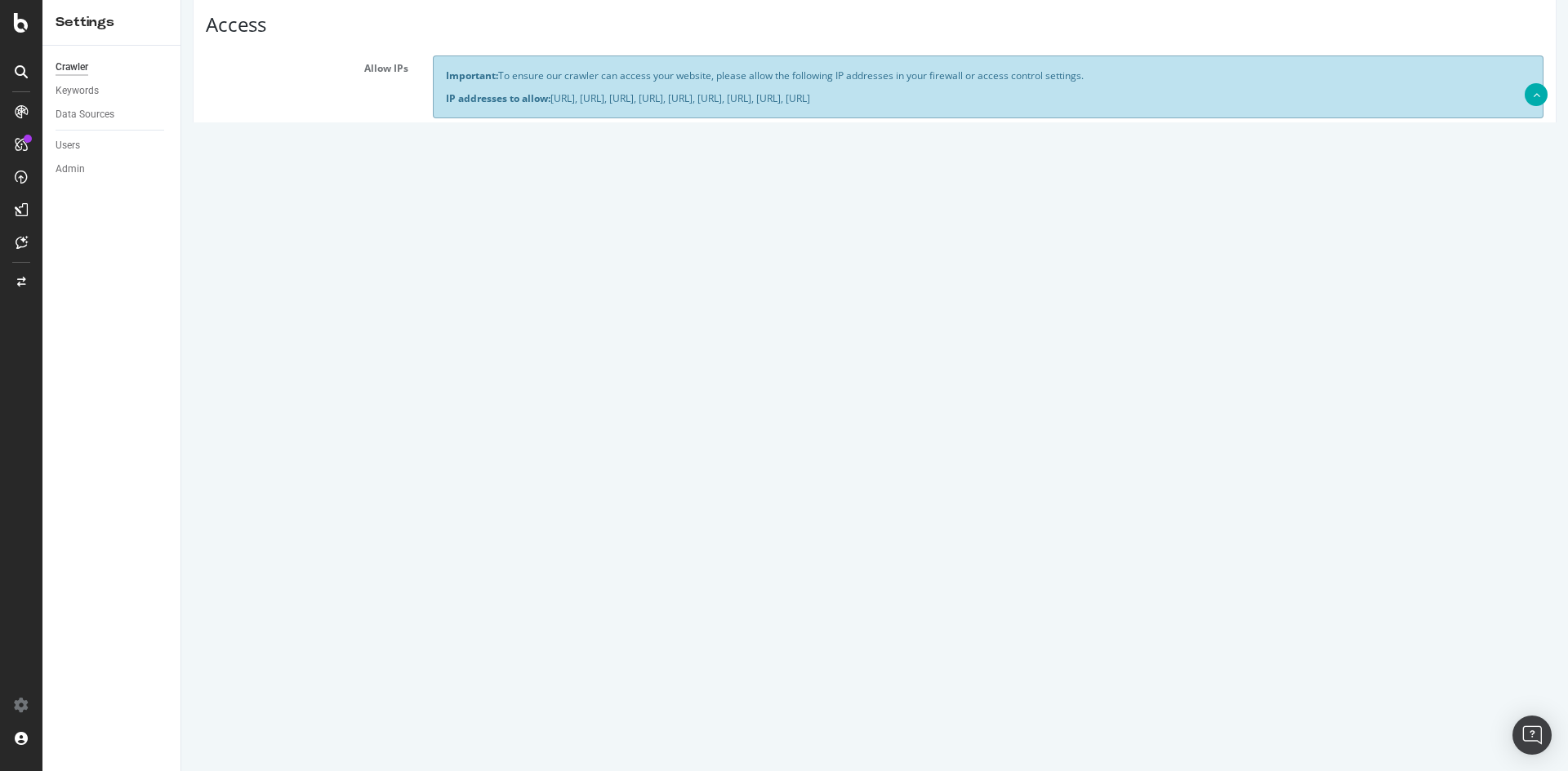
scroll to position [408, 0]
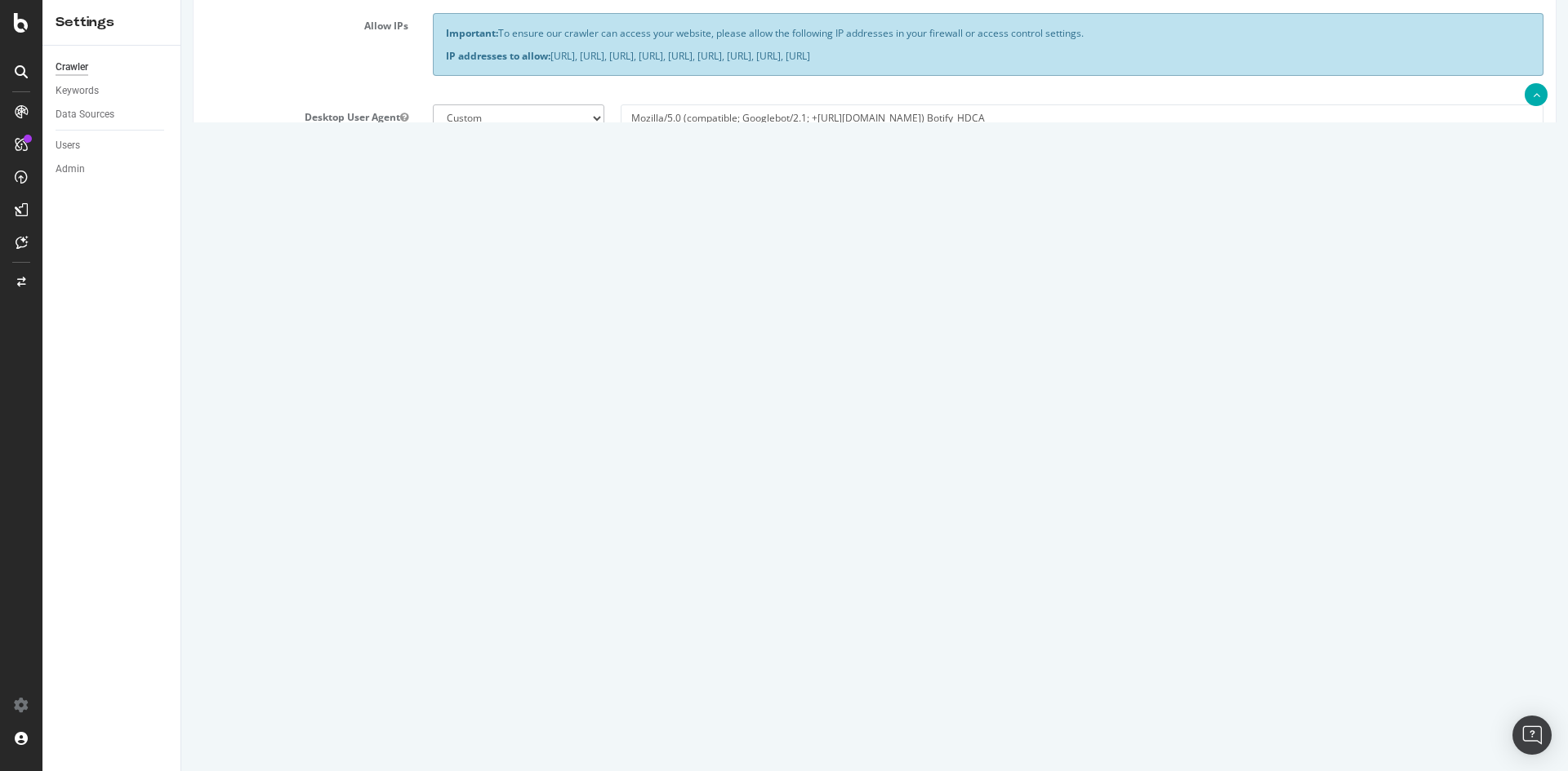
click at [677, 557] on textarea at bounding box center [987, 513] width 1110 height 151
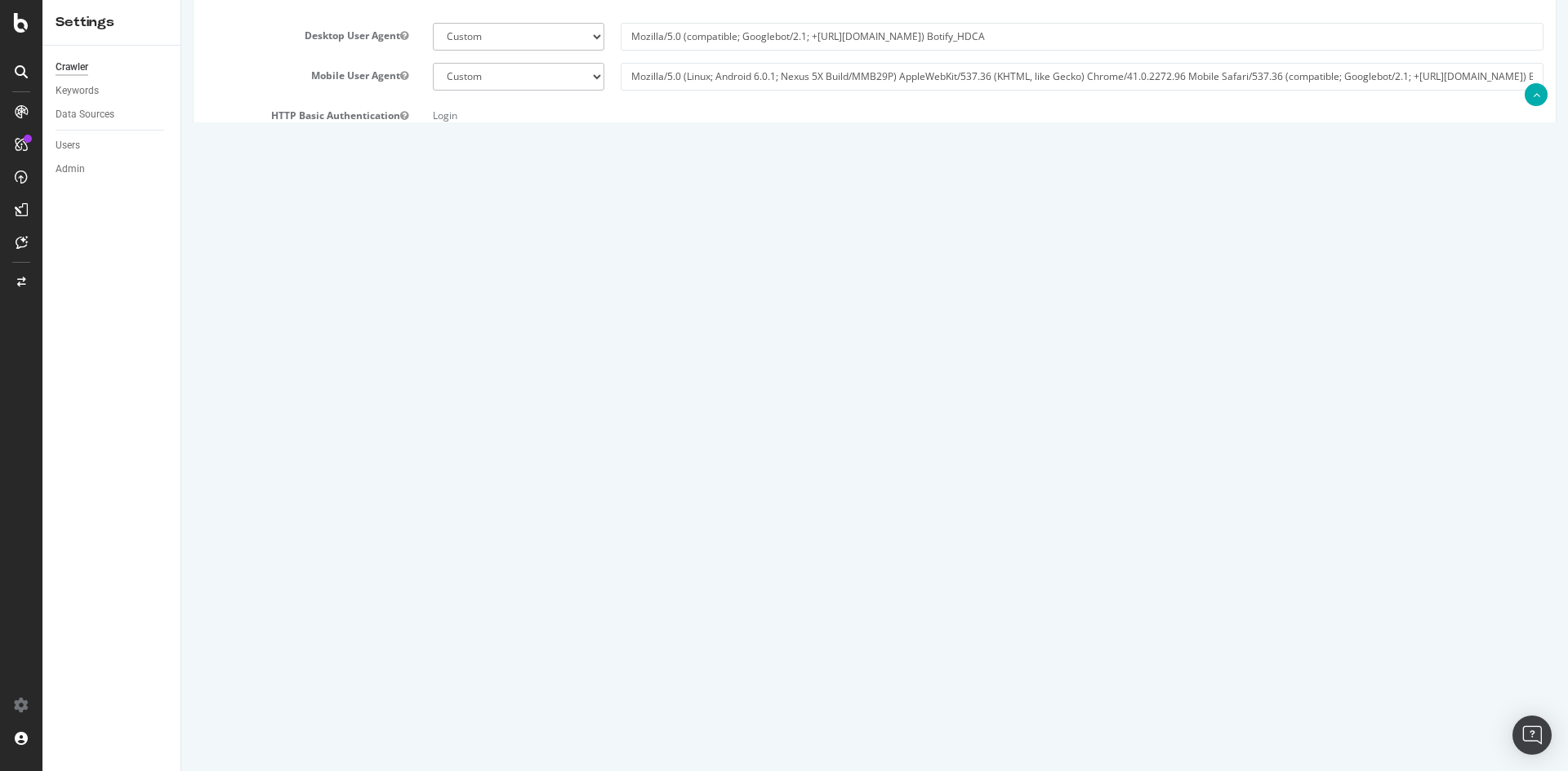
scroll to position [0, 0]
drag, startPoint x: 221, startPoint y: 503, endPoint x: 234, endPoint y: 500, distance: 13.3
click at [222, 503] on div "Virtual Robots.txt" at bounding box center [875, 432] width 1362 height 151
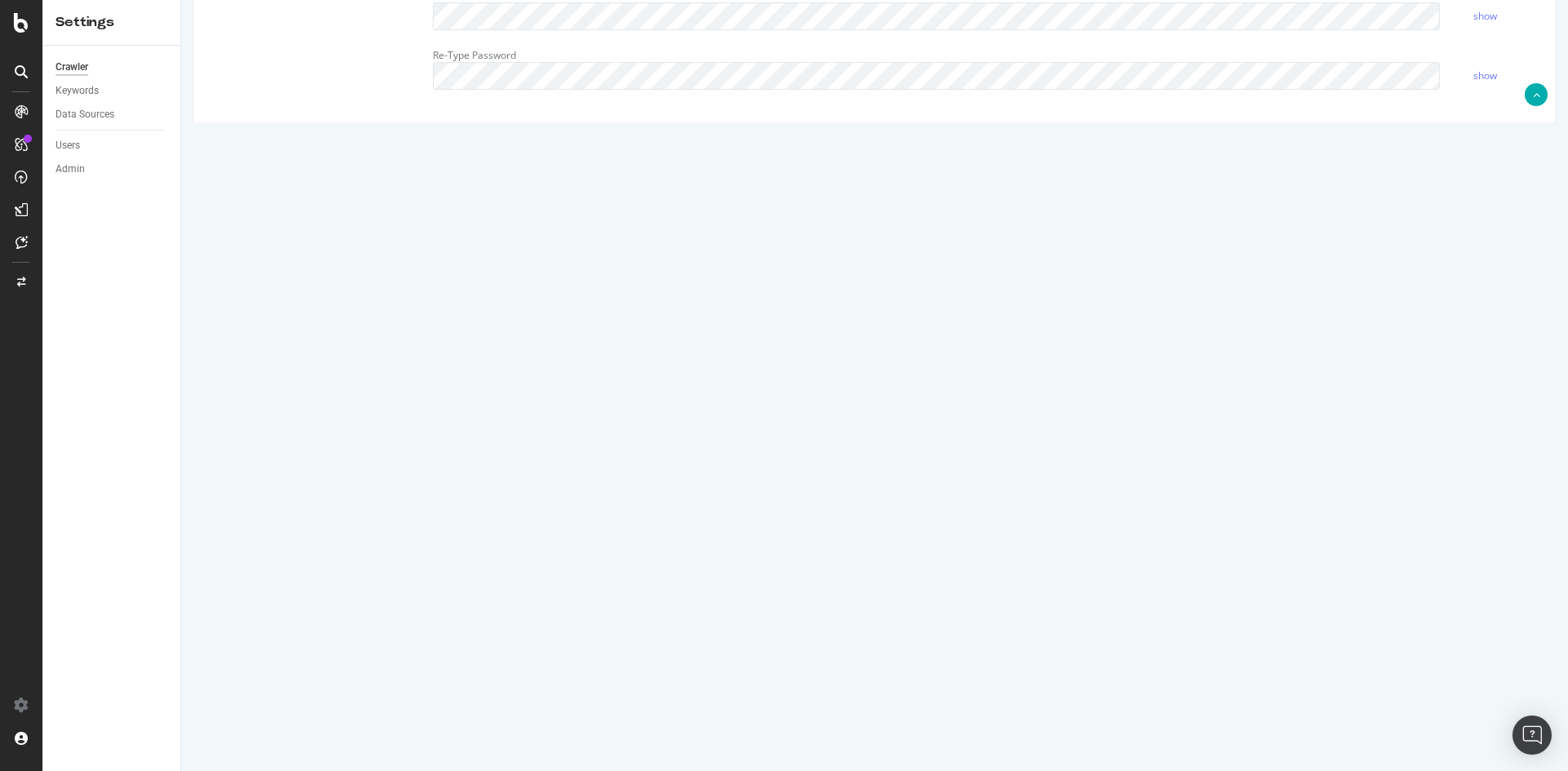
scroll to position [712, 0]
click at [236, 499] on div "Remove Parameters from URLs Parameter type From Querystring From Semicolon Para…" at bounding box center [875, 502] width 1362 height 77
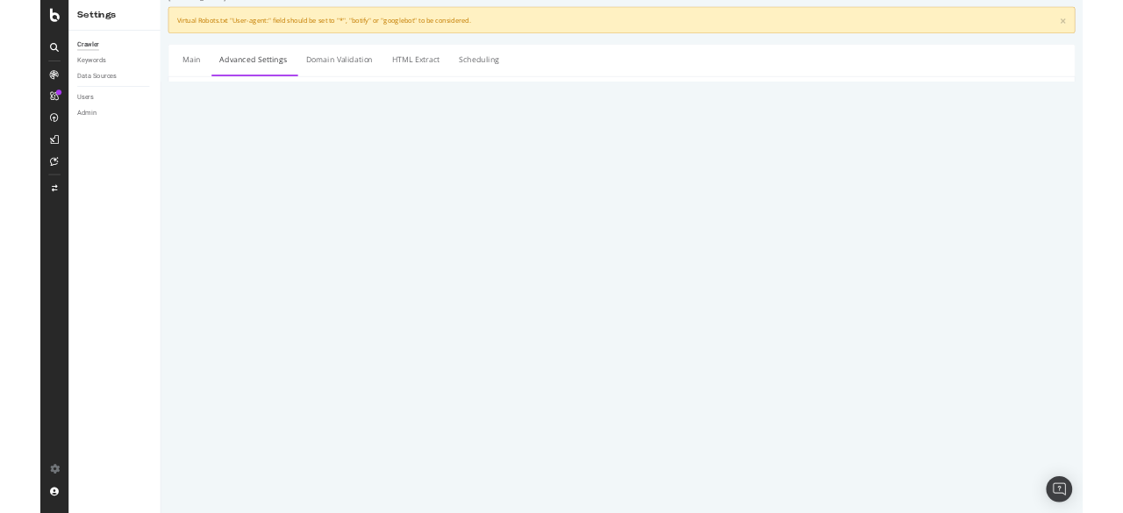
scroll to position [0, 0]
